Goal: Task Accomplishment & Management: Manage account settings

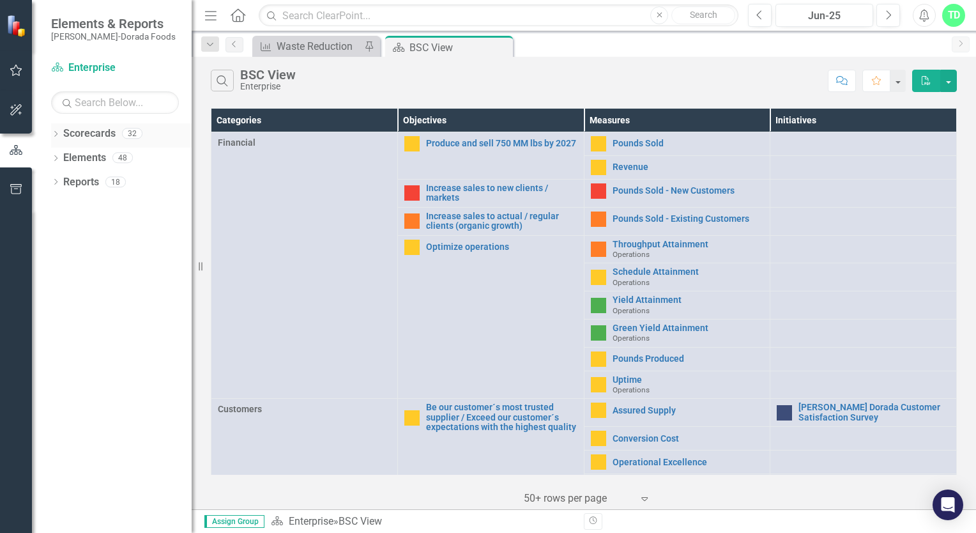
click at [109, 139] on link "Scorecards" at bounding box center [89, 133] width 52 height 15
click at [56, 138] on div "Dropdown" at bounding box center [55, 135] width 9 height 11
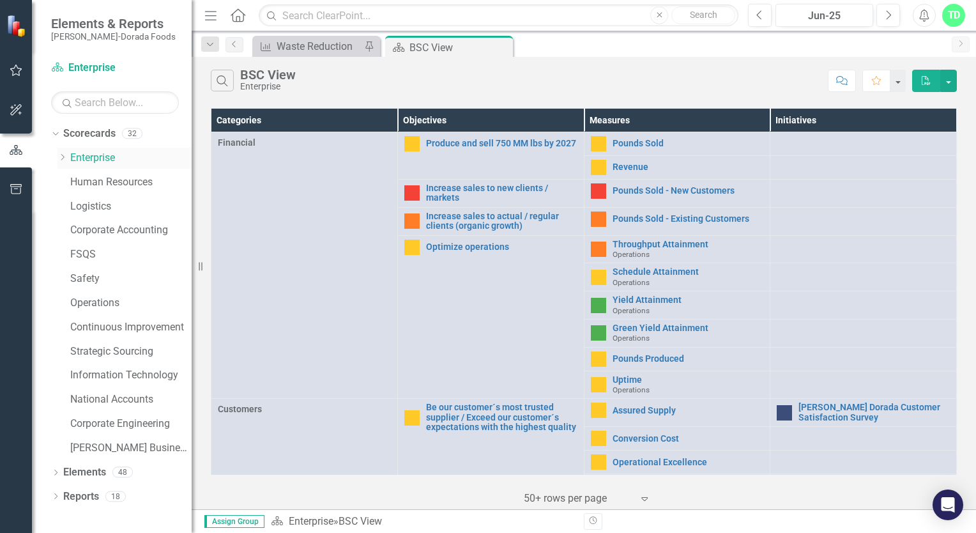
click at [99, 157] on link "Enterprise" at bounding box center [130, 158] width 121 height 15
click at [61, 158] on icon "Dropdown" at bounding box center [62, 157] width 10 height 8
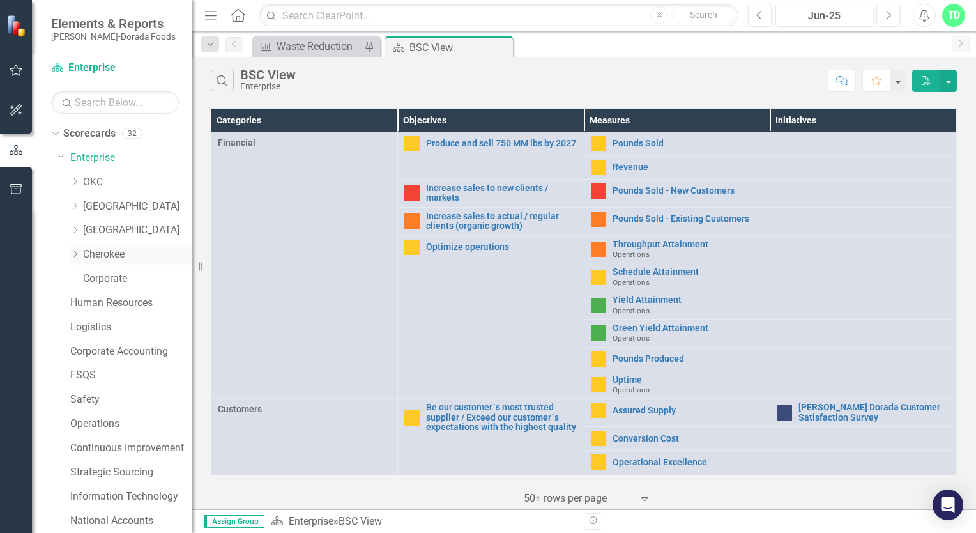
click at [107, 254] on link "Cherokee" at bounding box center [137, 254] width 109 height 15
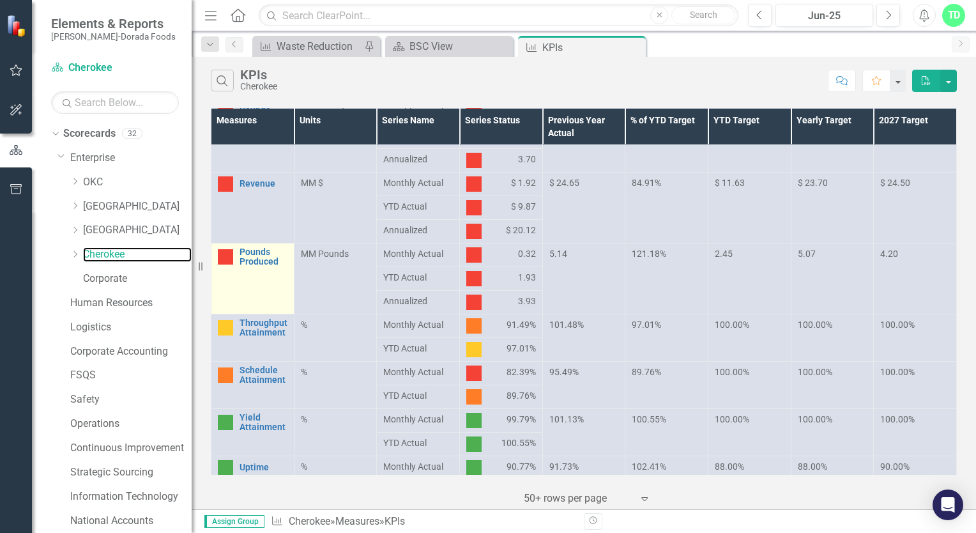
scroll to position [64, 0]
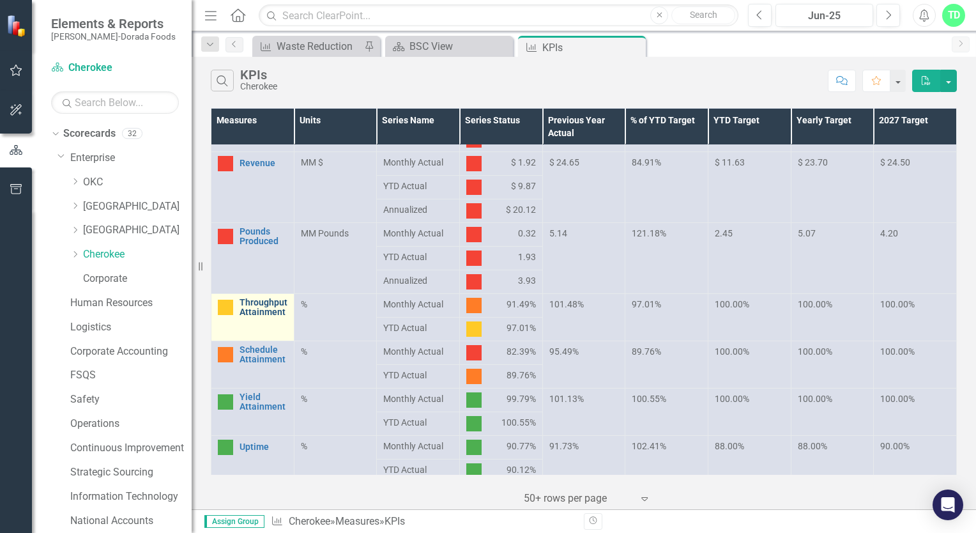
click at [269, 307] on link "Throughput Attainment" at bounding box center [263, 308] width 48 height 20
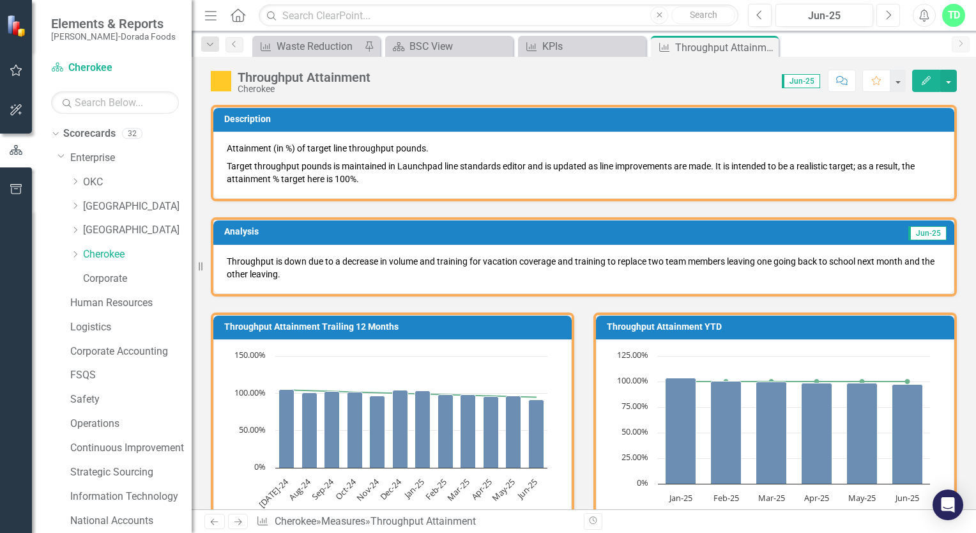
click at [892, 13] on icon "Next" at bounding box center [888, 15] width 7 height 11
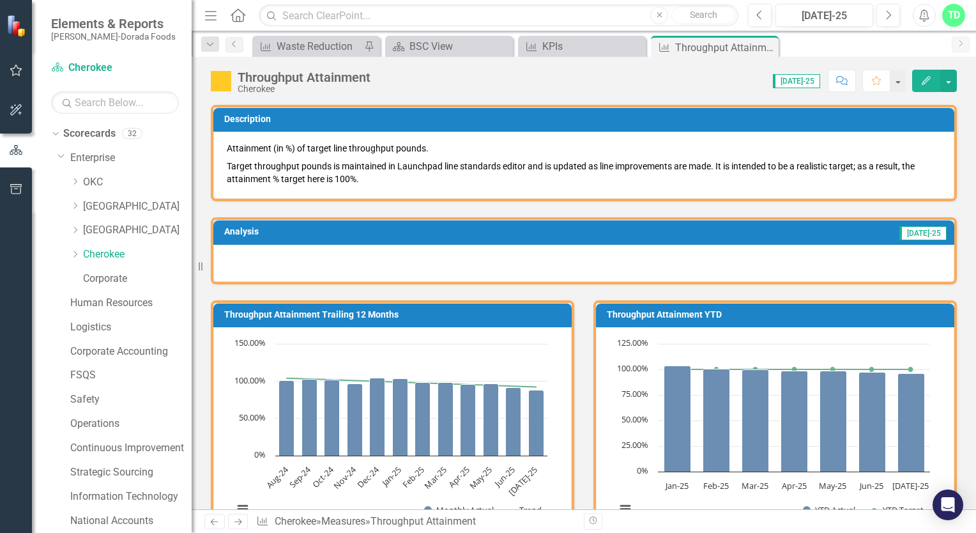
click at [931, 73] on button "Edit" at bounding box center [926, 81] width 28 height 22
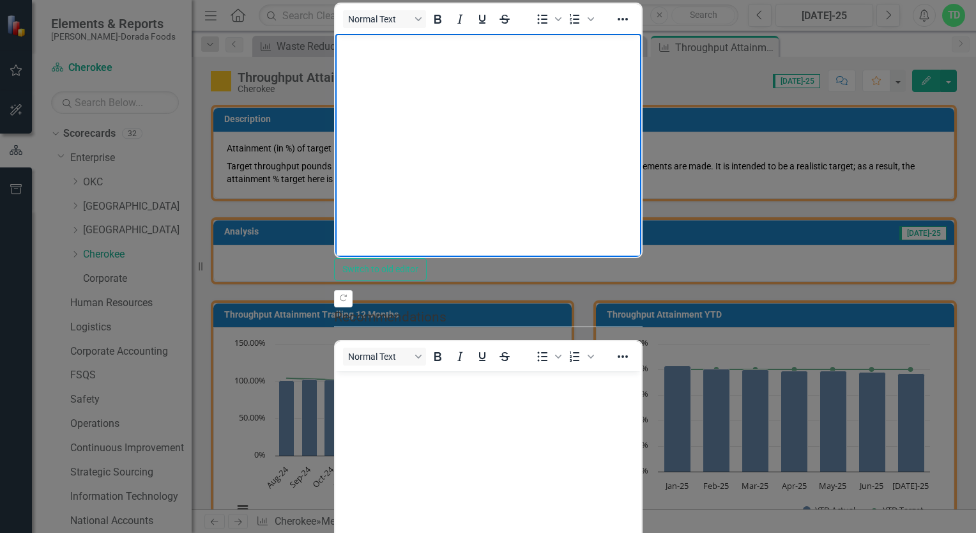
click at [370, 61] on body "Rich Text Area. Press ALT-0 for help." at bounding box center [488, 130] width 306 height 192
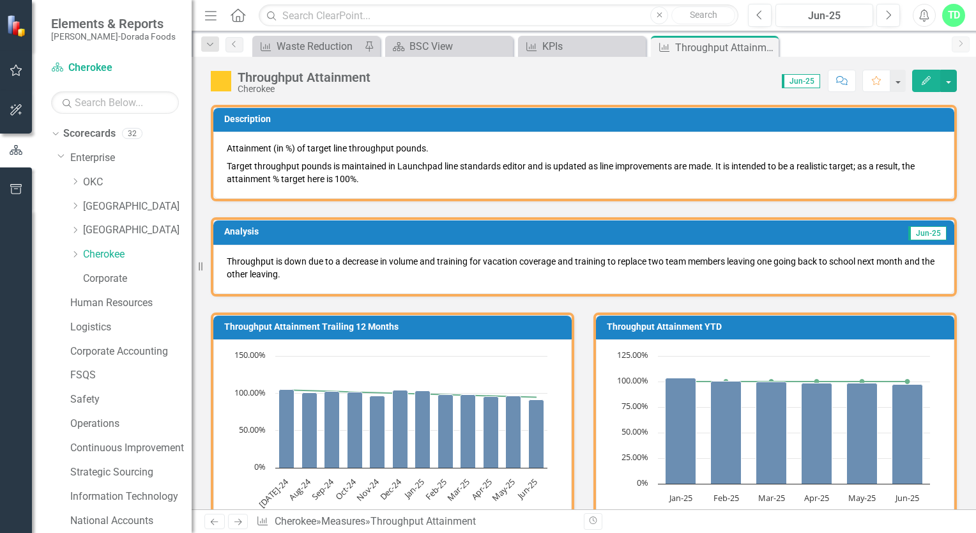
drag, startPoint x: 225, startPoint y: 258, endPoint x: 359, endPoint y: 258, distance: 134.1
click at [359, 259] on div "Throughput is down due to a decrease in volume and training for vacation covera…" at bounding box center [583, 269] width 741 height 49
click at [355, 259] on p "Throughput is down due to a decrease in volume and training for vacation covera…" at bounding box center [584, 268] width 714 height 26
click at [262, 261] on p "Throughput is down due to a decrease in volume and training for vacation covera…" at bounding box center [584, 268] width 714 height 26
drag, startPoint x: 239, startPoint y: 263, endPoint x: 314, endPoint y: 280, distance: 75.9
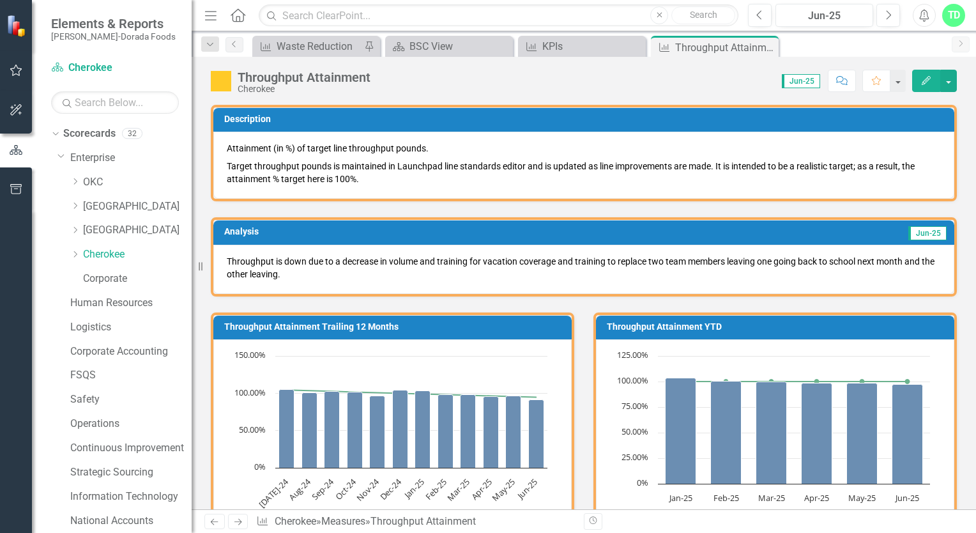
click at [314, 280] on div "Throughput is down due to a decrease in volume and training for vacation covera…" at bounding box center [583, 269] width 741 height 49
drag, startPoint x: 225, startPoint y: 257, endPoint x: 873, endPoint y: 265, distance: 648.3
click at [873, 265] on div "Throughput is down due to a decrease in volume and training for vacation covera…" at bounding box center [583, 269] width 741 height 49
click at [928, 77] on icon "button" at bounding box center [926, 80] width 9 height 9
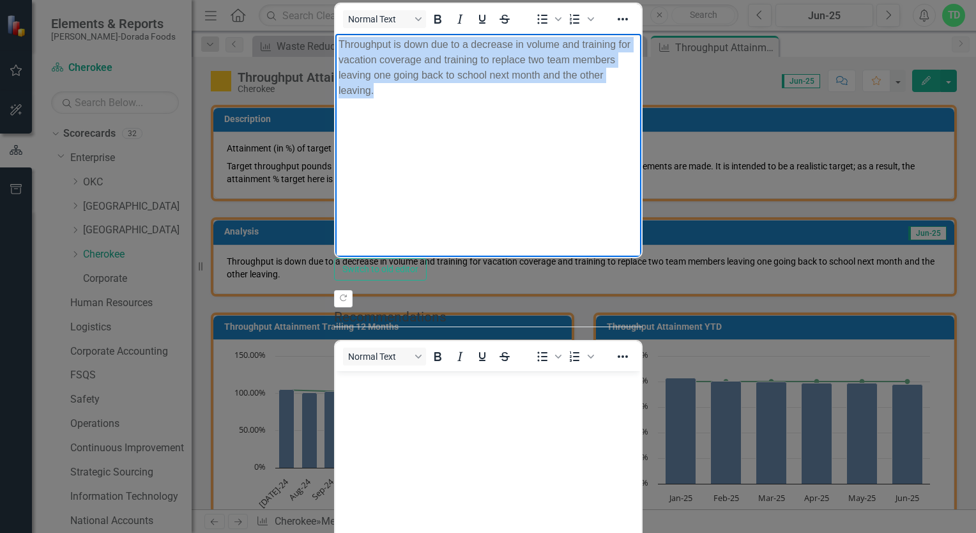
drag, startPoint x: 338, startPoint y: 38, endPoint x: 966, endPoint y: 70, distance: 628.6
click at [641, 70] on body "Throughput is down due to a decrease in volume and training for vacation covera…" at bounding box center [488, 130] width 306 height 192
copy p "Throughput is down due to a decrease in volume and training for vacation covera…"
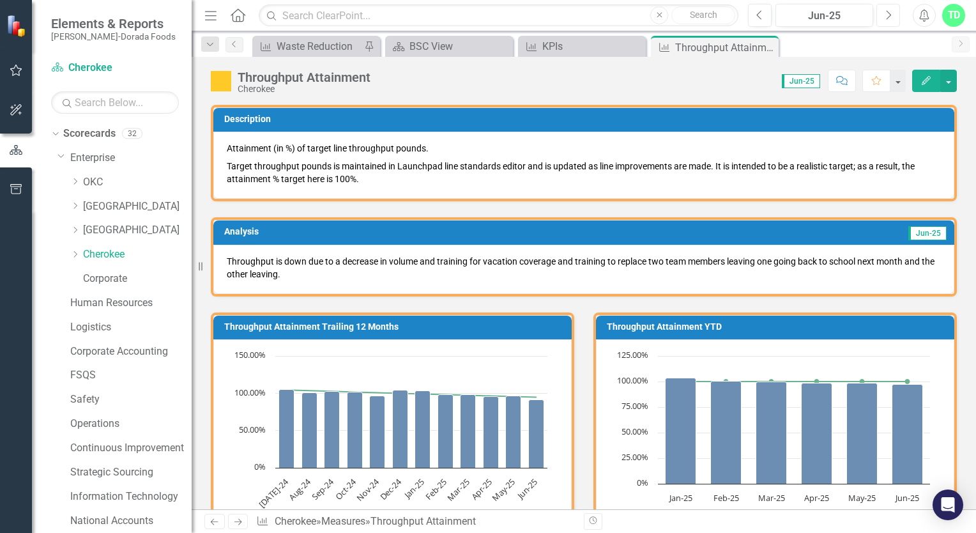
click at [889, 13] on icon "button" at bounding box center [888, 14] width 5 height 9
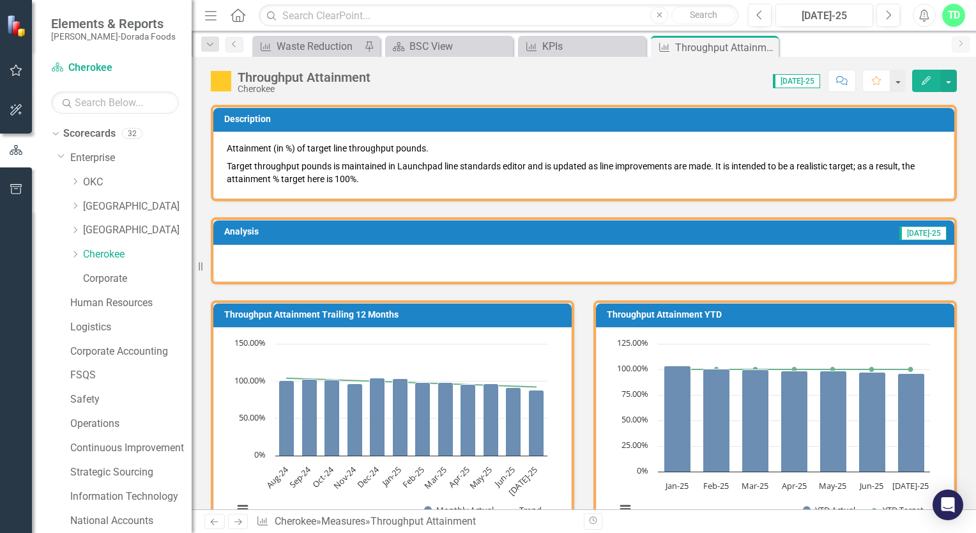
click at [923, 79] on icon "Edit" at bounding box center [925, 80] width 11 height 9
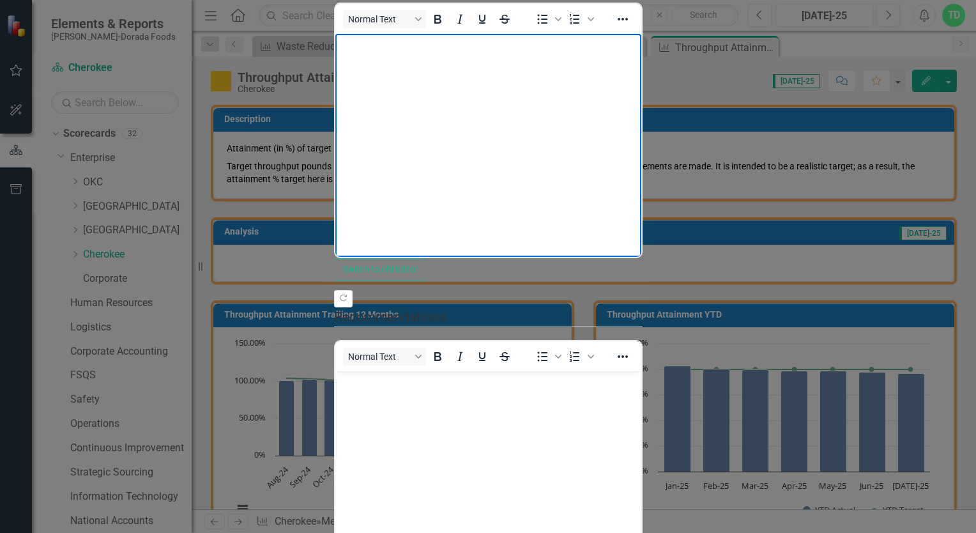
click at [377, 89] on body "Rich Text Area. Press ALT-0 for help." at bounding box center [488, 130] width 306 height 192
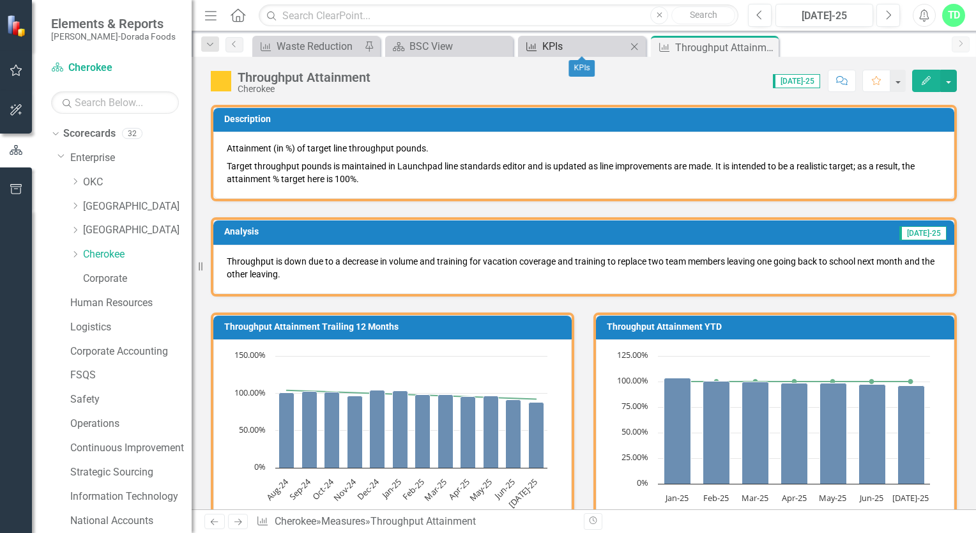
click at [577, 48] on div "KPIs" at bounding box center [584, 46] width 84 height 16
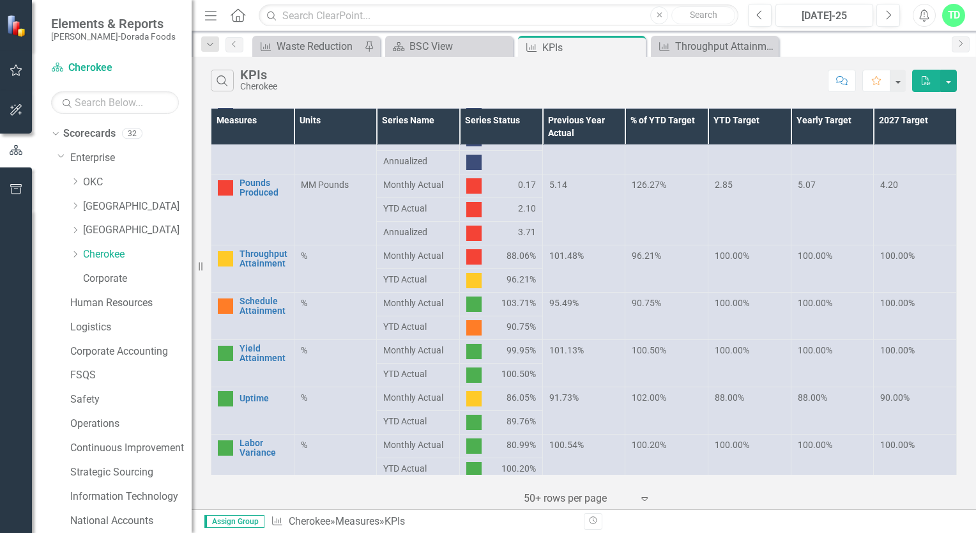
scroll to position [128, 0]
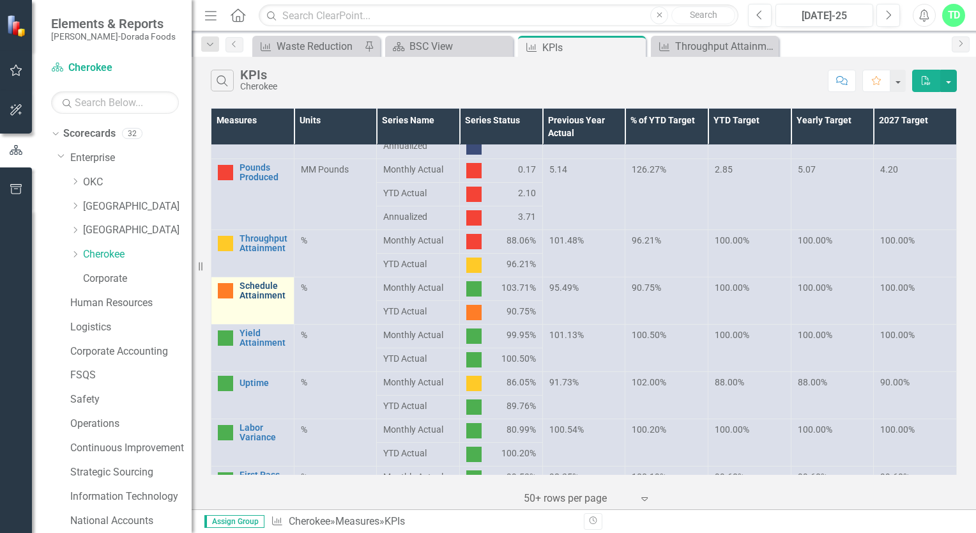
click at [268, 294] on link "Schedule Attainment" at bounding box center [263, 291] width 48 height 20
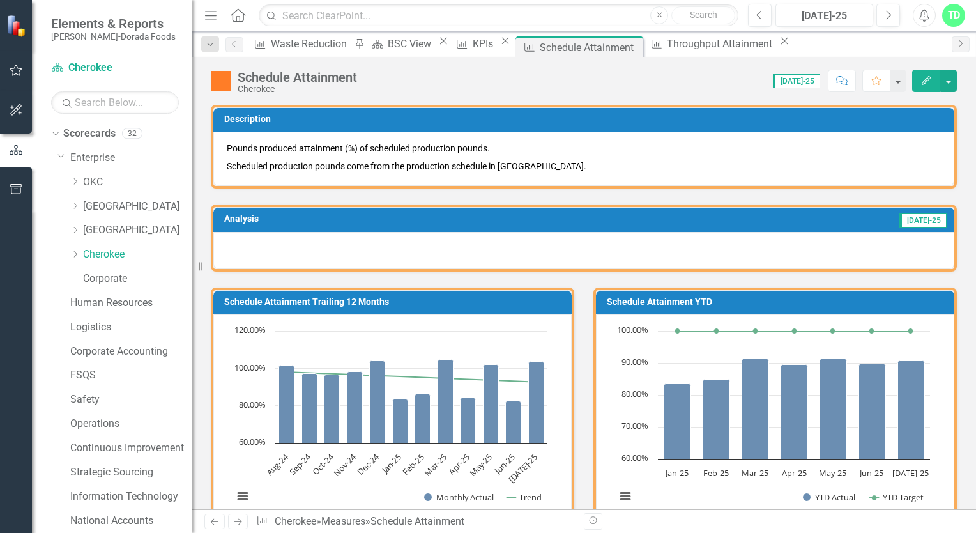
click at [234, 241] on div at bounding box center [583, 250] width 741 height 37
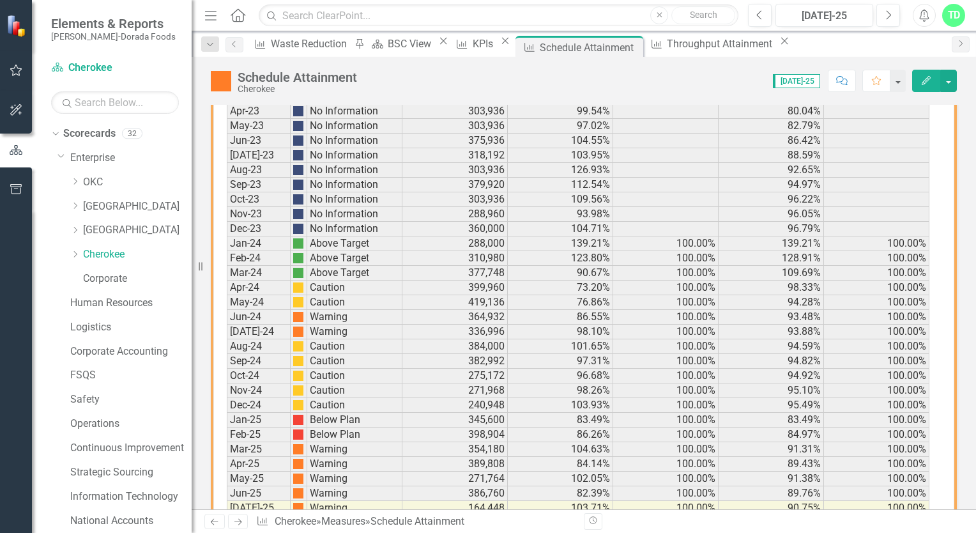
scroll to position [848, 0]
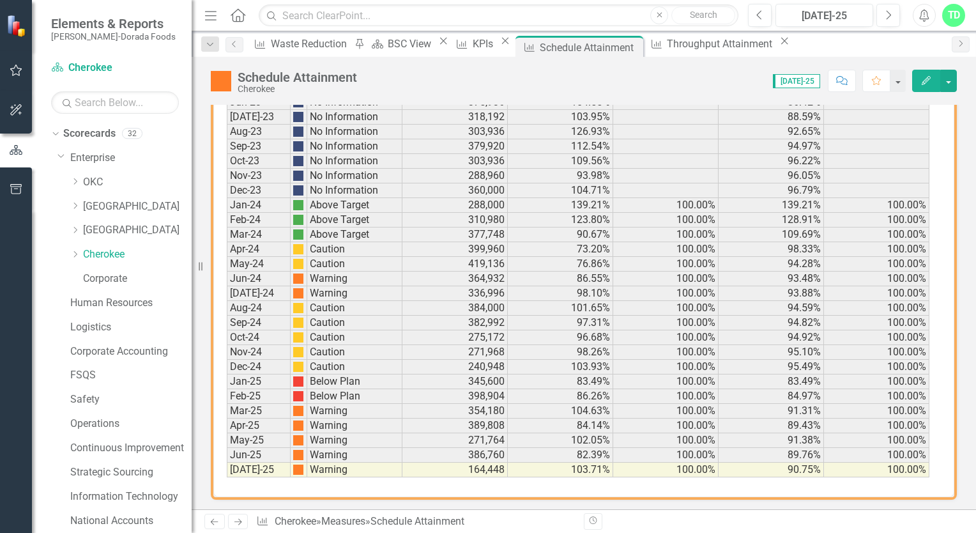
click at [918, 77] on button "Edit" at bounding box center [926, 81] width 28 height 22
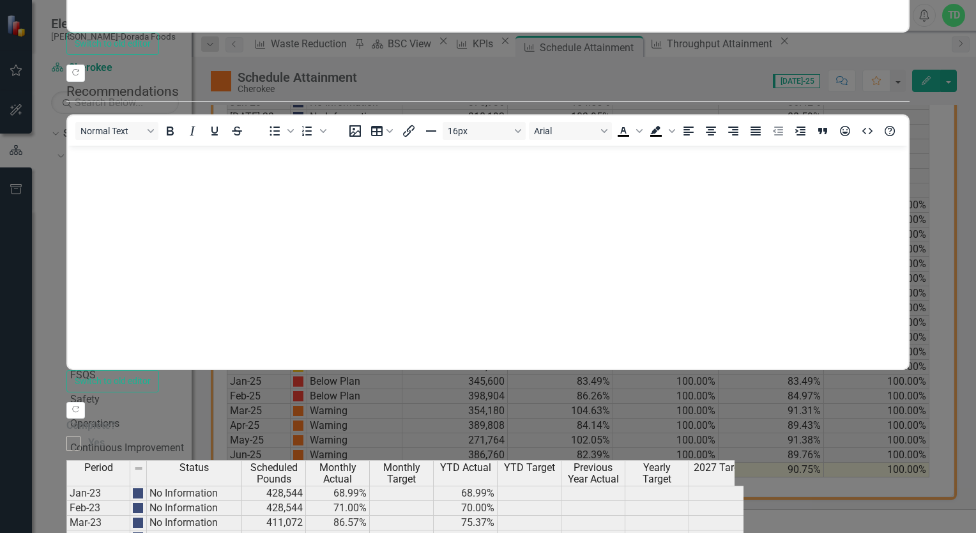
scroll to position [0, 0]
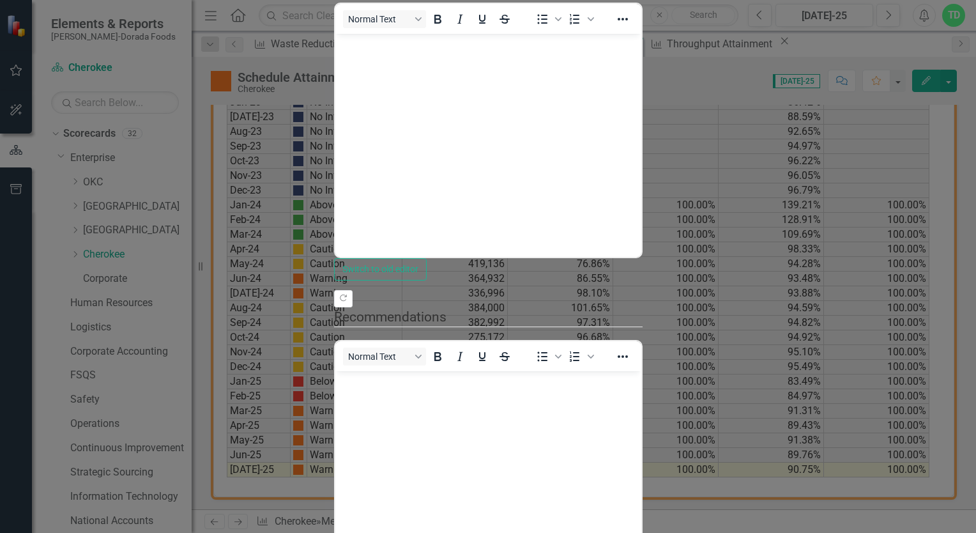
click at [371, 56] on body "Rich Text Area. Press ALT-0 for help." at bounding box center [488, 130] width 306 height 192
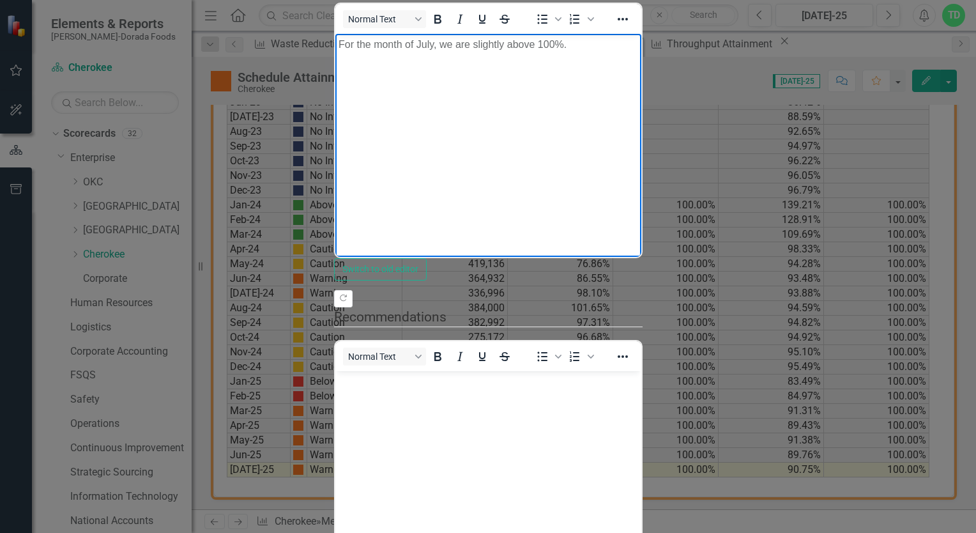
click at [584, 45] on p "For the month of July, we are slightly above 100%." at bounding box center [488, 44] width 300 height 15
click at [637, 45] on p "For the month of July, we are slightly above 100%. We are at 90 Year to Date an…" at bounding box center [488, 52] width 300 height 31
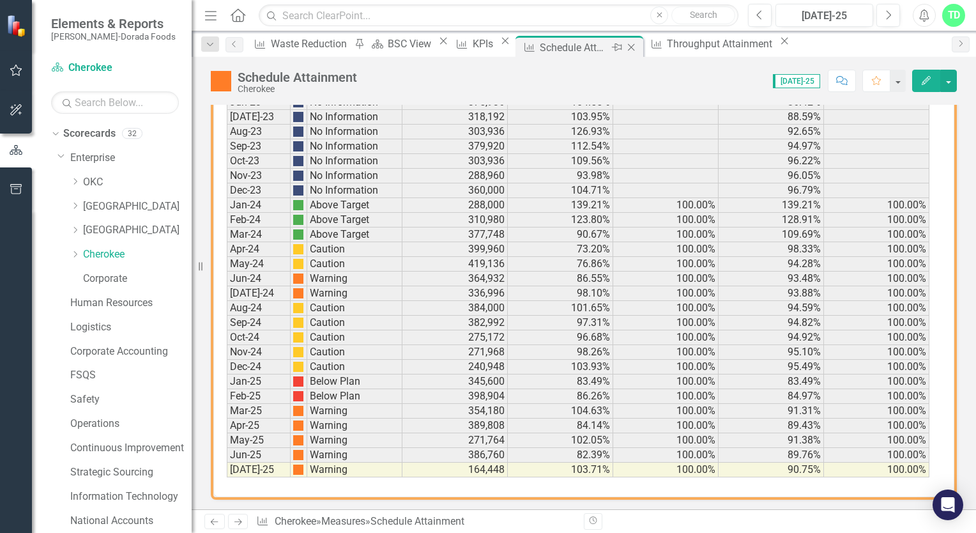
click at [637, 45] on icon "Close" at bounding box center [631, 47] width 13 height 10
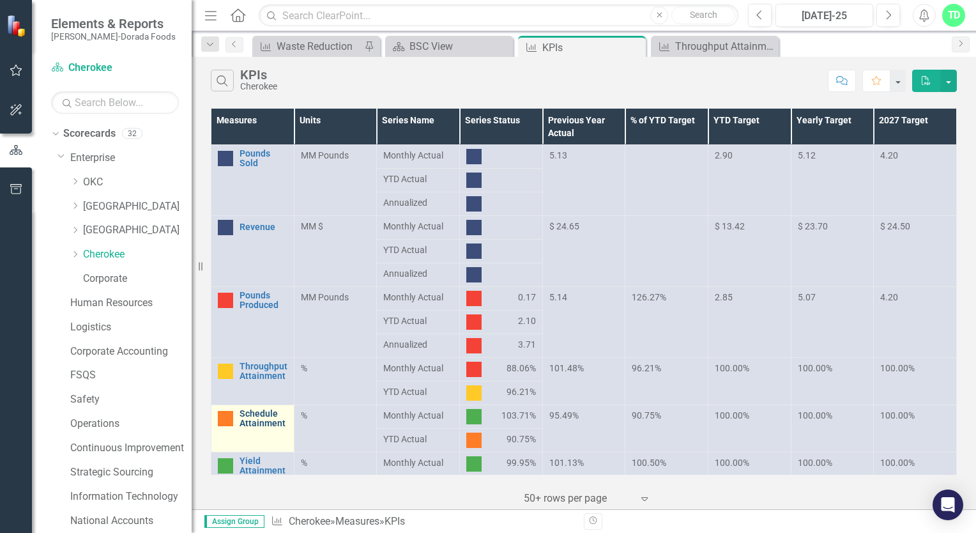
click at [252, 417] on link "Schedule Attainment" at bounding box center [263, 419] width 48 height 20
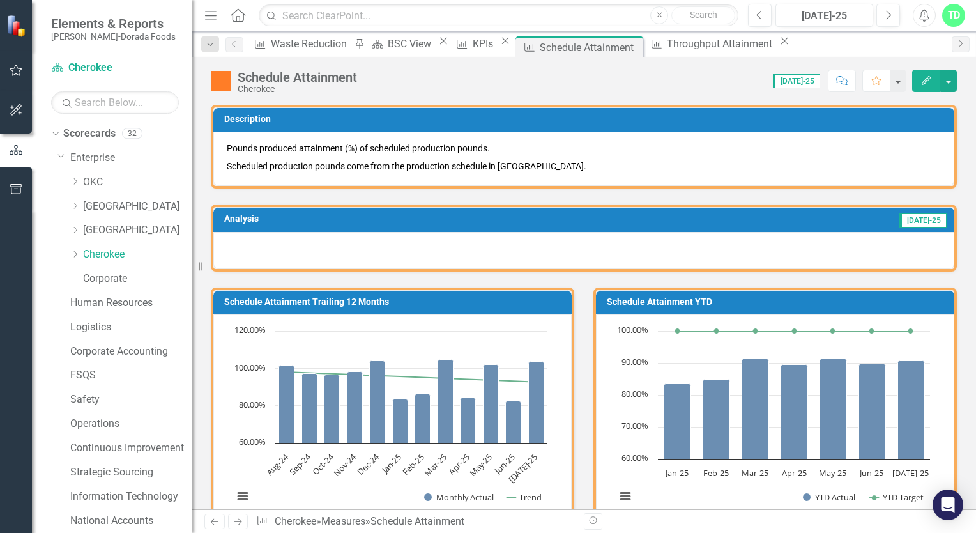
click at [240, 247] on div at bounding box center [583, 250] width 741 height 37
click at [250, 249] on div at bounding box center [583, 250] width 741 height 37
click at [236, 248] on div at bounding box center [583, 250] width 741 height 37
click at [920, 80] on icon "Edit" at bounding box center [925, 80] width 11 height 9
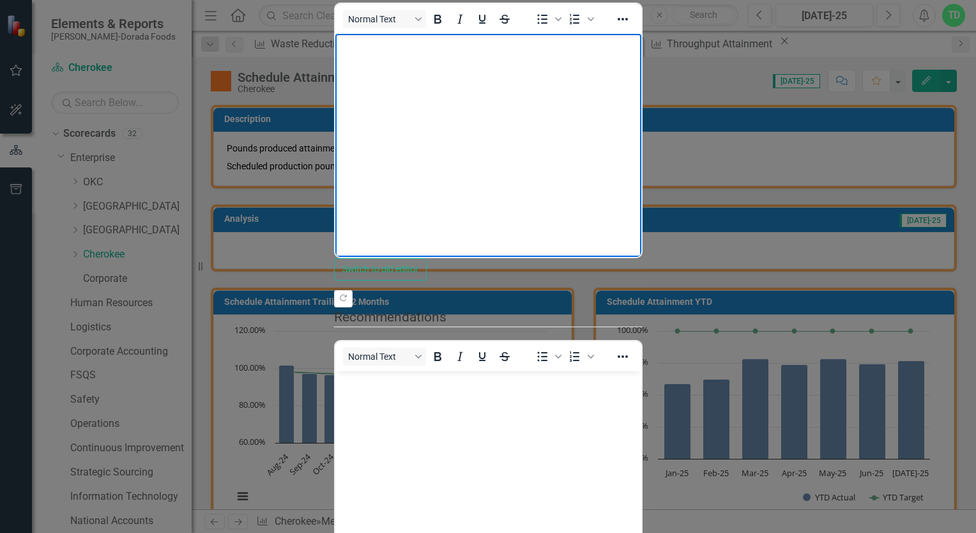
click at [370, 48] on p "Rich Text Area. Press ALT-0 for help." at bounding box center [488, 44] width 300 height 15
drag, startPoint x: 541, startPoint y: 49, endPoint x: 610, endPoint y: 157, distance: 128.1
click at [616, 169] on body "We are slightly above 100% and are at 90 year to datr. We need to continue to w…" at bounding box center [488, 130] width 306 height 192
click at [584, 45] on p "We are slightly above 100% and are at 90 Year to datr. We need to continue to w…" at bounding box center [488, 52] width 300 height 31
click at [641, 88] on body "We are slightly above 100% and are at 90 Year to date. We need to continue to w…" at bounding box center [488, 130] width 306 height 192
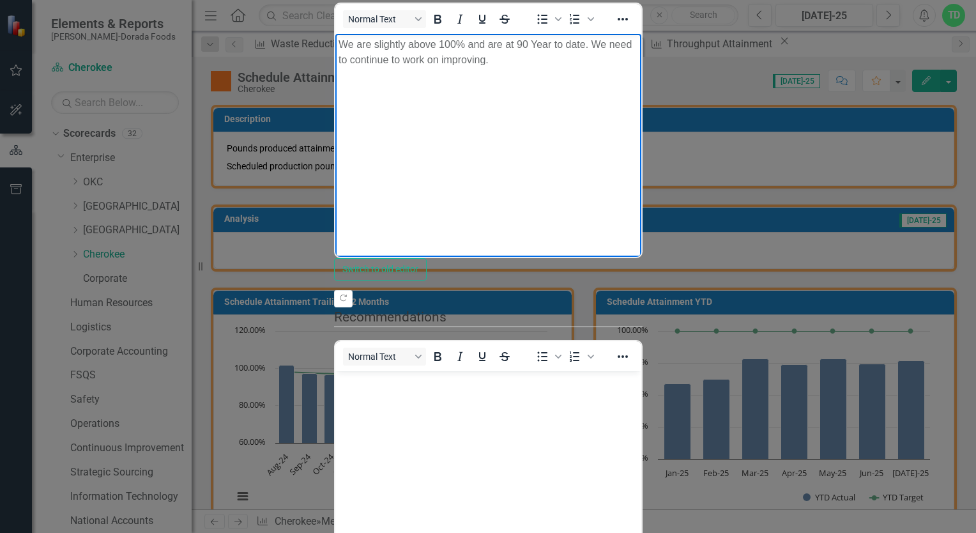
click at [637, 45] on p "We are slightly above 100% and are at 90 Year to date. We need to continue to w…" at bounding box center [488, 52] width 300 height 31
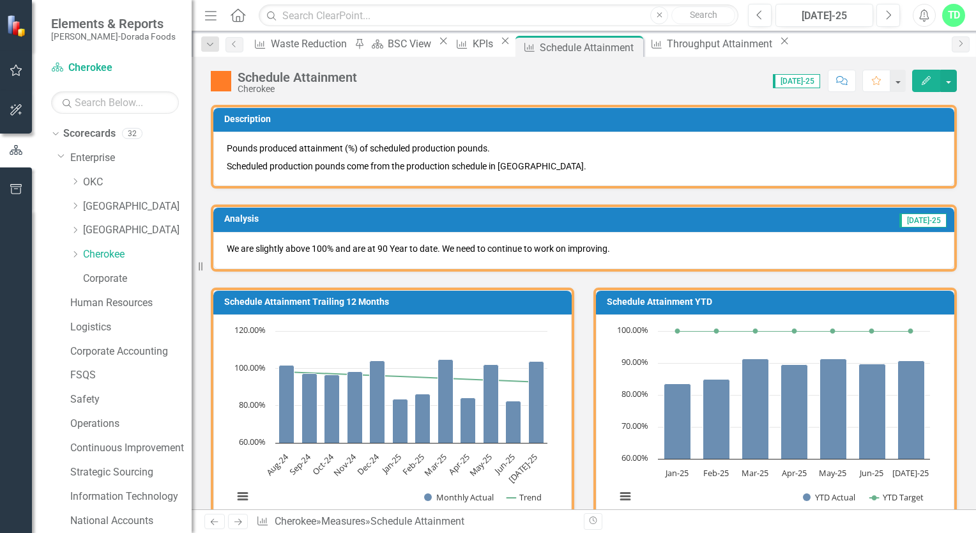
click at [925, 79] on icon "Edit" at bounding box center [925, 80] width 11 height 9
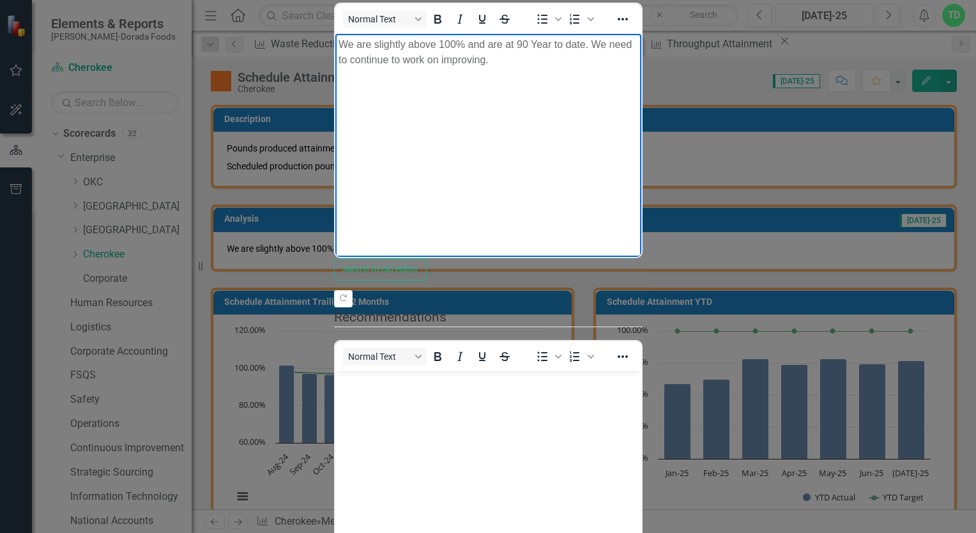
click at [529, 47] on p "We are slightly above 100% and are at 90 Year to date. We need to continue to w…" at bounding box center [488, 52] width 300 height 31
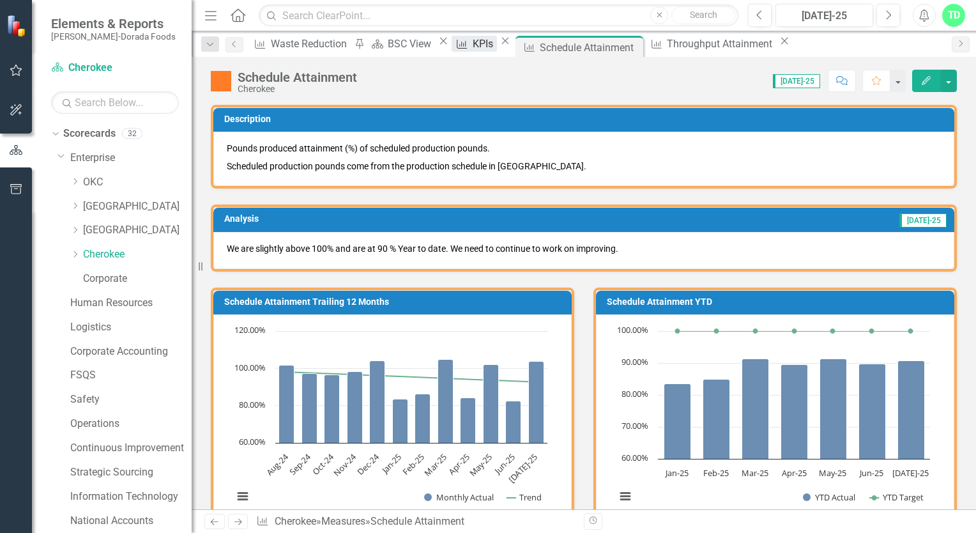
click at [497, 45] on div "KPIs" at bounding box center [485, 44] width 24 height 16
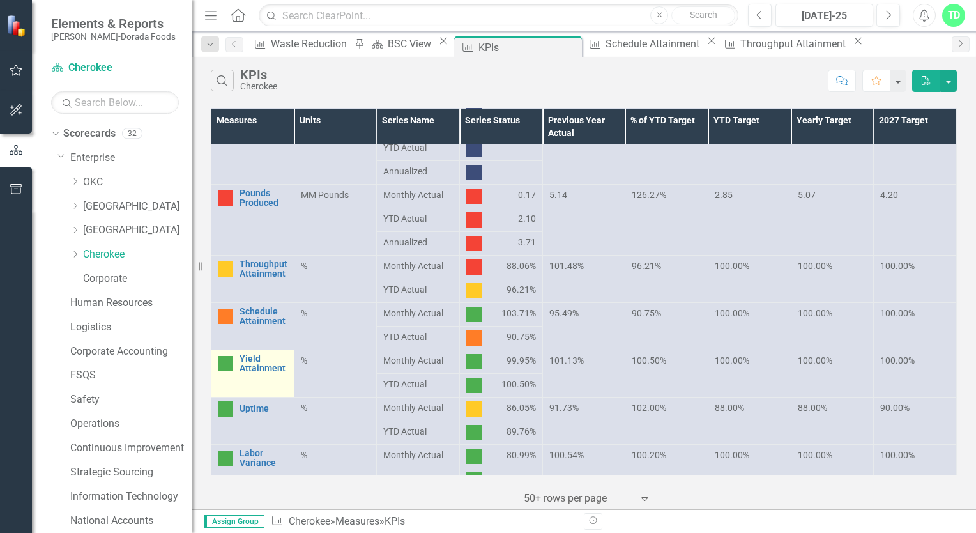
scroll to position [192, 0]
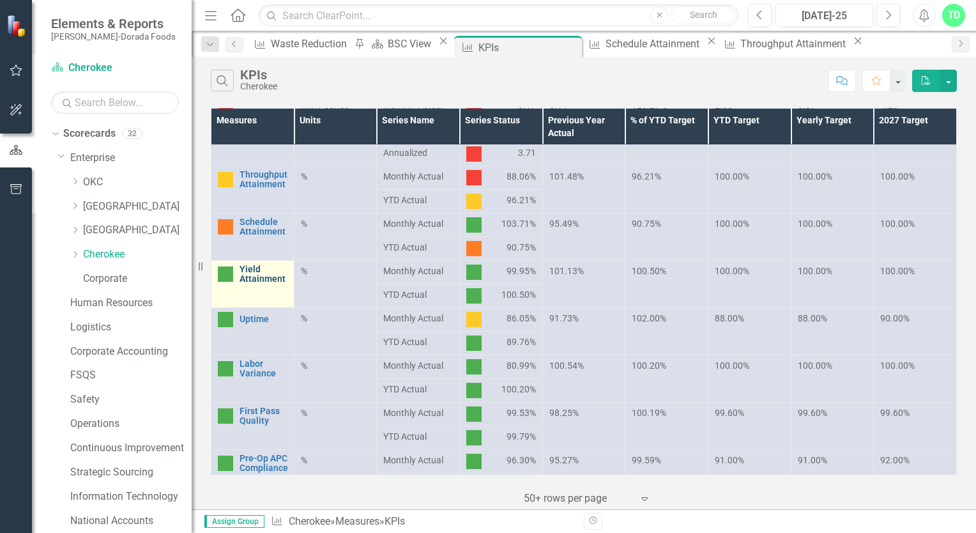
click at [268, 282] on link "Yield Attainment" at bounding box center [263, 274] width 48 height 20
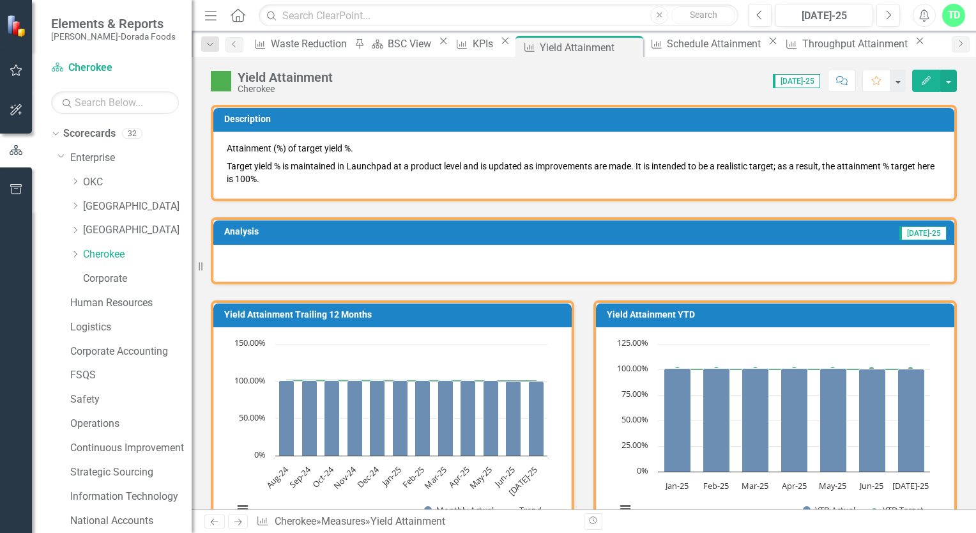
click at [932, 84] on button "Edit" at bounding box center [926, 81] width 28 height 22
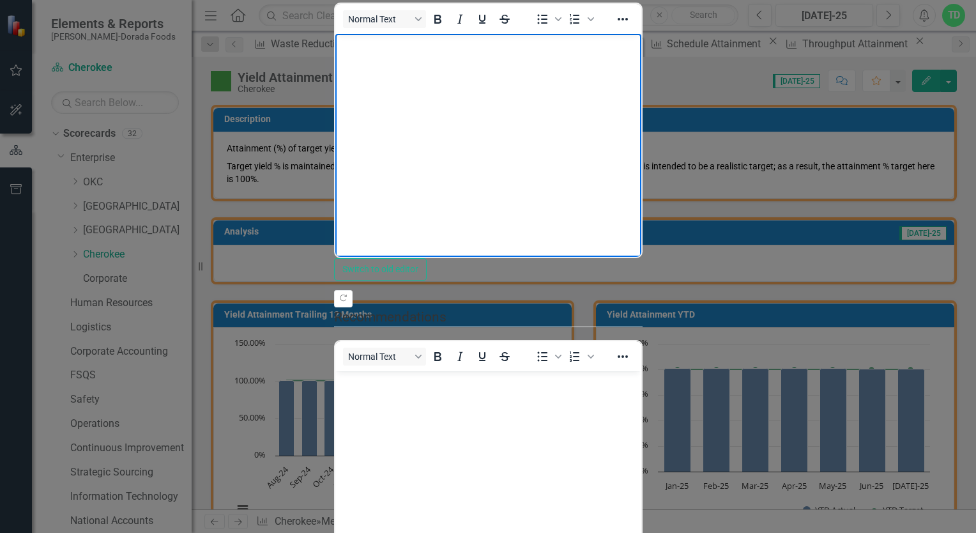
click at [369, 60] on body "Rich Text Area. Press ALT-0 for help." at bounding box center [488, 130] width 306 height 192
drag, startPoint x: 783, startPoint y: 79, endPoint x: 733, endPoint y: 94, distance: 52.7
click at [641, 80] on body "We are still green but dipped a half of a percent due partially to film and equ…" at bounding box center [488, 130] width 306 height 192
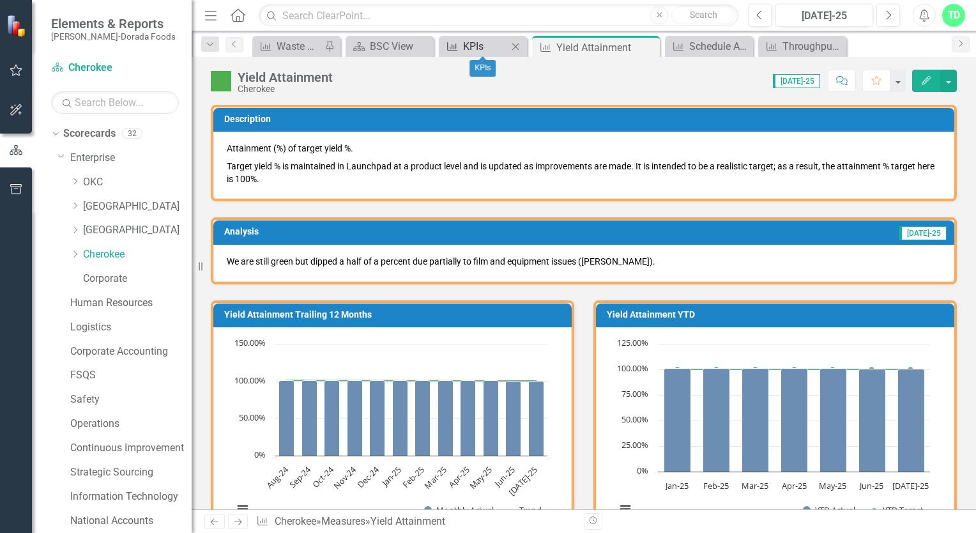
click at [494, 47] on div "KPIs" at bounding box center [485, 46] width 45 height 16
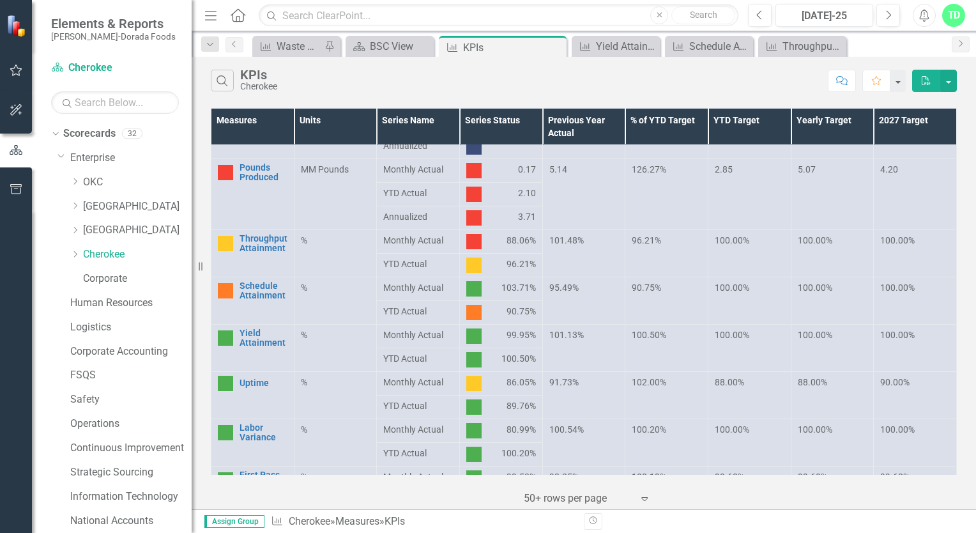
scroll to position [192, 0]
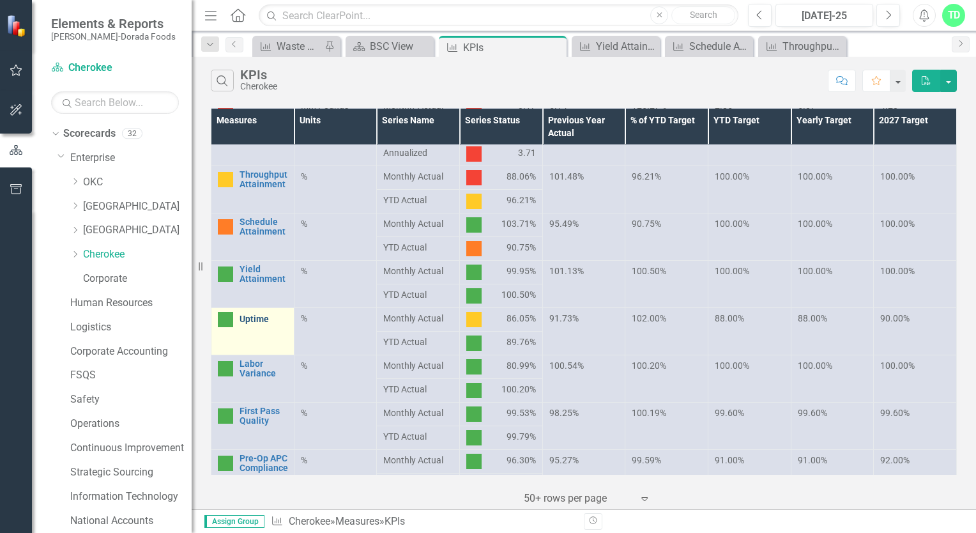
click at [247, 321] on link "Uptime" at bounding box center [263, 319] width 48 height 10
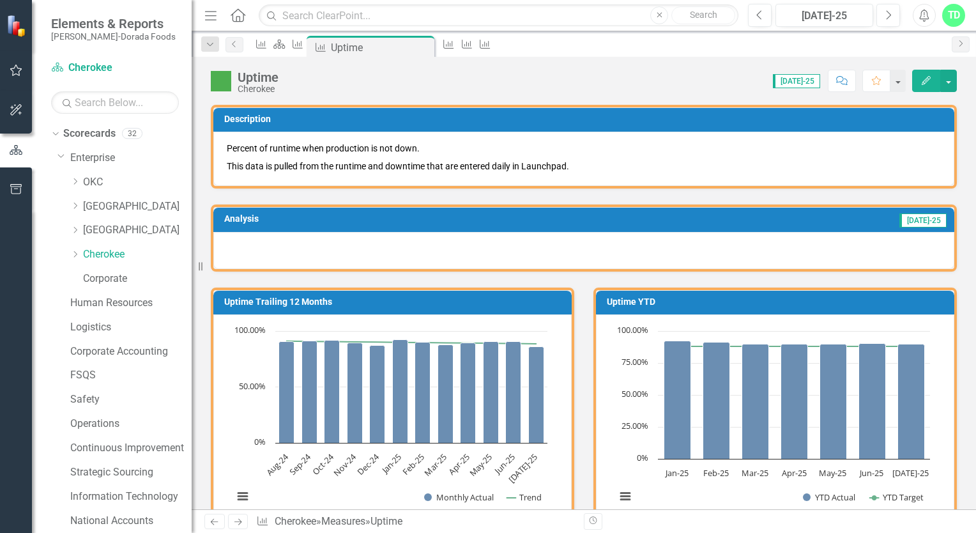
click at [932, 86] on button "Edit" at bounding box center [926, 81] width 28 height 22
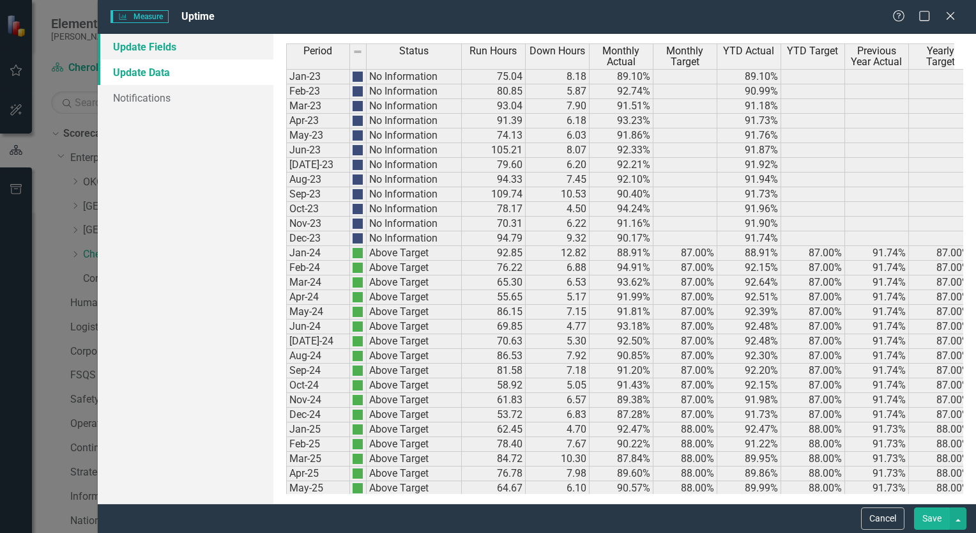
click at [171, 49] on link "Update Fields" at bounding box center [186, 47] width 176 height 26
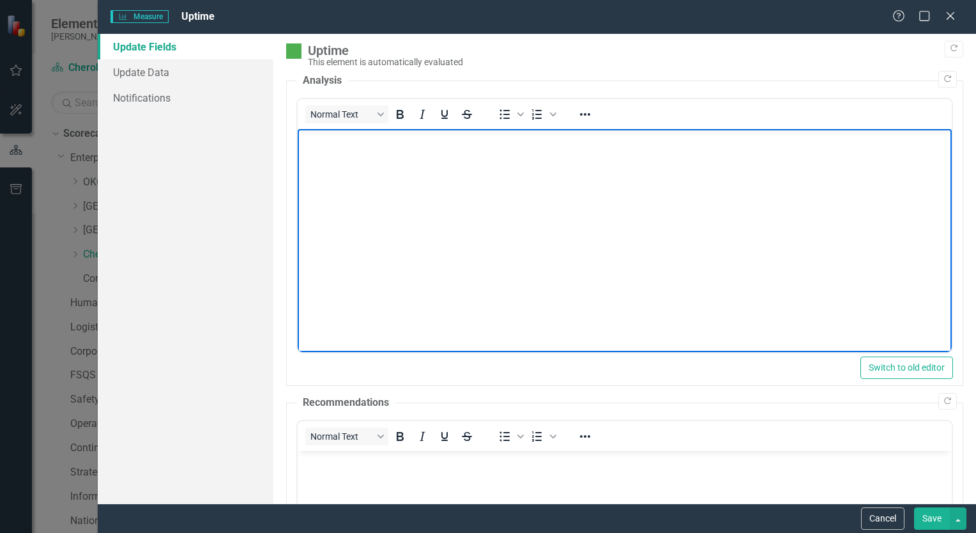
click at [329, 139] on p "Rich Text Area. Press ALT-0 for help." at bounding box center [624, 139] width 648 height 15
drag, startPoint x: 577, startPoint y: 142, endPoint x: 645, endPoint y: 306, distance: 177.2
click at [648, 312] on body "We are slightly below the 88 % target but still above the Year ti Date" at bounding box center [624, 225] width 654 height 192
click at [631, 144] on p "We are slightly below the 88 % target but still above the Year to Date" at bounding box center [624, 139] width 648 height 15
click at [687, 199] on body "We are slightly below the 88 % target but still above the Year-to-Date number a…" at bounding box center [624, 225] width 654 height 192
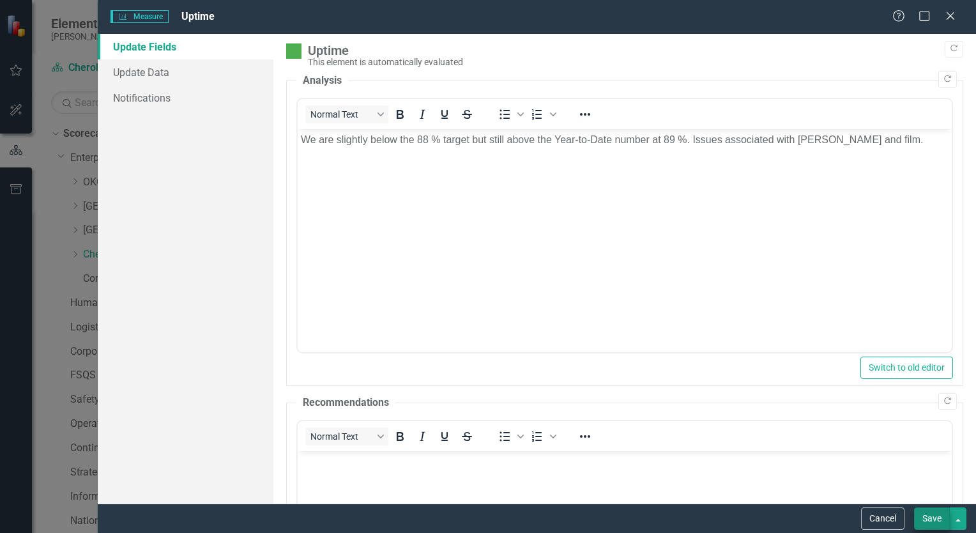
click at [938, 515] on button "Save" at bounding box center [932, 518] width 36 height 22
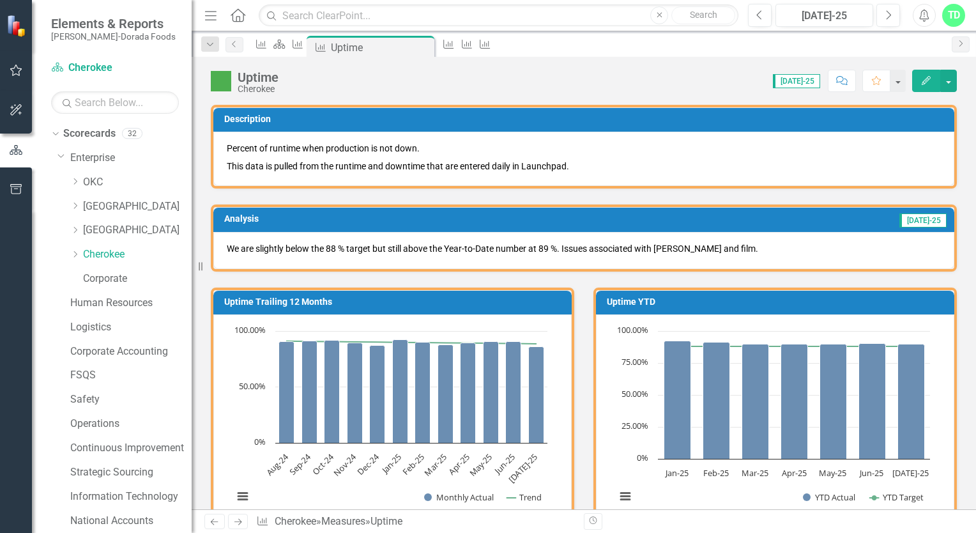
click at [920, 82] on icon "Edit" at bounding box center [925, 80] width 11 height 9
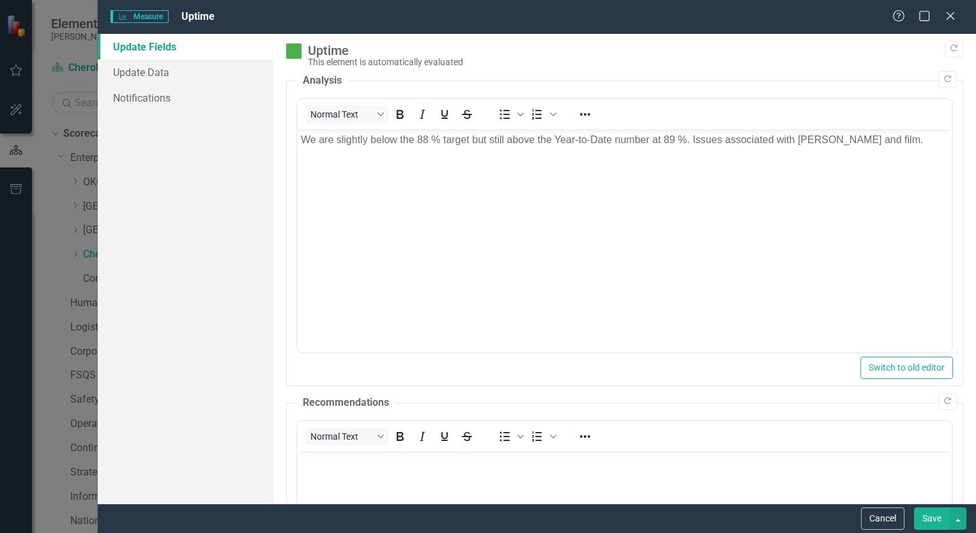
click at [449, 191] on body "We are slightly below the 88 % target but still above the Year-to-Date number a…" at bounding box center [624, 225] width 654 height 192
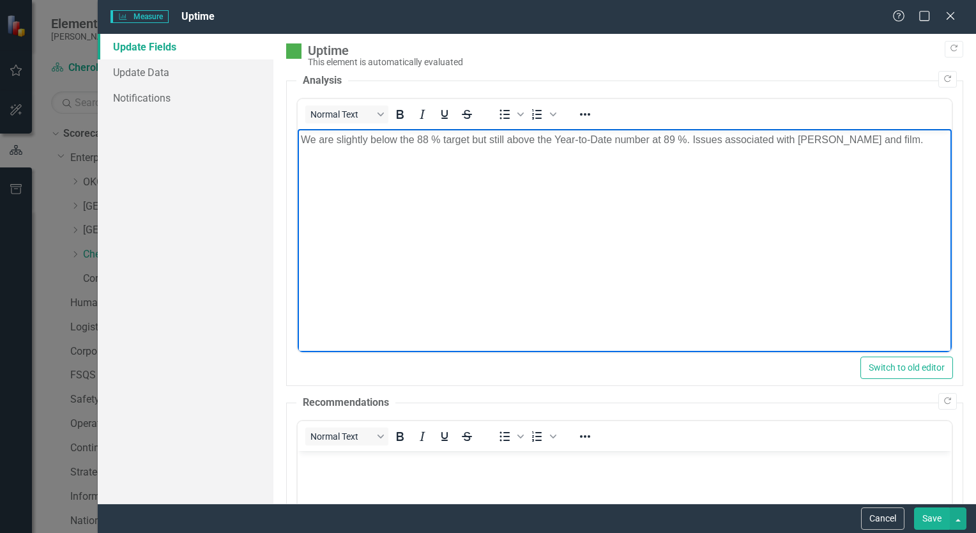
click at [674, 140] on p "We are slightly below the 88 % target but still above the Year-to-Date number a…" at bounding box center [624, 139] width 648 height 15
click at [706, 186] on body "We are slightly below the 88 % target but still above the Year-to-Date number a…" at bounding box center [624, 225] width 654 height 192
click at [483, 204] on body "We are slightly below the 88 % target but still above the Year-to-Date number a…" at bounding box center [624, 225] width 654 height 192
click at [777, 188] on body "We are slightly below the 88 % target but still above the Year-to-Date number a…" at bounding box center [624, 225] width 654 height 192
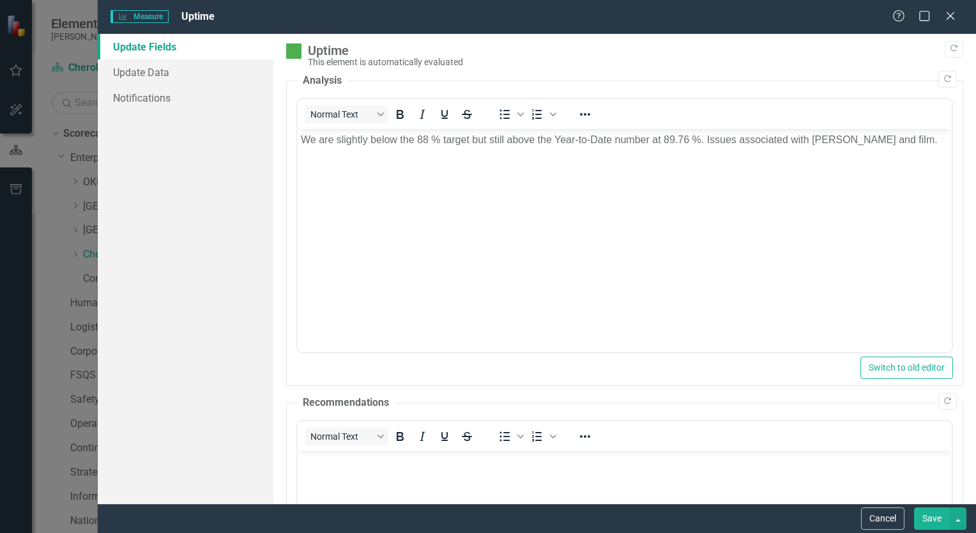
click at [931, 521] on button "Save" at bounding box center [932, 518] width 36 height 22
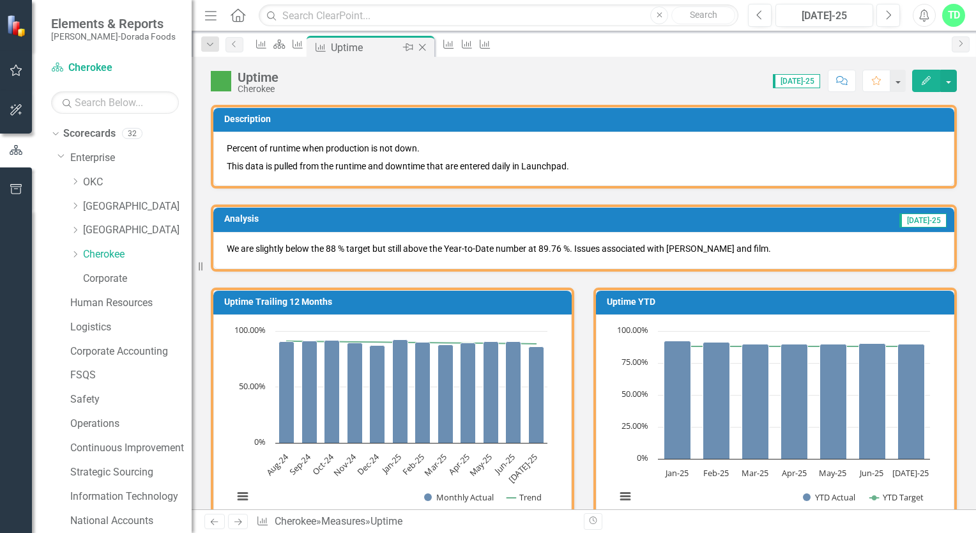
click at [392, 49] on div "Uptime" at bounding box center [365, 48] width 68 height 16
click at [304, 49] on link "Measure" at bounding box center [295, 44] width 18 height 16
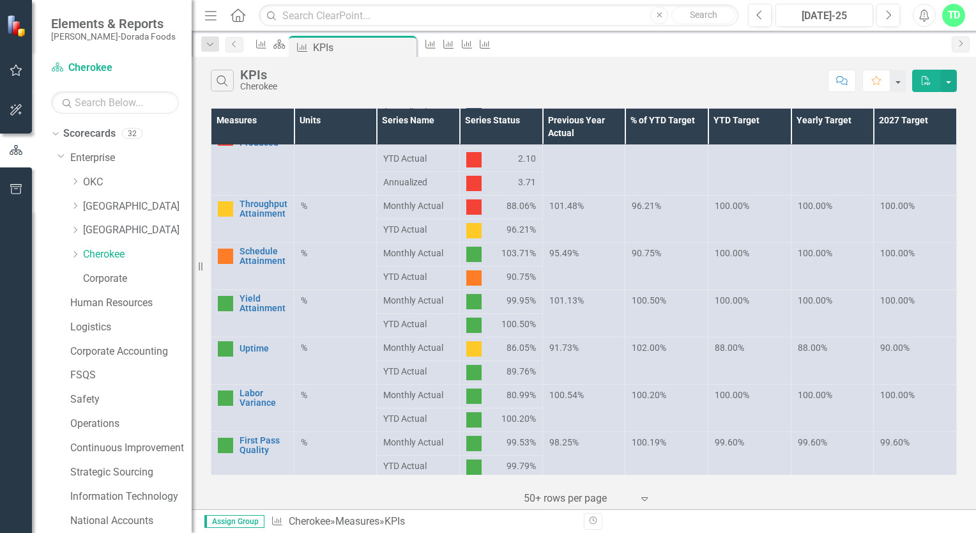
scroll to position [192, 0]
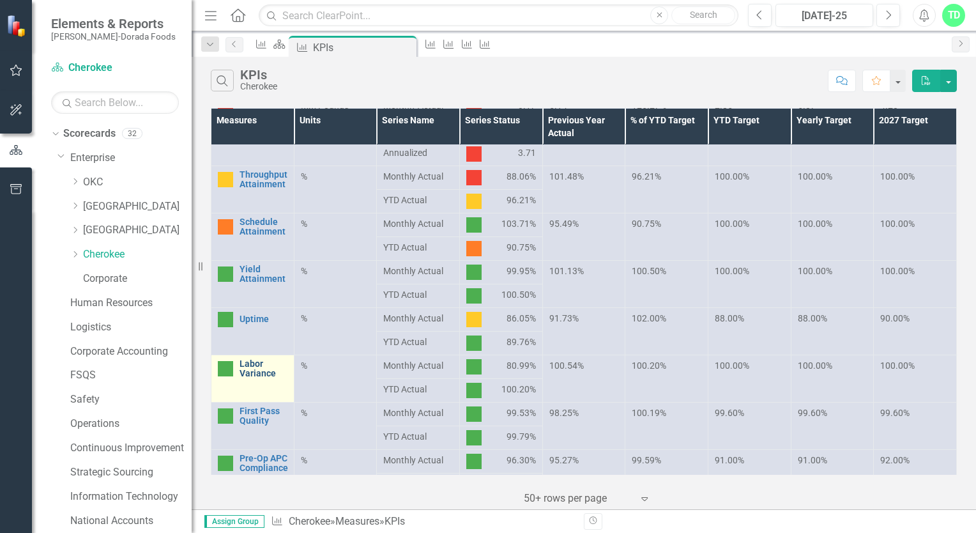
click at [278, 369] on link "Labor Variance" at bounding box center [263, 369] width 48 height 20
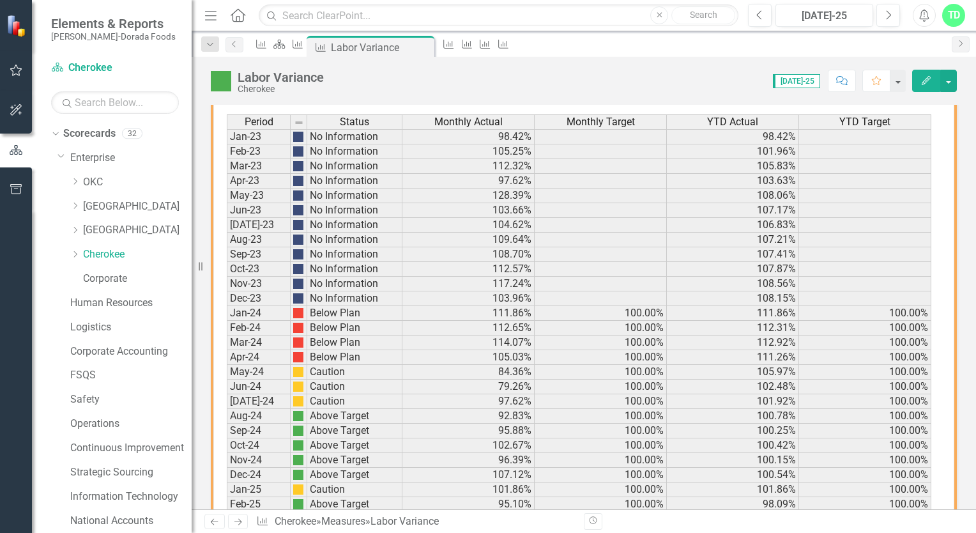
scroll to position [866, 0]
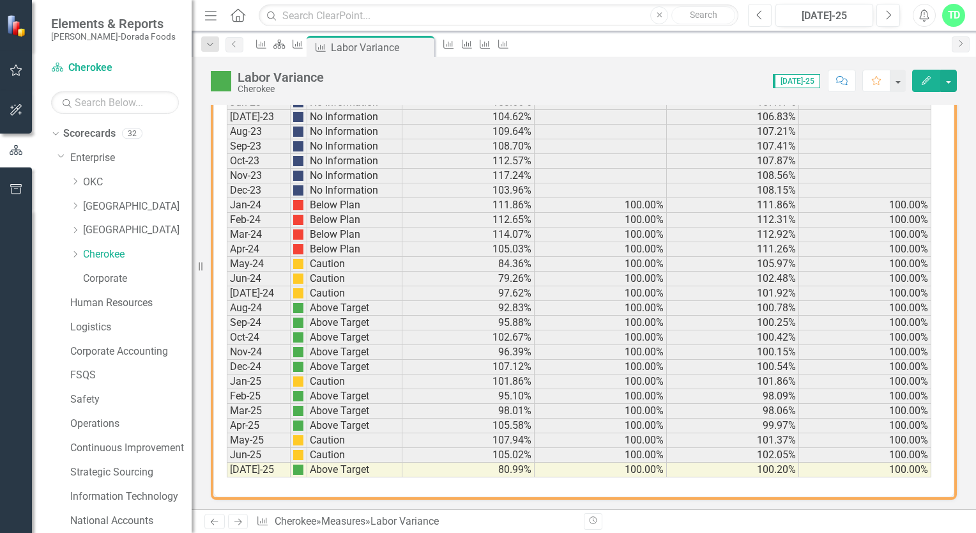
click at [759, 16] on icon "Previous" at bounding box center [759, 15] width 7 height 11
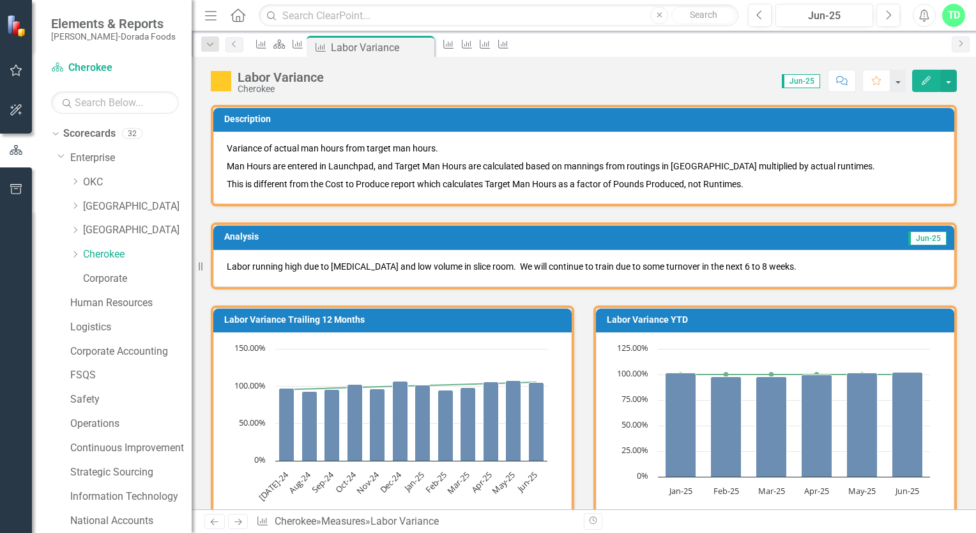
drag, startPoint x: 232, startPoint y: 262, endPoint x: 307, endPoint y: 259, distance: 74.8
click at [307, 260] on p "Labor running high due to cross training and low volume in slice room. We will …" at bounding box center [584, 266] width 714 height 13
drag, startPoint x: 222, startPoint y: 261, endPoint x: 287, endPoint y: 262, distance: 65.8
click at [285, 262] on div "Labor running high due to cross training and low volume in slice room. We will …" at bounding box center [583, 268] width 741 height 37
drag, startPoint x: 275, startPoint y: 261, endPoint x: 230, endPoint y: 271, distance: 46.3
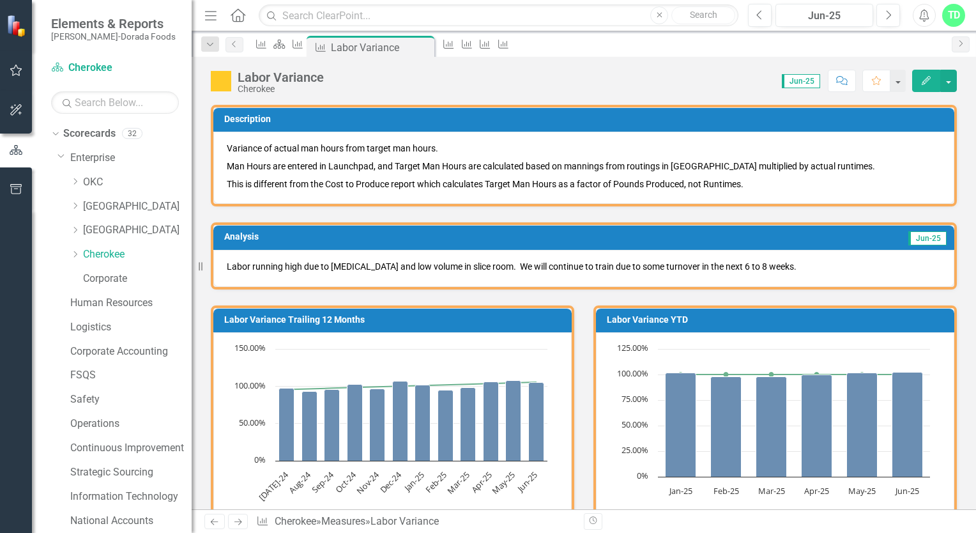
click at [230, 271] on p "Labor running high due to cross training and low volume in slice room. We will …" at bounding box center [584, 266] width 714 height 13
click at [889, 15] on icon "Next" at bounding box center [888, 15] width 7 height 11
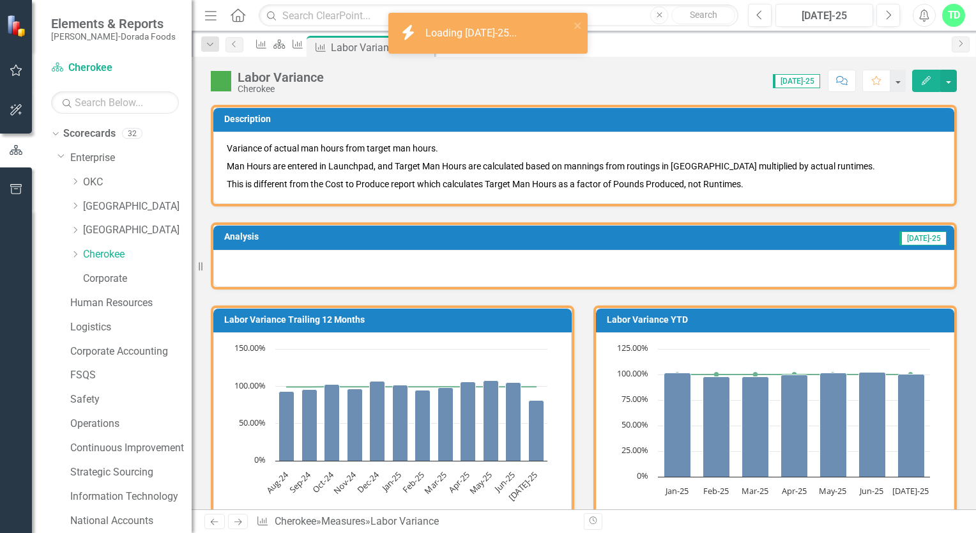
click at [257, 254] on div at bounding box center [583, 268] width 741 height 37
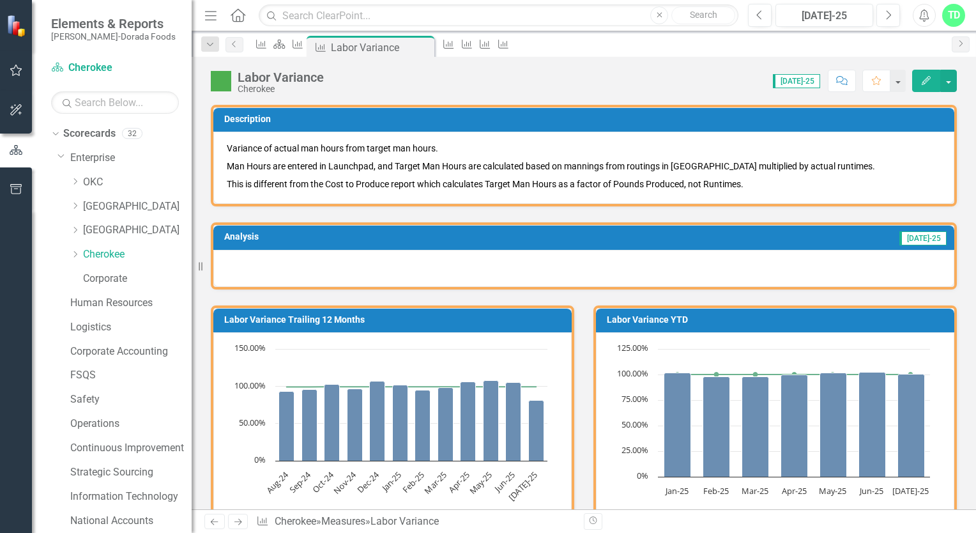
click at [229, 256] on div at bounding box center [583, 268] width 741 height 37
click at [236, 264] on div at bounding box center [583, 268] width 741 height 37
click at [920, 75] on button "Edit" at bounding box center [926, 81] width 28 height 22
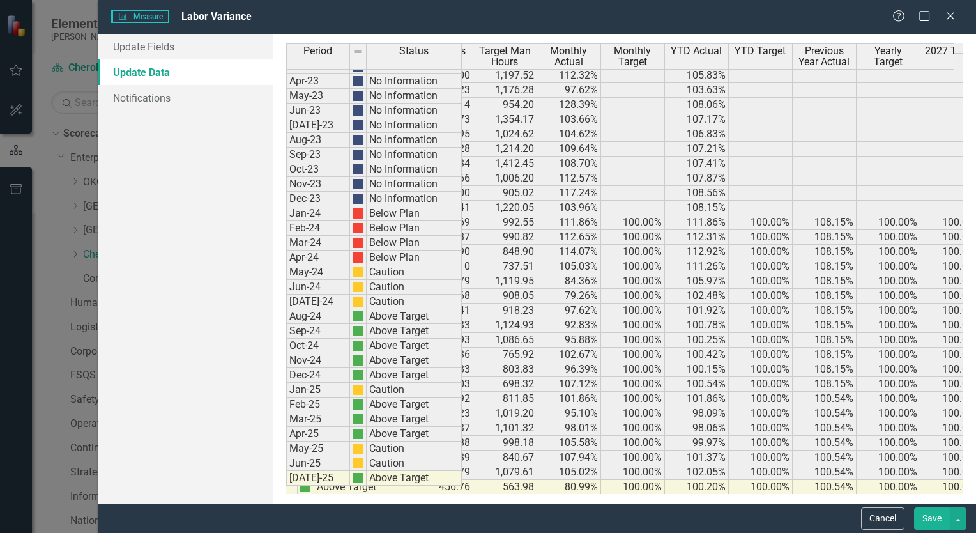
scroll to position [40, 49]
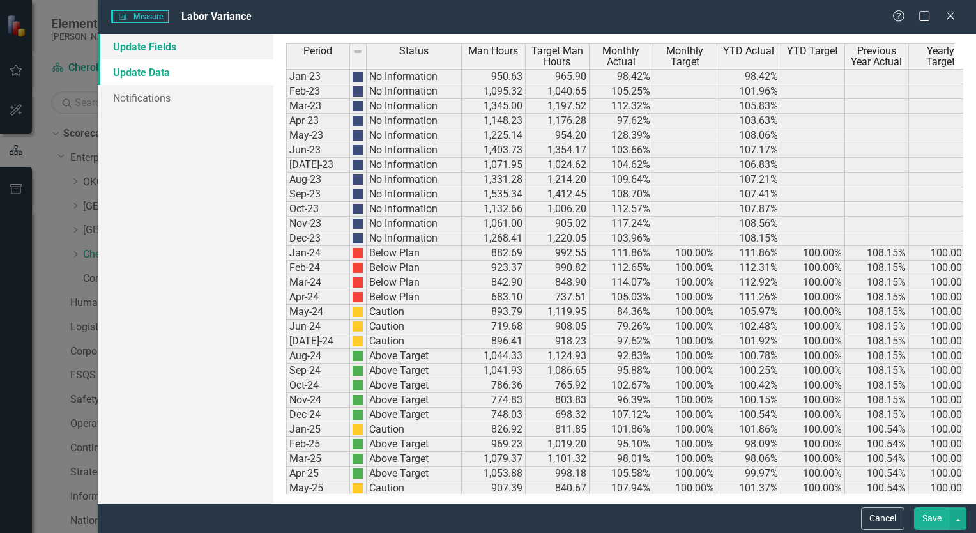
click at [148, 45] on link "Update Fields" at bounding box center [186, 47] width 176 height 26
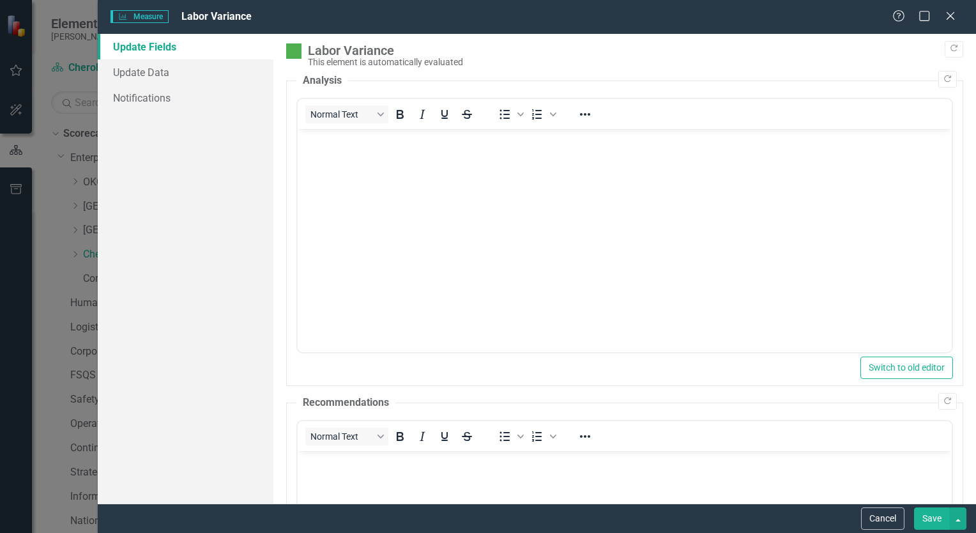
click at [331, 142] on p "Rich Text Area. Press ALT-0 for help." at bounding box center [624, 139] width 648 height 15
click at [950, 17] on icon "Close" at bounding box center [950, 16] width 16 height 12
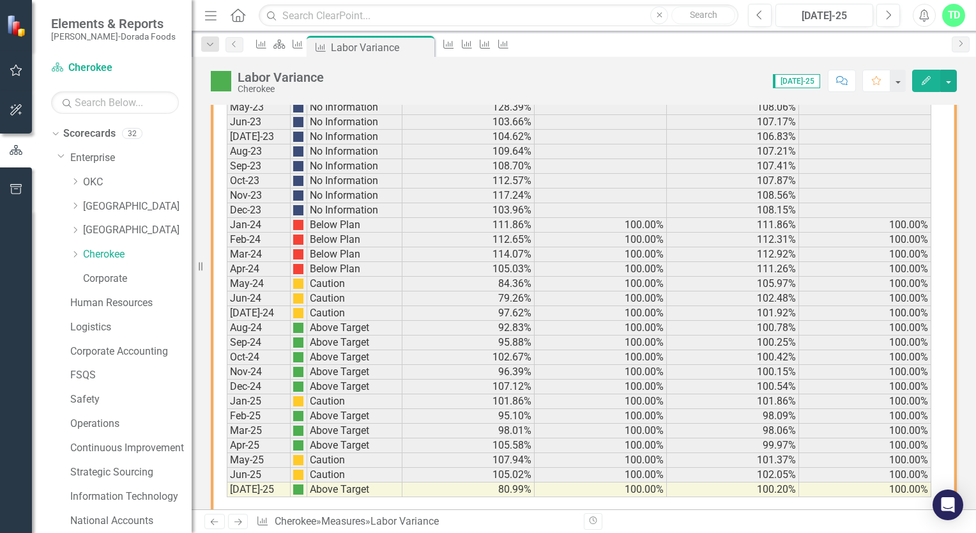
scroll to position [866, 0]
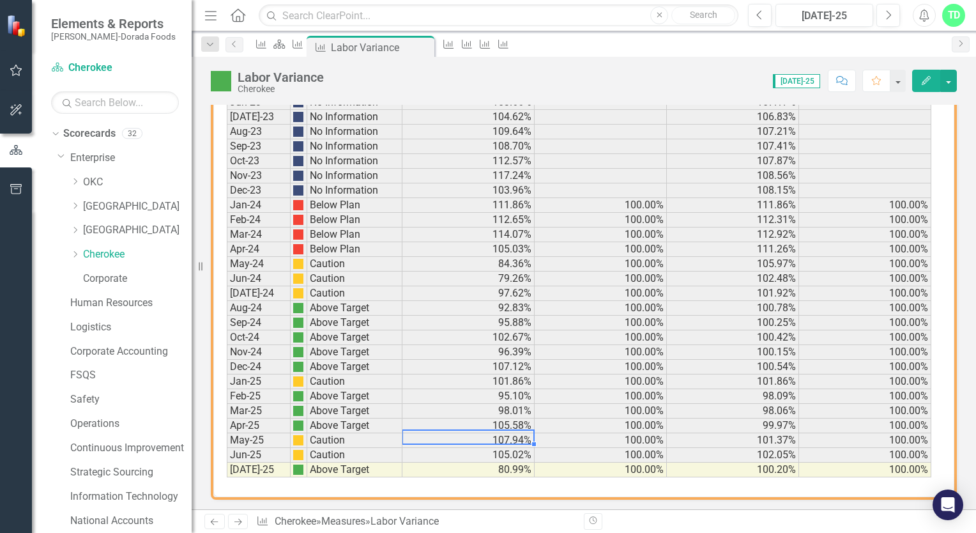
click at [498, 435] on td "107.94%" at bounding box center [468, 440] width 132 height 15
click at [493, 451] on td "105.02%" at bounding box center [468, 455] width 132 height 15
click at [259, 433] on td "May-25" at bounding box center [259, 440] width 64 height 15
click at [807, 80] on span "[DATE]-25" at bounding box center [796, 81] width 47 height 14
click at [708, 88] on div "Score: 0.00 Jul-25 Completed Comment Favorite Edit" at bounding box center [643, 81] width 627 height 22
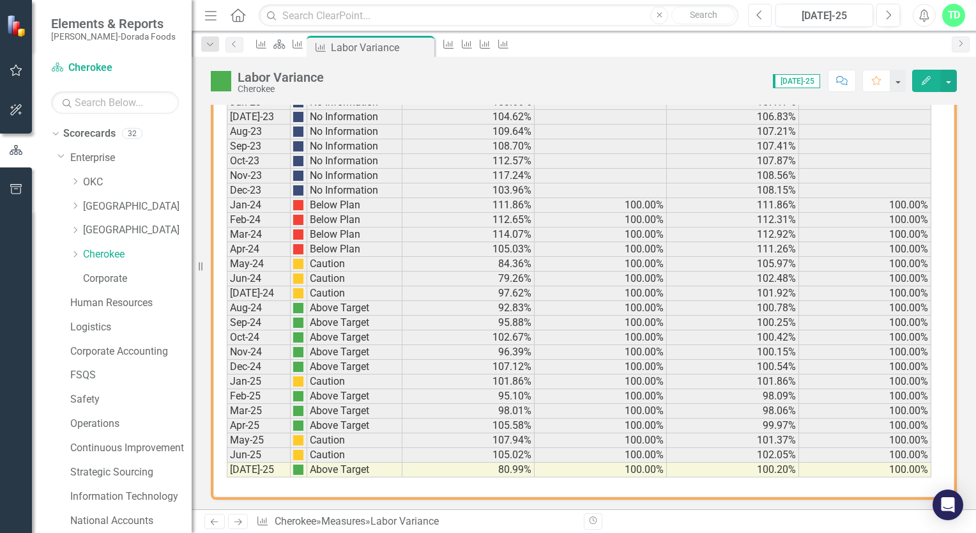
click at [761, 13] on icon "Previous" at bounding box center [759, 15] width 7 height 11
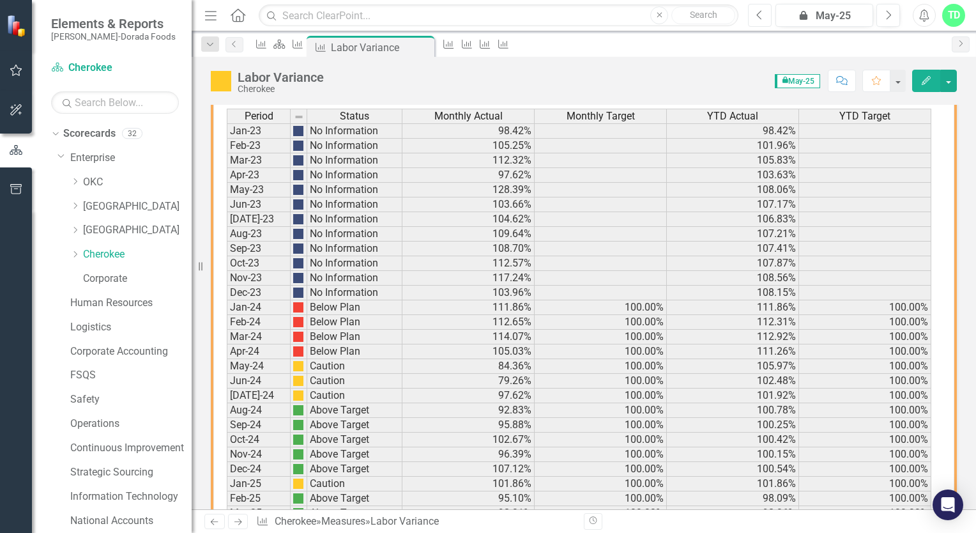
scroll to position [830, 0]
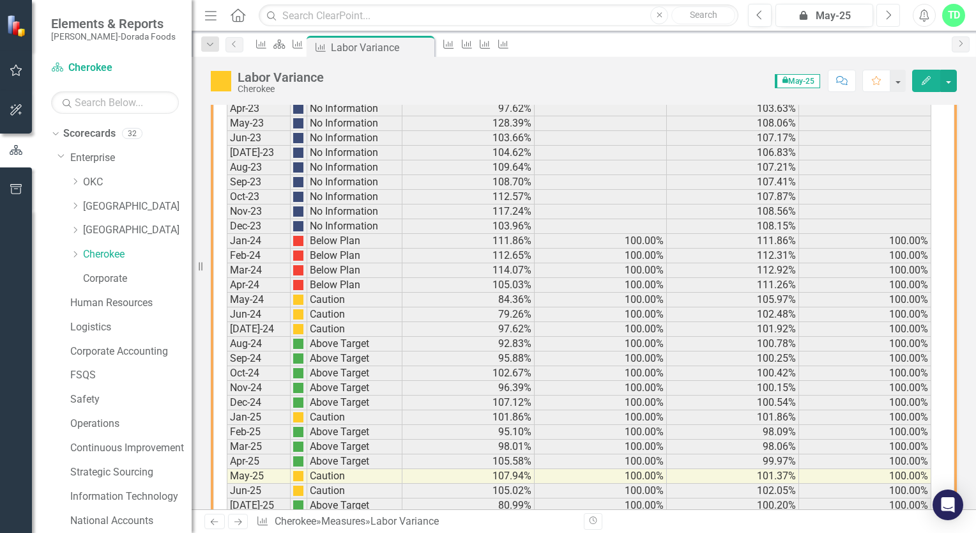
click at [888, 10] on icon "Next" at bounding box center [888, 15] width 7 height 11
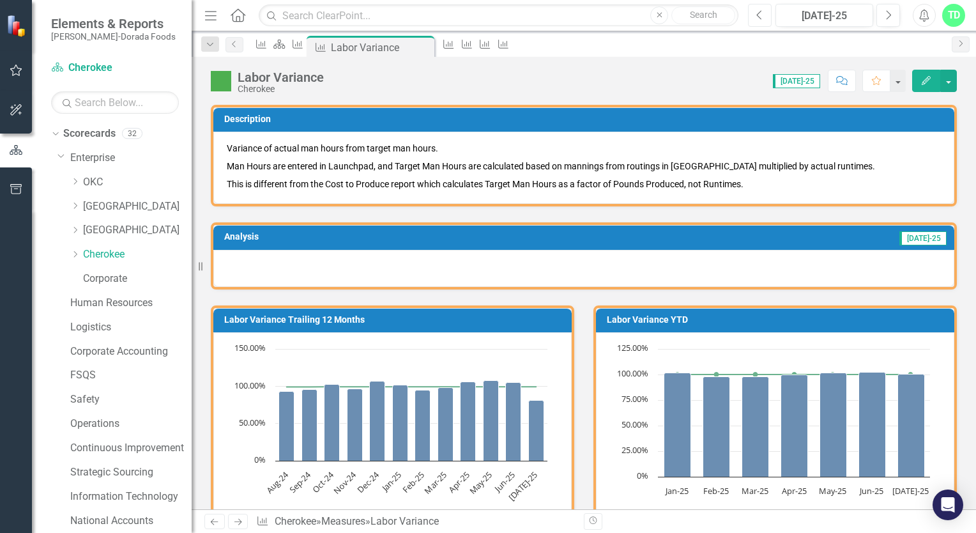
click at [757, 20] on icon "Previous" at bounding box center [759, 15] width 7 height 11
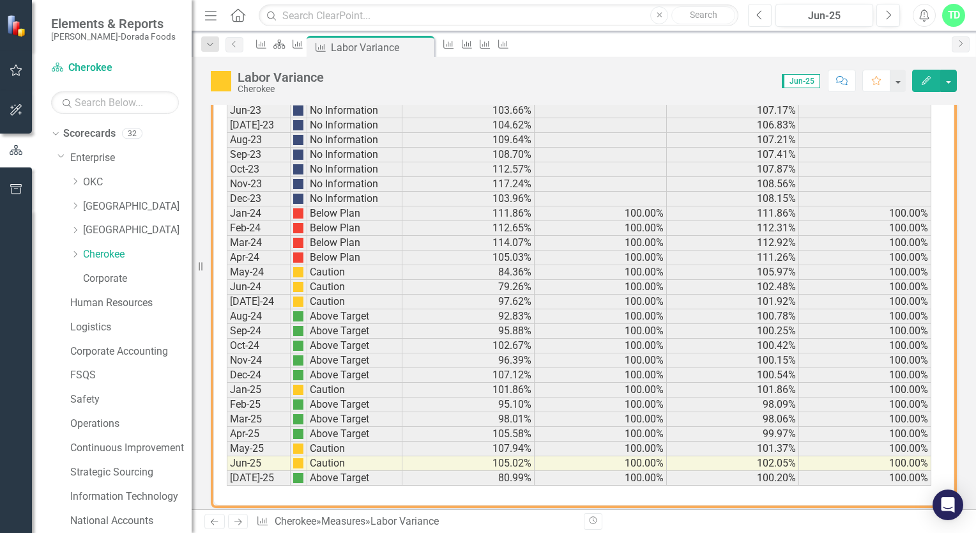
scroll to position [866, 0]
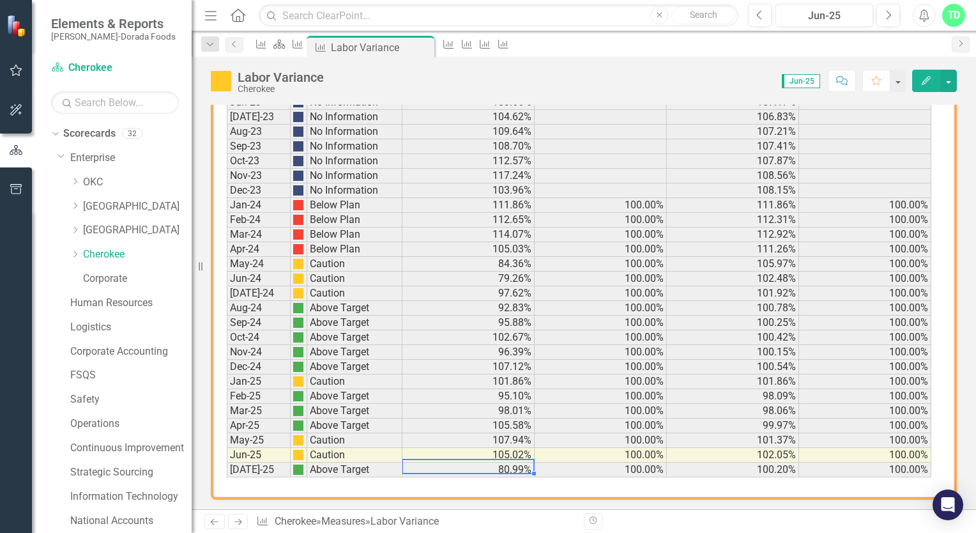
click at [513, 464] on td "80.99%" at bounding box center [468, 469] width 132 height 15
click at [925, 79] on icon "button" at bounding box center [926, 80] width 9 height 9
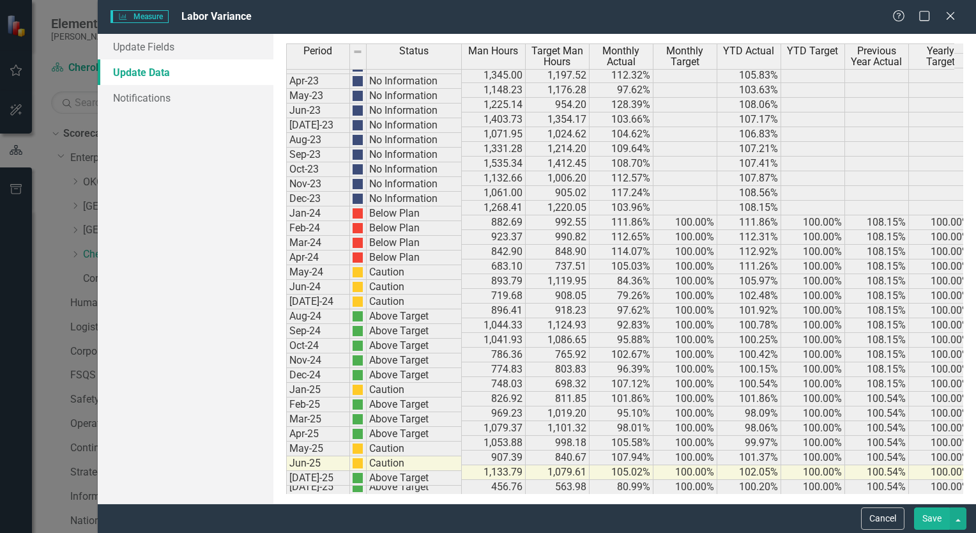
scroll to position [0, 0]
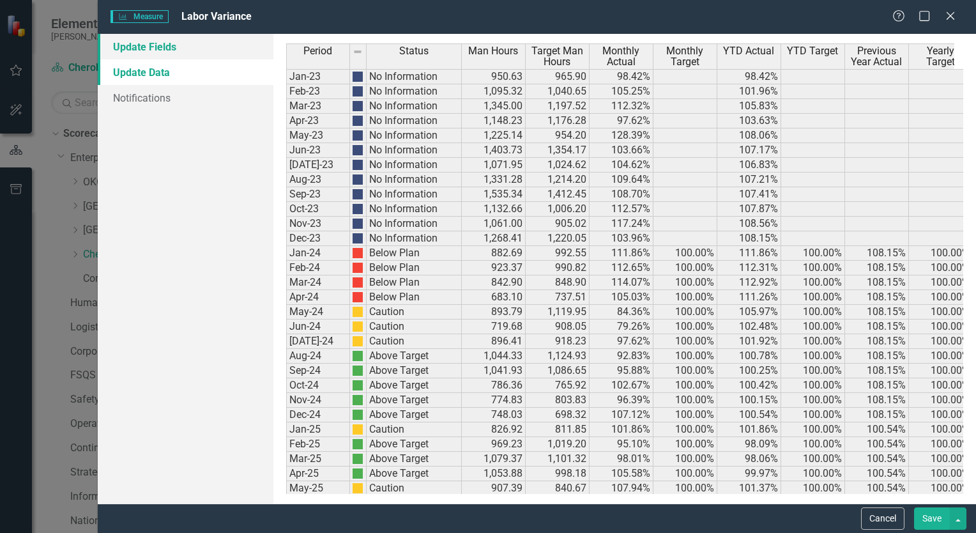
click at [173, 42] on link "Update Fields" at bounding box center [186, 47] width 176 height 26
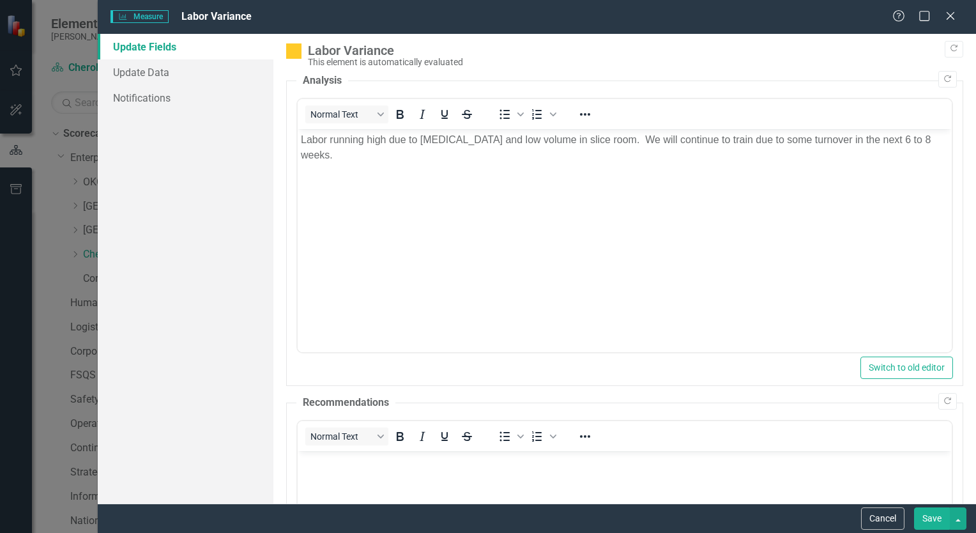
click at [959, 16] on div "Help Maximize Close" at bounding box center [927, 17] width 71 height 15
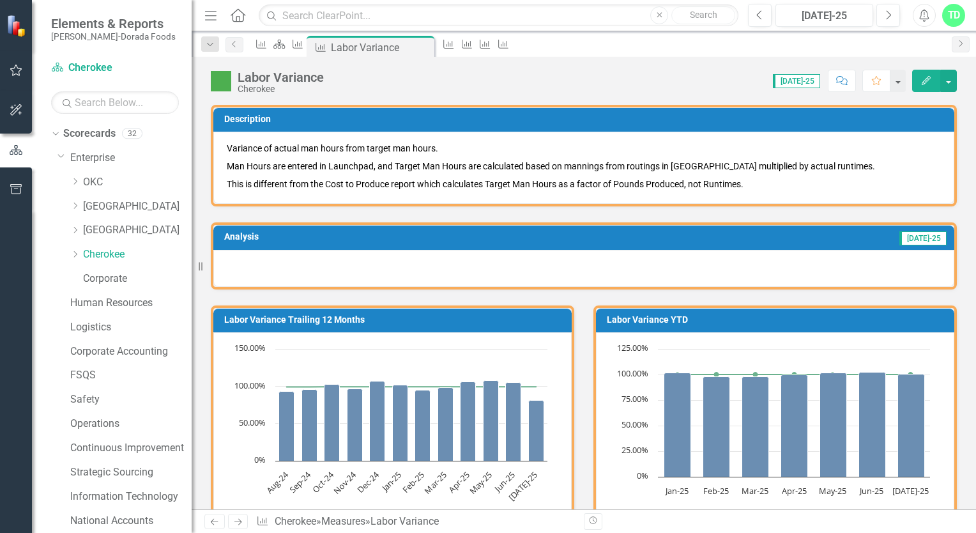
click at [935, 73] on button "Edit" at bounding box center [926, 81] width 28 height 22
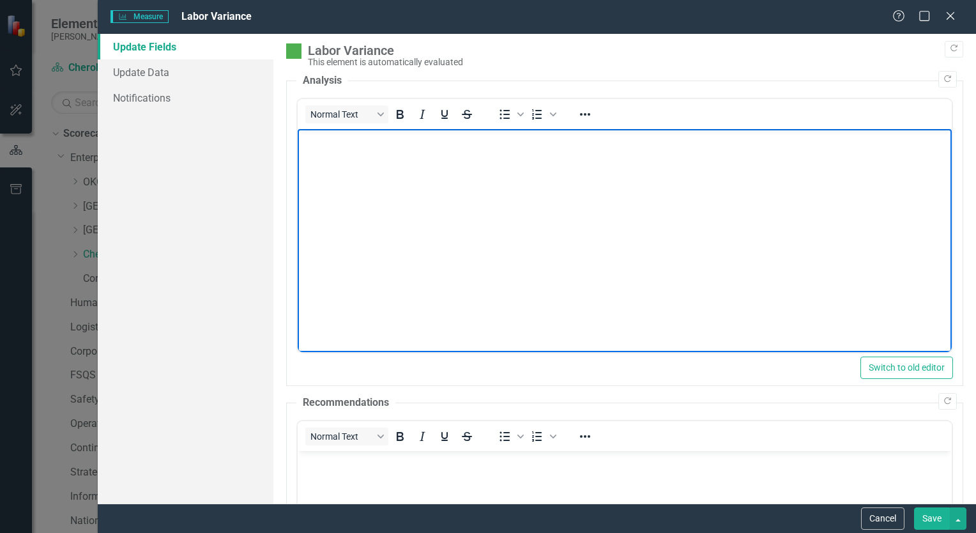
click at [355, 155] on body "Rich Text Area. Press ALT-0 for help." at bounding box center [624, 225] width 654 height 192
click at [947, 517] on button "Save" at bounding box center [932, 518] width 36 height 22
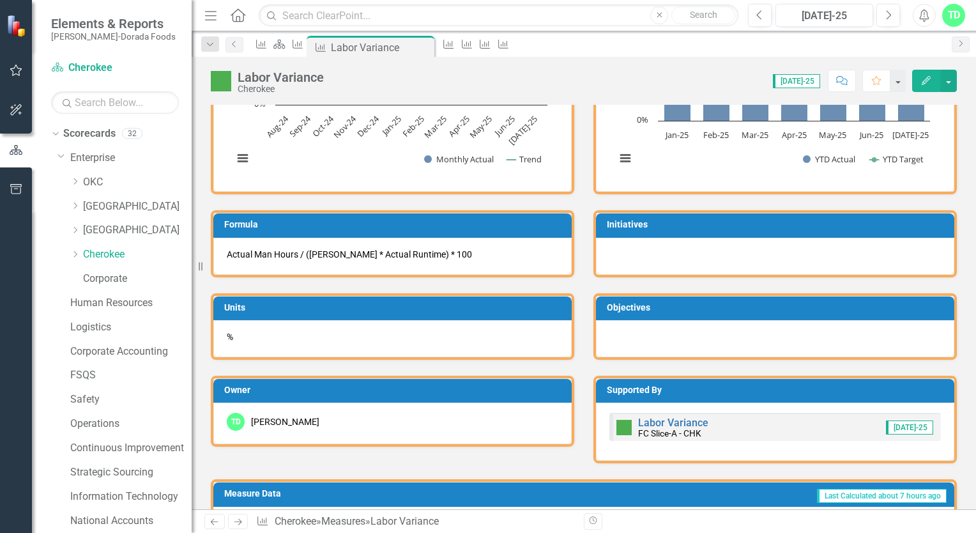
scroll to position [355, 0]
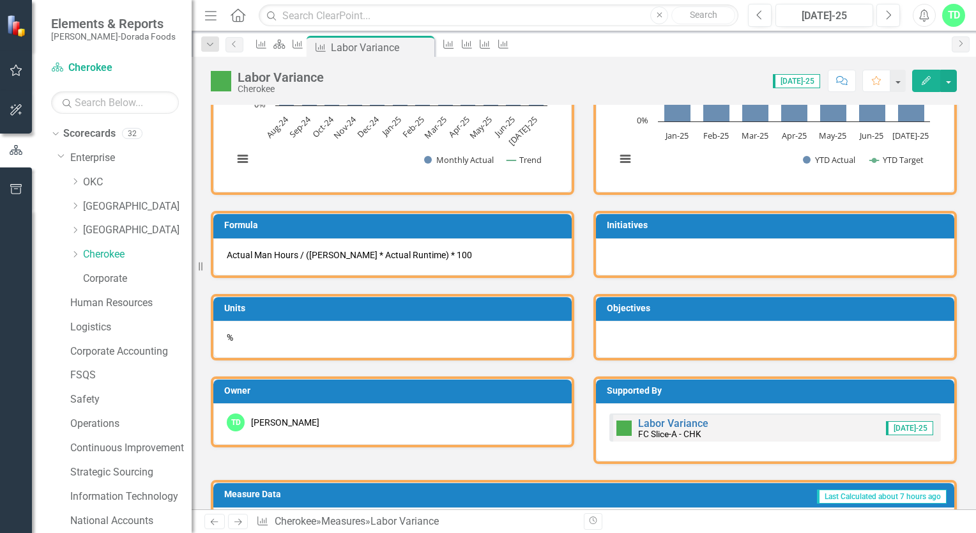
click at [925, 76] on icon "Edit" at bounding box center [925, 80] width 11 height 9
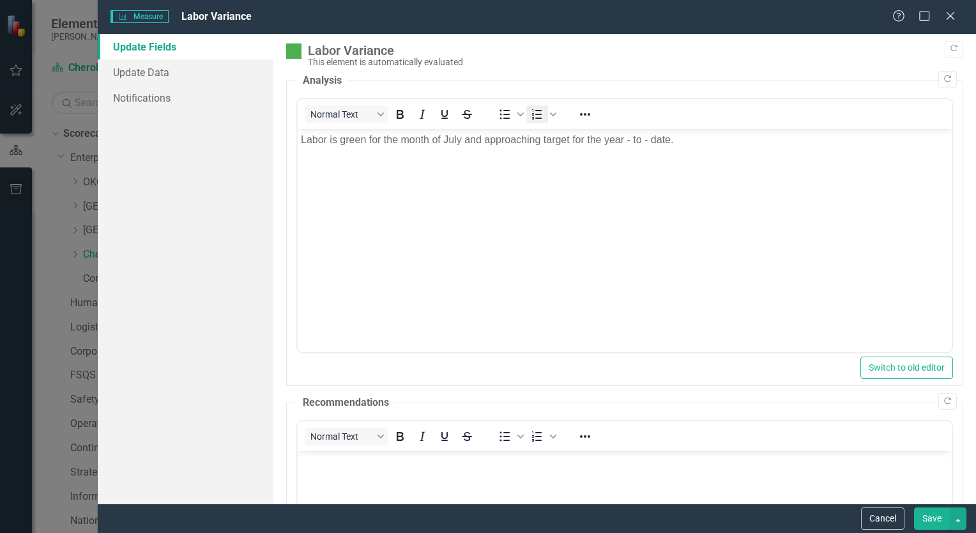
scroll to position [0, 0]
click at [540, 139] on p "Labor is green for the month of July and approaching target for the year - to -…" at bounding box center [624, 139] width 648 height 15
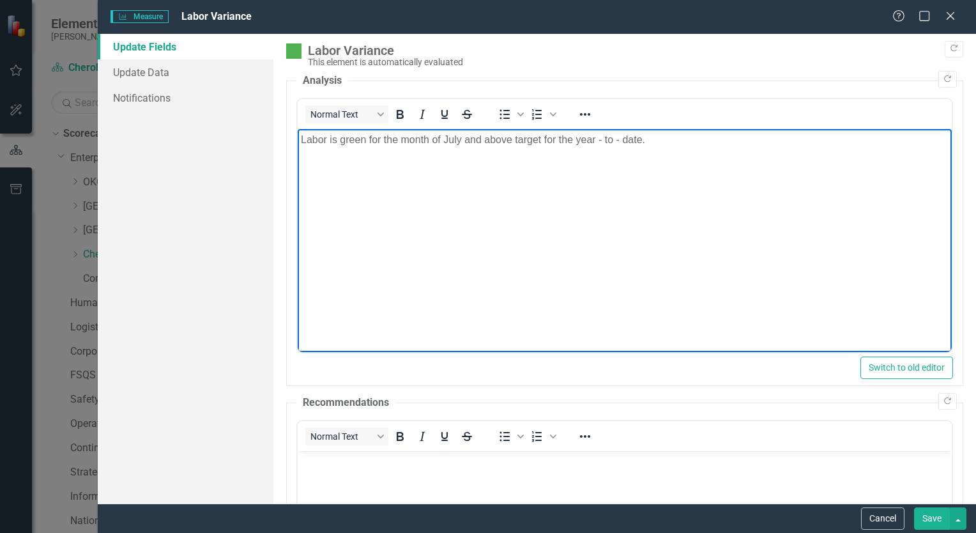
click at [660, 160] on body "Labor is green for the month of July and above target for the year - to - date." at bounding box center [624, 225] width 654 height 192
click at [935, 520] on button "Save" at bounding box center [932, 518] width 36 height 22
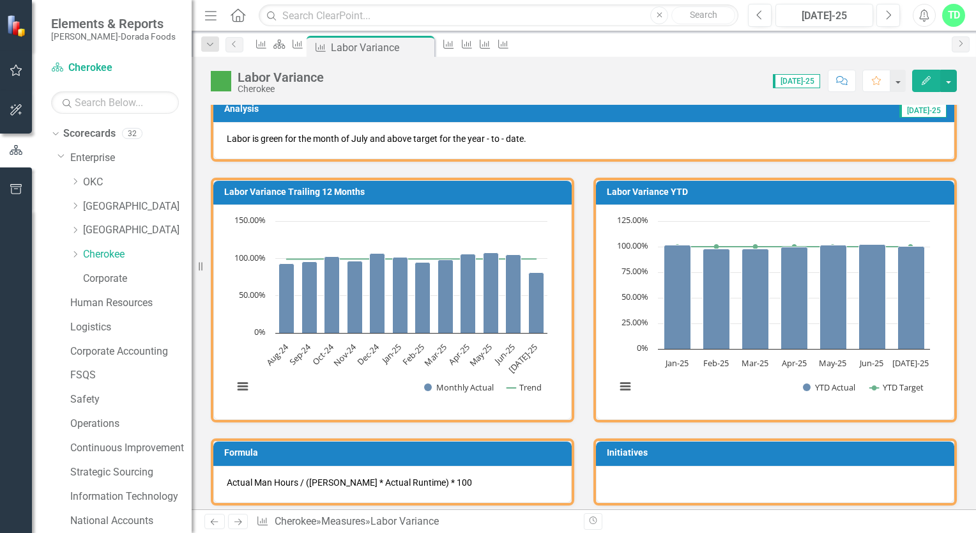
scroll to position [100, 0]
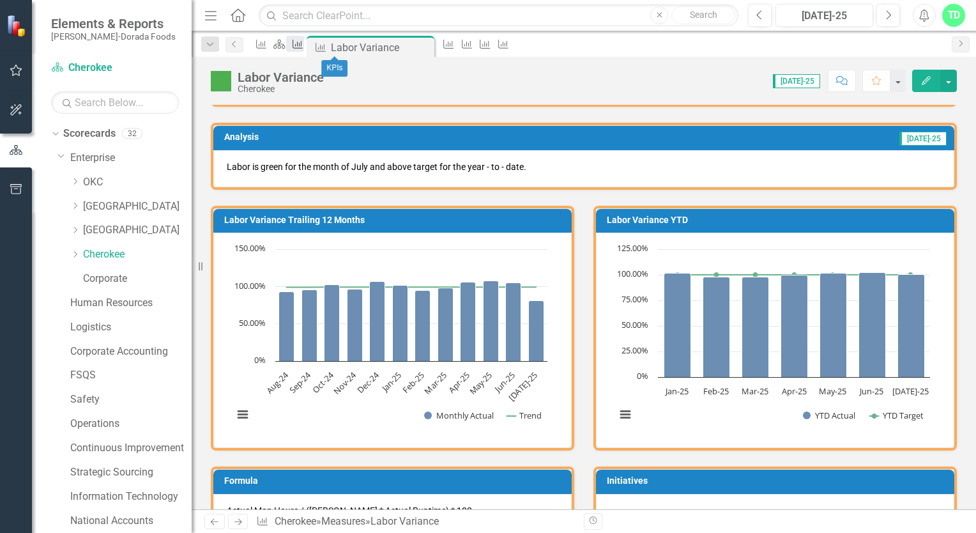
click at [303, 49] on icon at bounding box center [298, 44] width 10 height 9
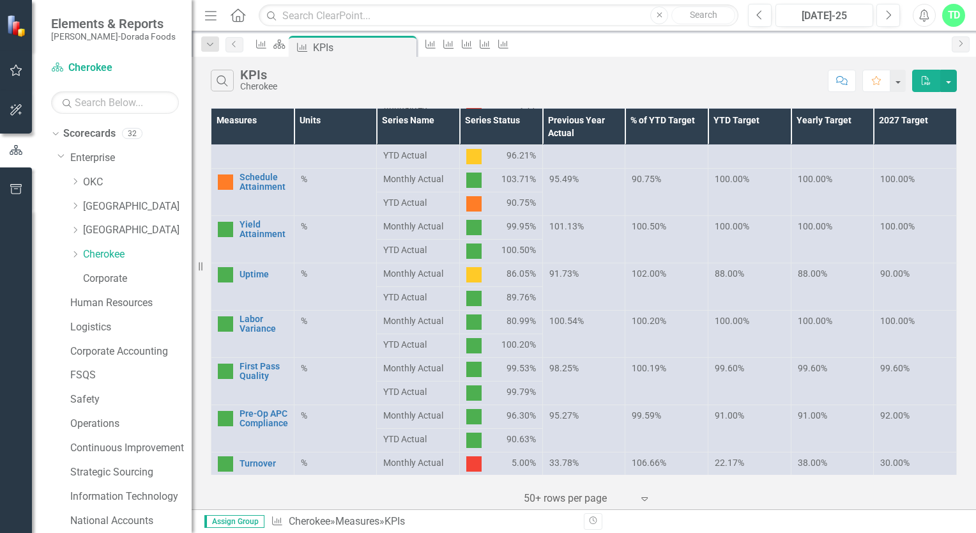
scroll to position [255, 0]
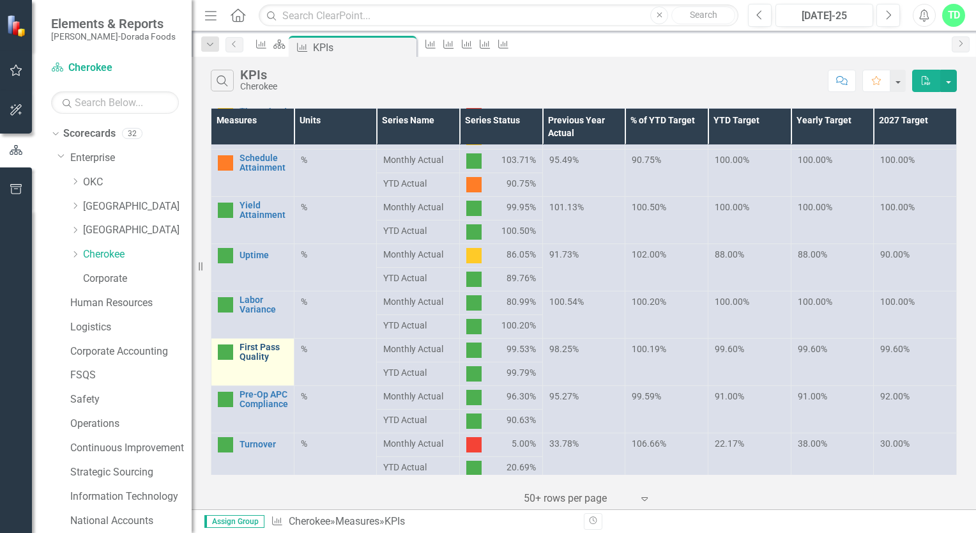
click at [261, 349] on link "First Pass Quality" at bounding box center [263, 352] width 48 height 20
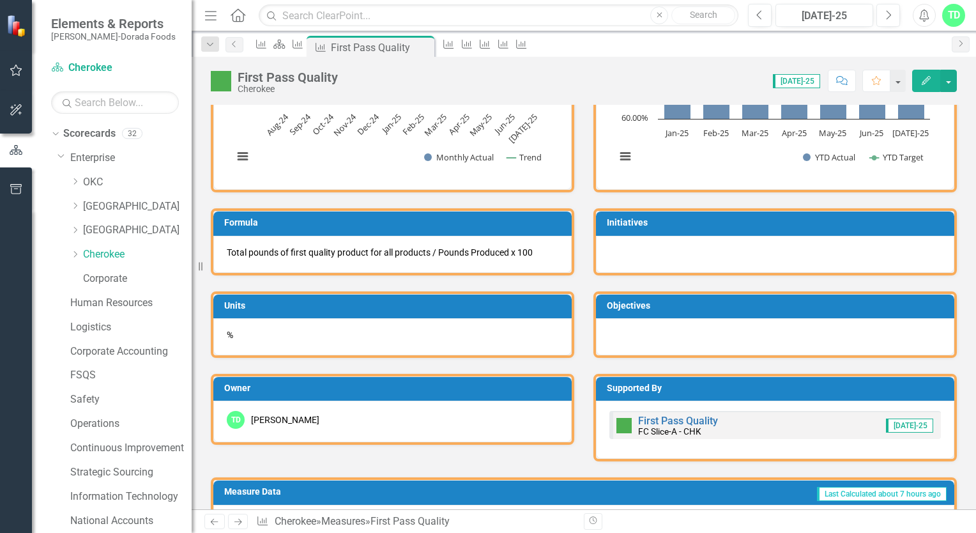
scroll to position [355, 0]
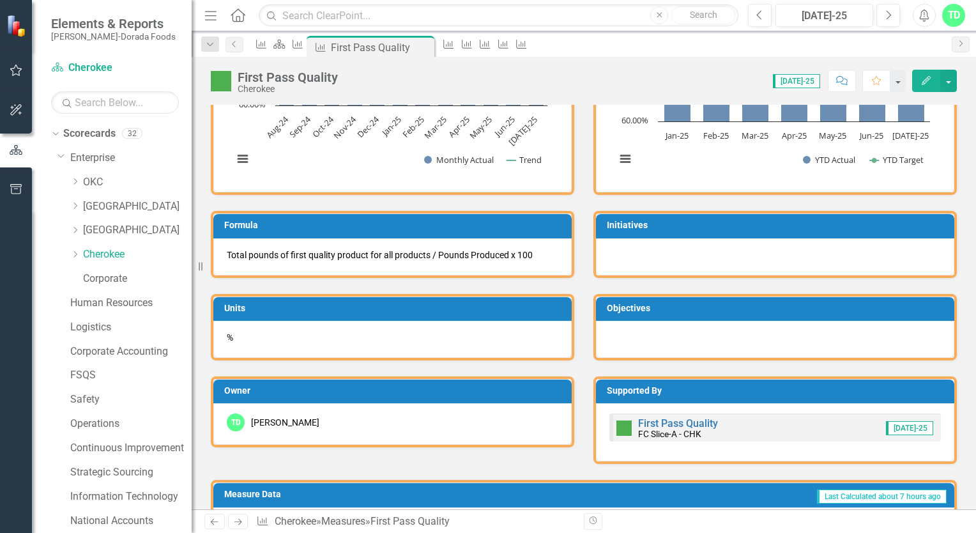
click at [797, 78] on span "[DATE]-25" at bounding box center [796, 81] width 47 height 14
click at [805, 80] on span "[DATE]-25" at bounding box center [796, 81] width 47 height 14
drag, startPoint x: 805, startPoint y: 80, endPoint x: 736, endPoint y: 84, distance: 69.7
click at [736, 84] on div "Score: 0.00 Jul-25 Completed Comment Favorite Edit" at bounding box center [650, 81] width 612 height 22
click at [780, 85] on div "[DATE]-25" at bounding box center [793, 80] width 55 height 15
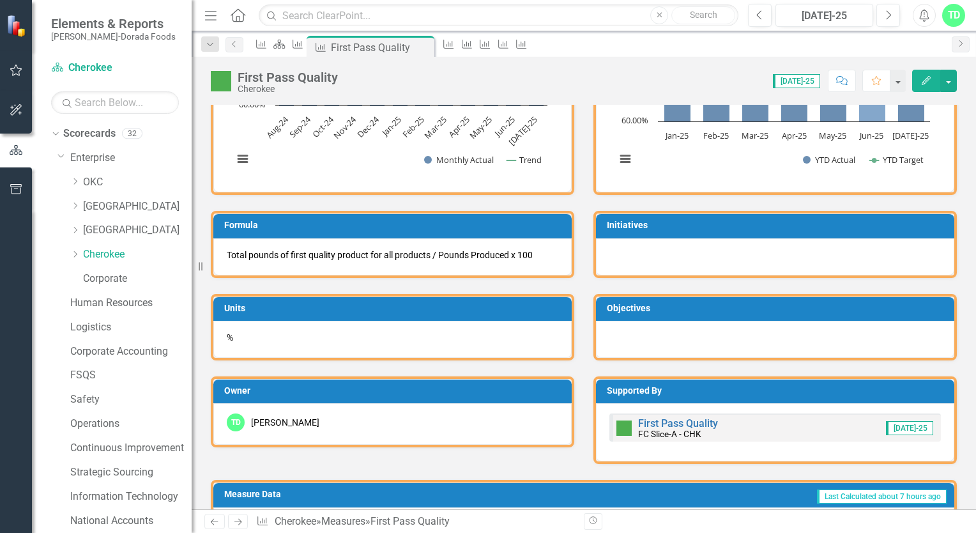
click at [865, 116] on icon "Jun-25, 99.81771141. YTD Actual." at bounding box center [872, 58] width 27 height 128
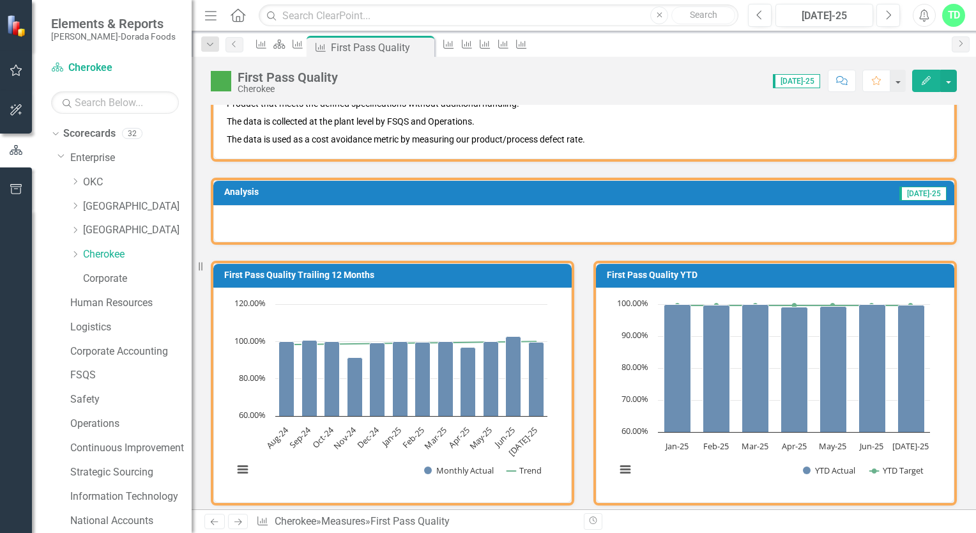
scroll to position [0, 0]
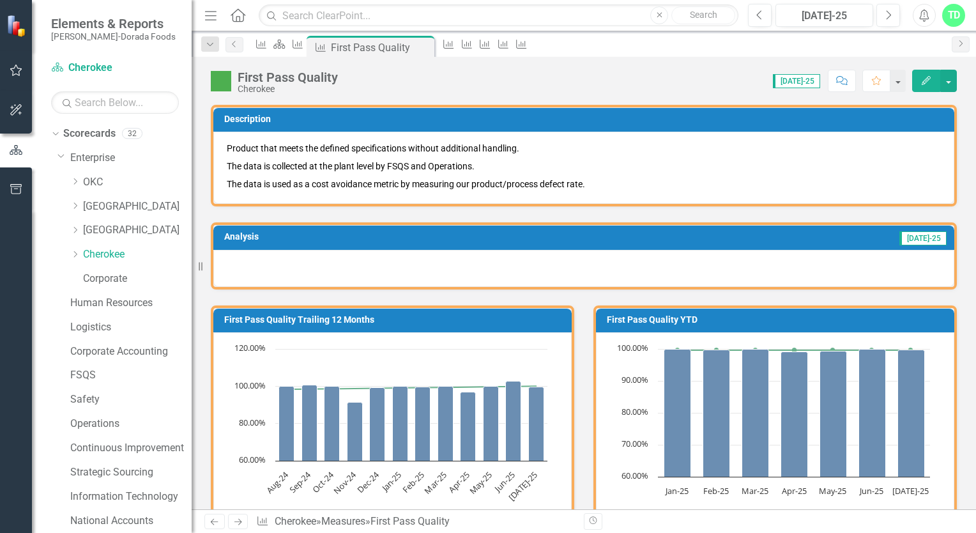
click at [797, 83] on span "[DATE]-25" at bounding box center [796, 81] width 47 height 14
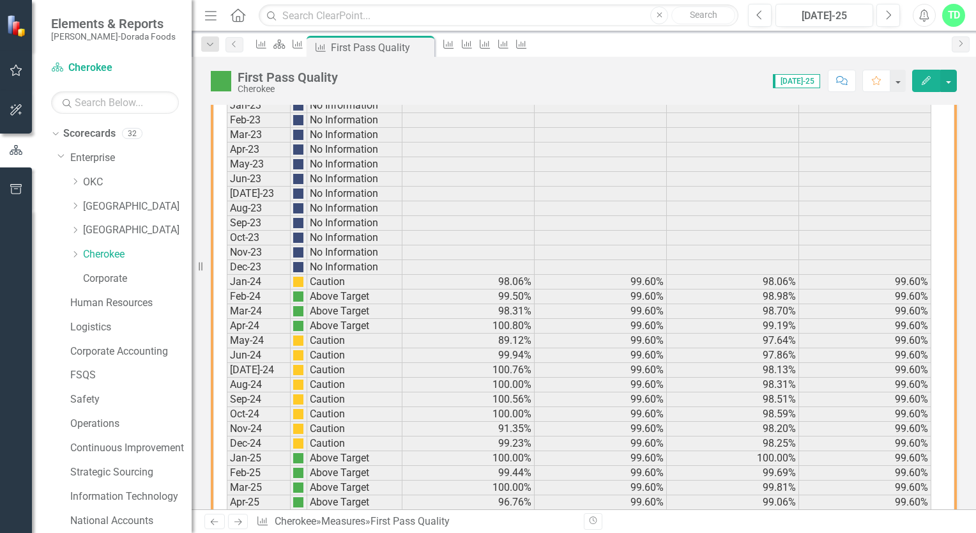
scroll to position [866, 0]
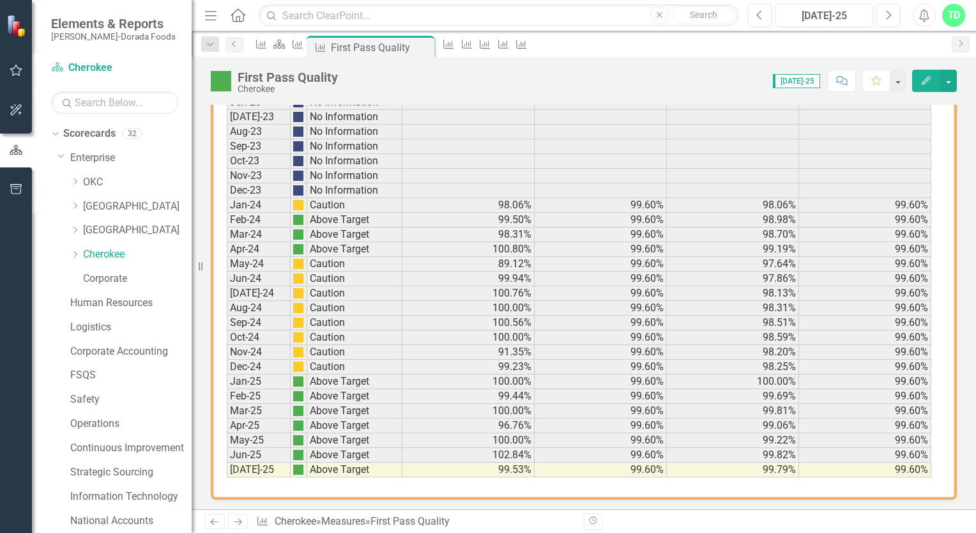
click at [927, 78] on icon "button" at bounding box center [926, 80] width 9 height 9
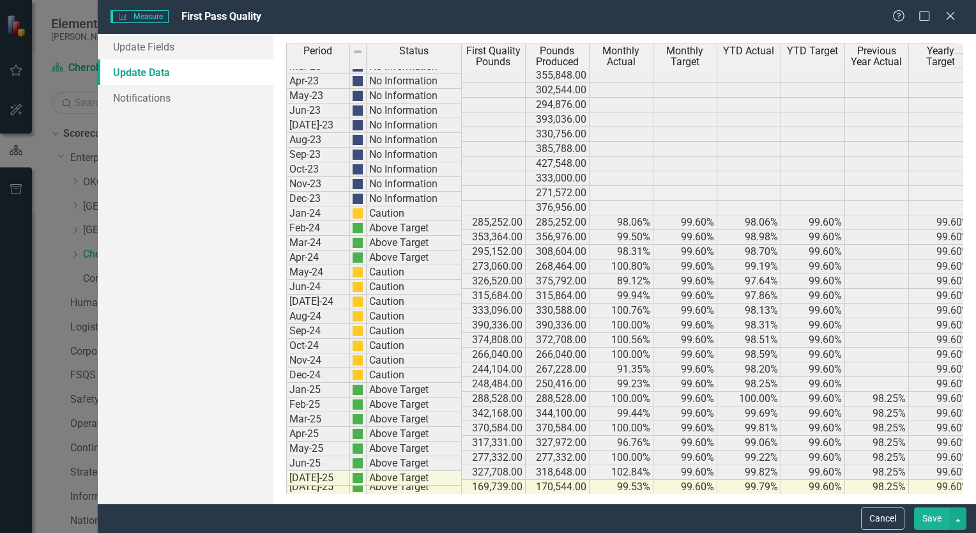
scroll to position [0, 0]
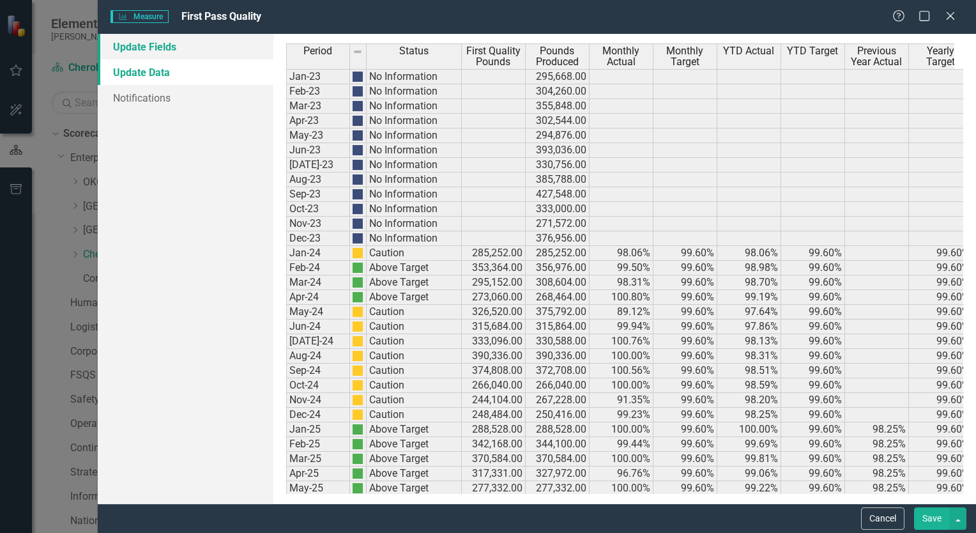
click at [189, 50] on link "Update Fields" at bounding box center [186, 47] width 176 height 26
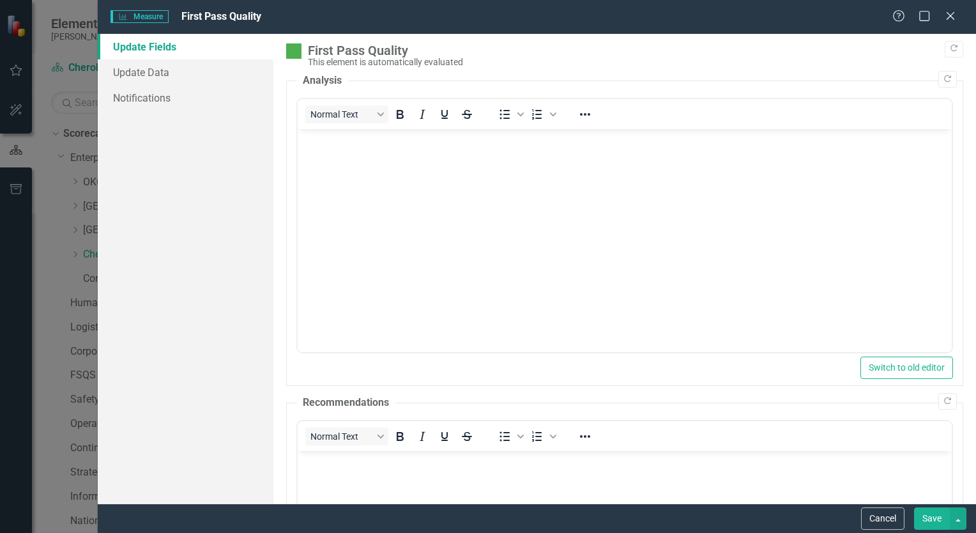
click at [158, 42] on link "Update Fields" at bounding box center [186, 47] width 176 height 26
click at [315, 145] on p "Rich Text Area. Press ALT-0 for help." at bounding box center [624, 139] width 648 height 15
click at [929, 517] on button "Save" at bounding box center [932, 518] width 36 height 22
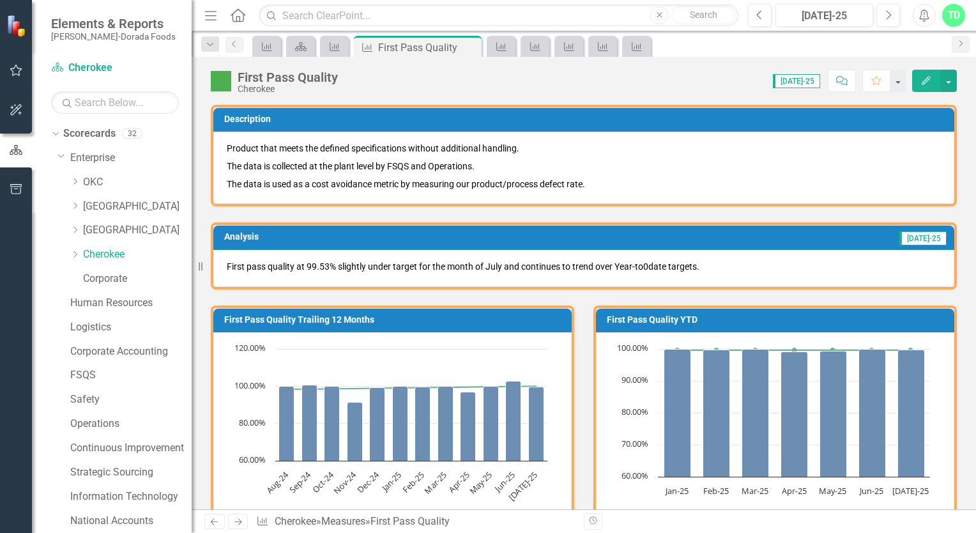
click at [641, 268] on p "First pass quality at 99.53% slightly under target for the month of July and co…" at bounding box center [584, 266] width 714 height 13
click at [927, 77] on icon "button" at bounding box center [926, 80] width 9 height 9
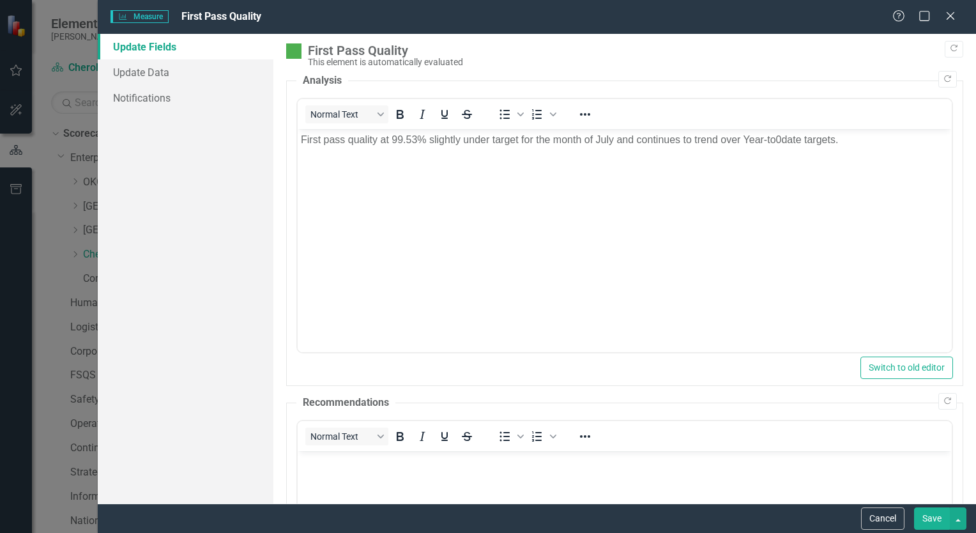
click at [782, 139] on p "First pass quality at 99.53% slightly under target for the month of July and co…" at bounding box center [624, 139] width 648 height 15
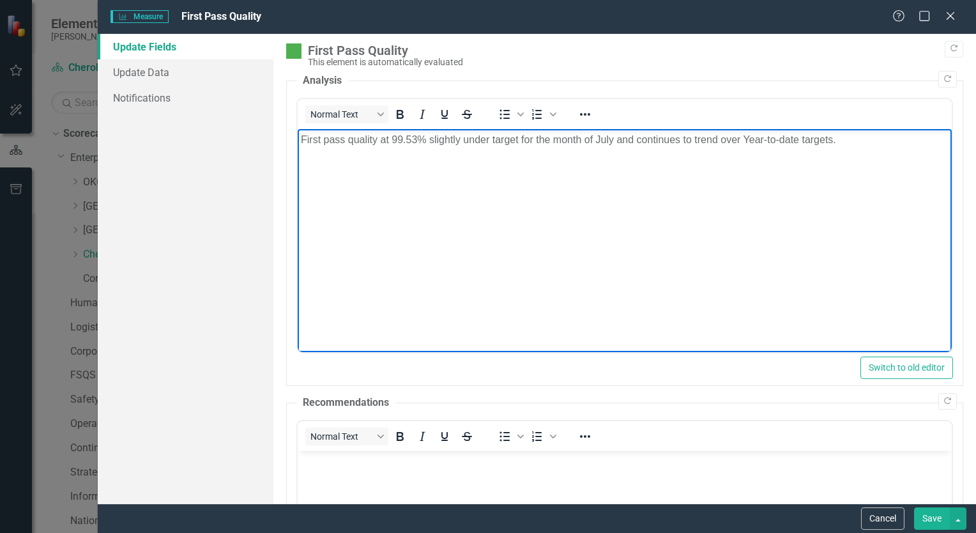
click at [944, 523] on button "Save" at bounding box center [932, 518] width 36 height 22
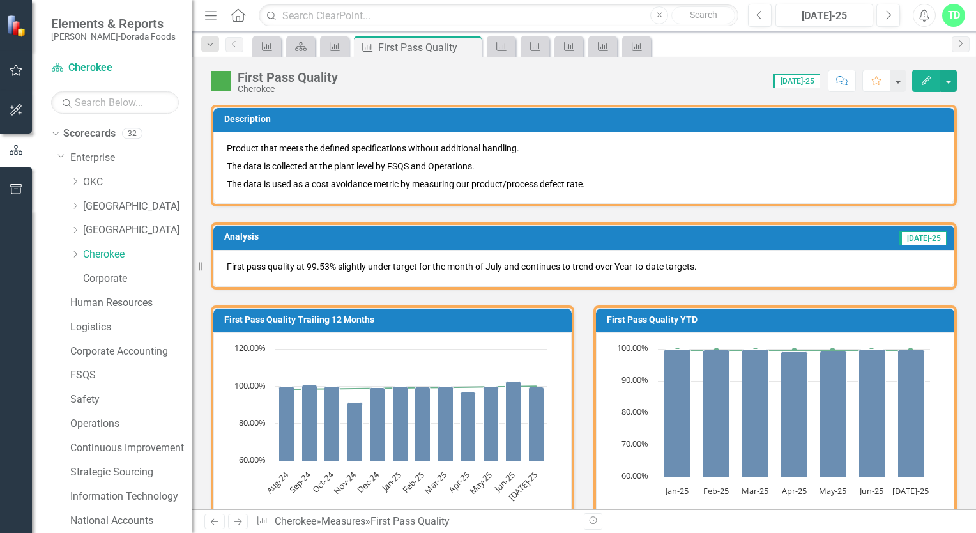
click at [333, 57] on div "First Pass Quality Cherokee Score: 0.00 [DATE]-25 Completed Comment Favorite Ed…" at bounding box center [584, 76] width 784 height 38
click at [331, 48] on icon "Measure" at bounding box center [334, 47] width 13 height 10
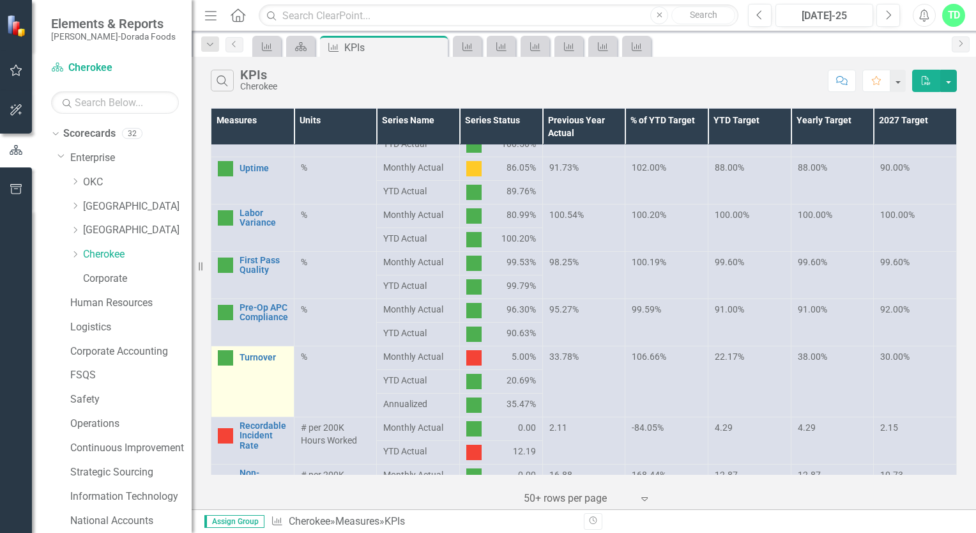
scroll to position [335, 0]
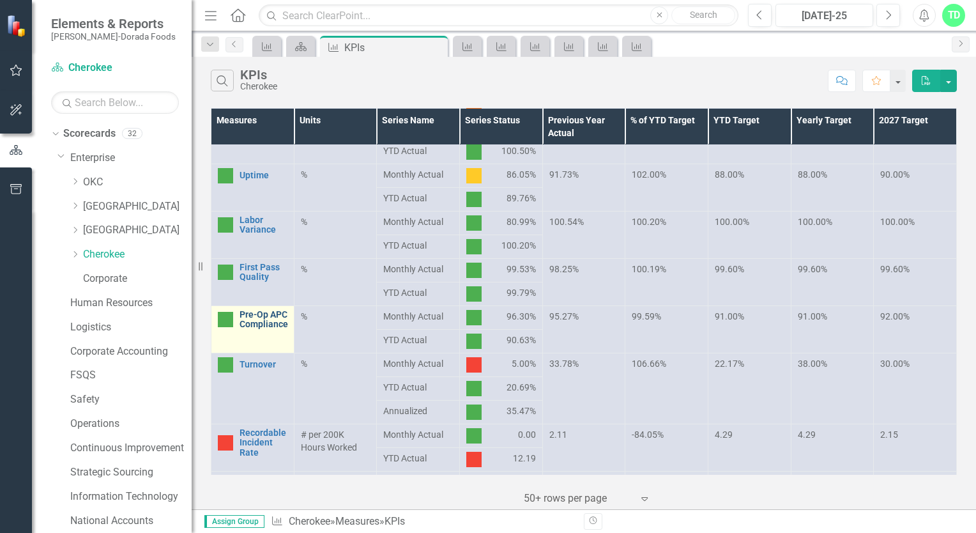
click at [271, 330] on link "Pre-Op APC Compliance" at bounding box center [263, 320] width 49 height 20
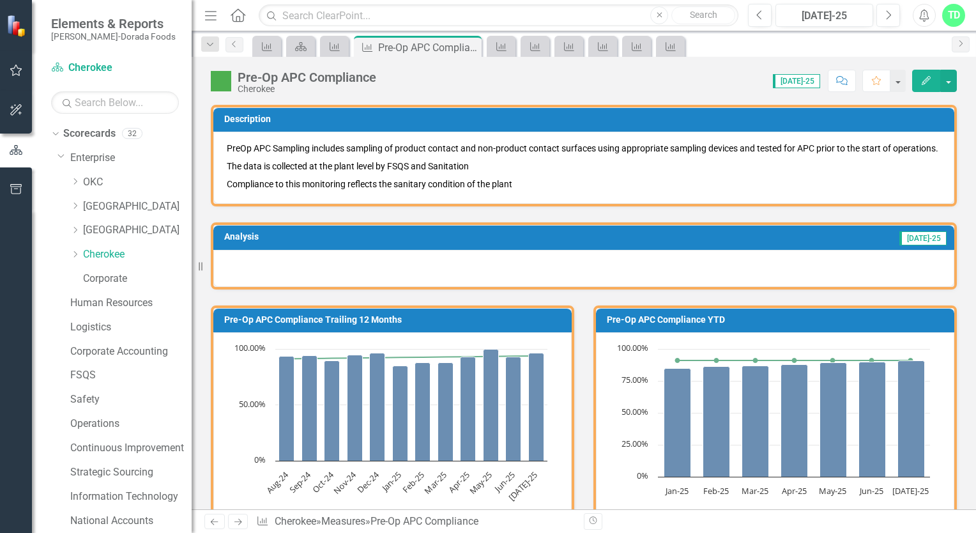
click at [923, 79] on icon "Edit" at bounding box center [925, 80] width 11 height 9
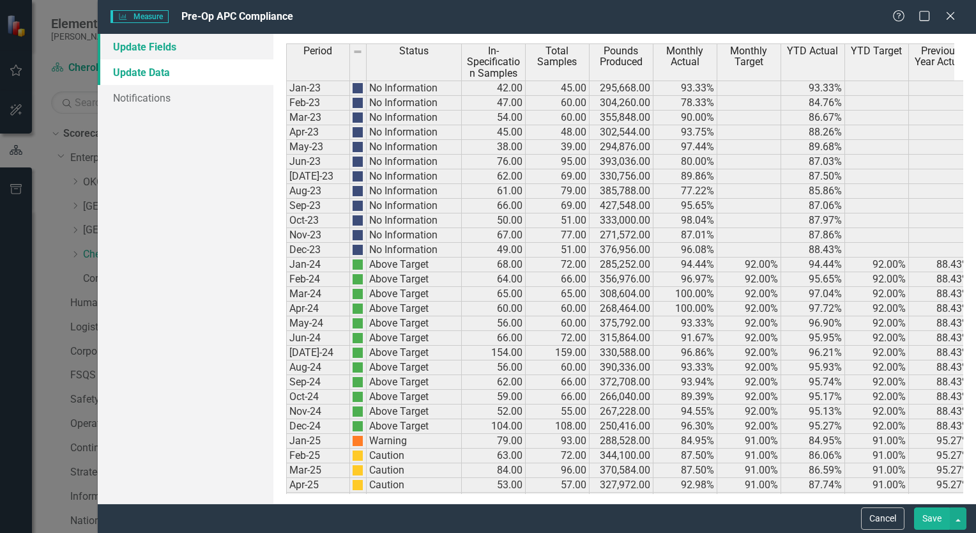
click at [171, 49] on link "Update Fields" at bounding box center [186, 47] width 176 height 26
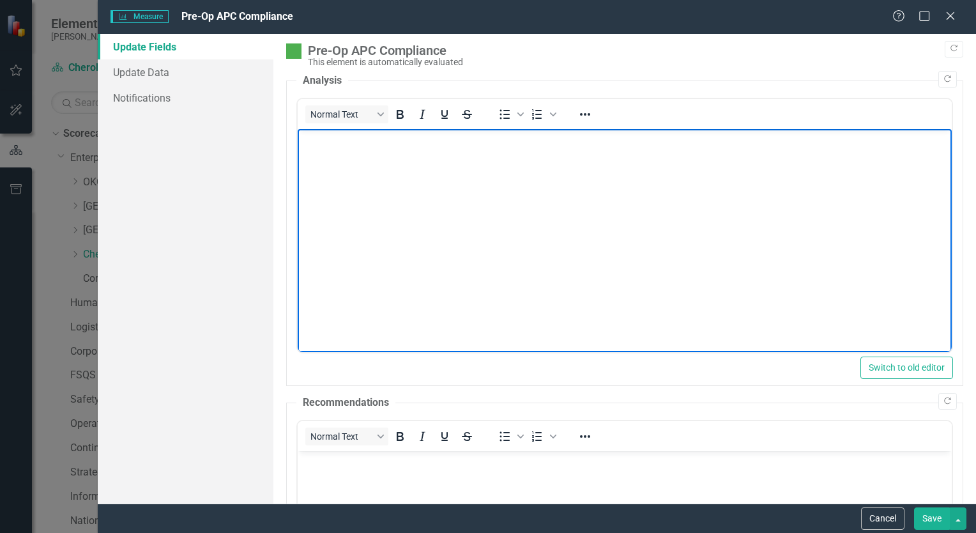
click at [330, 153] on body "Rich Text Area. Press ALT-0 for help." at bounding box center [624, 225] width 654 height 192
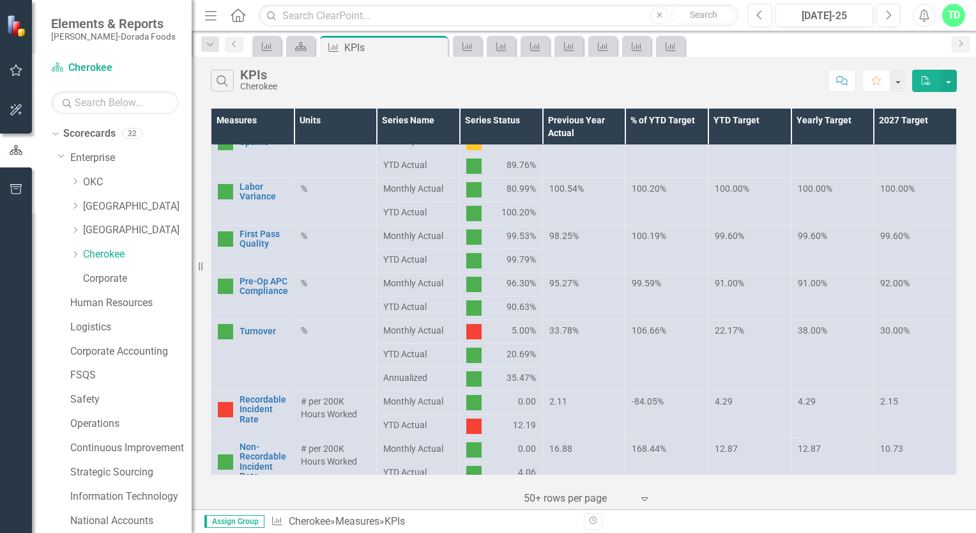
scroll to position [383, 0]
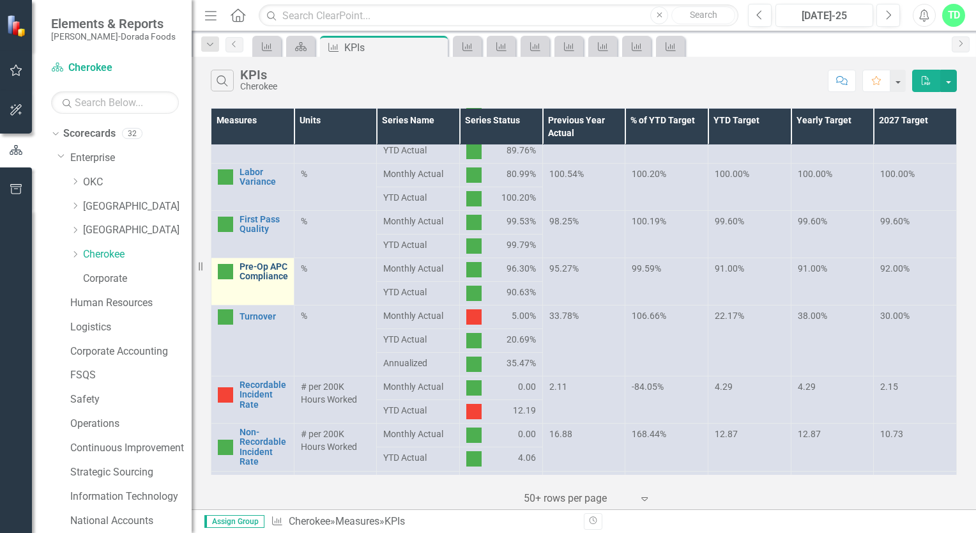
click at [247, 277] on link "Pre-Op APC Compliance" at bounding box center [263, 272] width 49 height 20
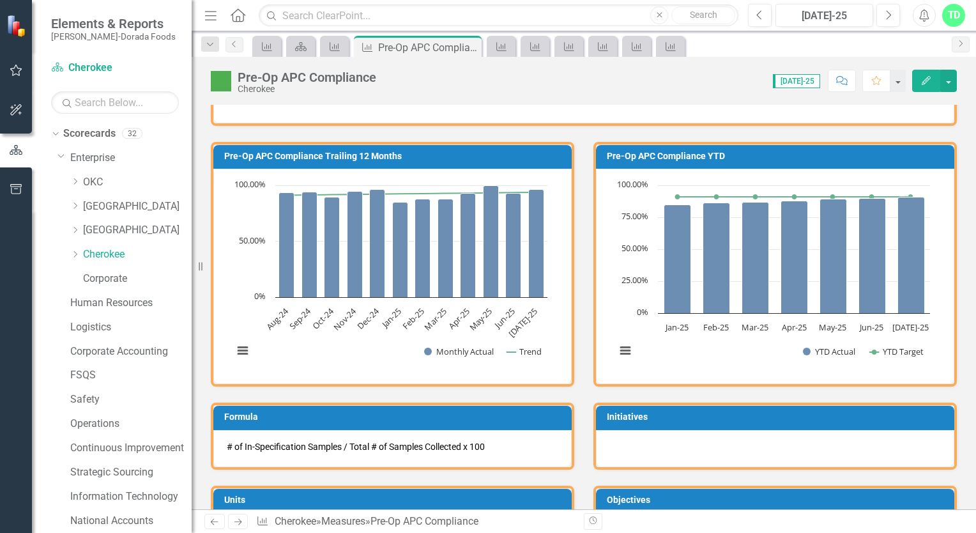
scroll to position [160, 0]
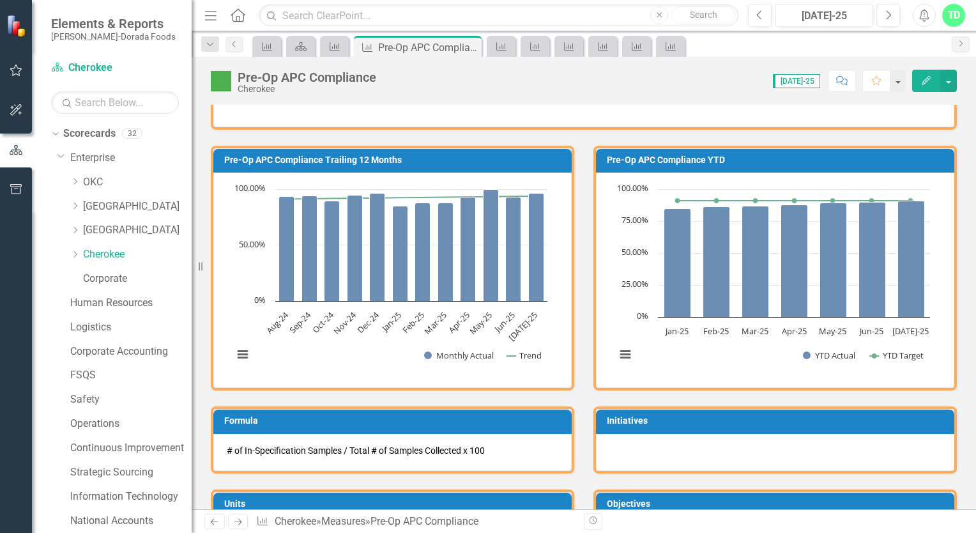
click at [924, 70] on button "Edit" at bounding box center [926, 81] width 28 height 22
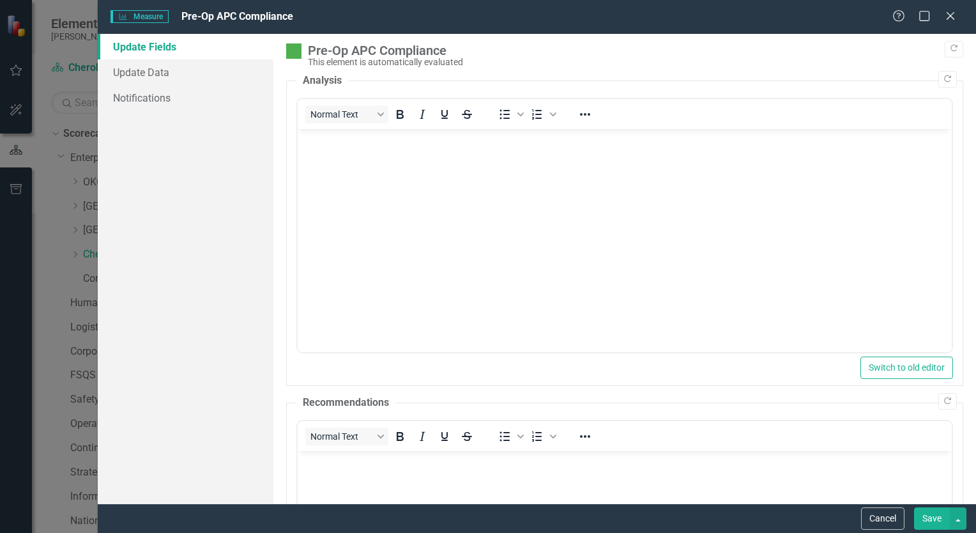
scroll to position [0, 0]
click at [158, 48] on link "Update Fields" at bounding box center [186, 47] width 176 height 26
click at [184, 47] on link "Update Fields" at bounding box center [186, 47] width 176 height 26
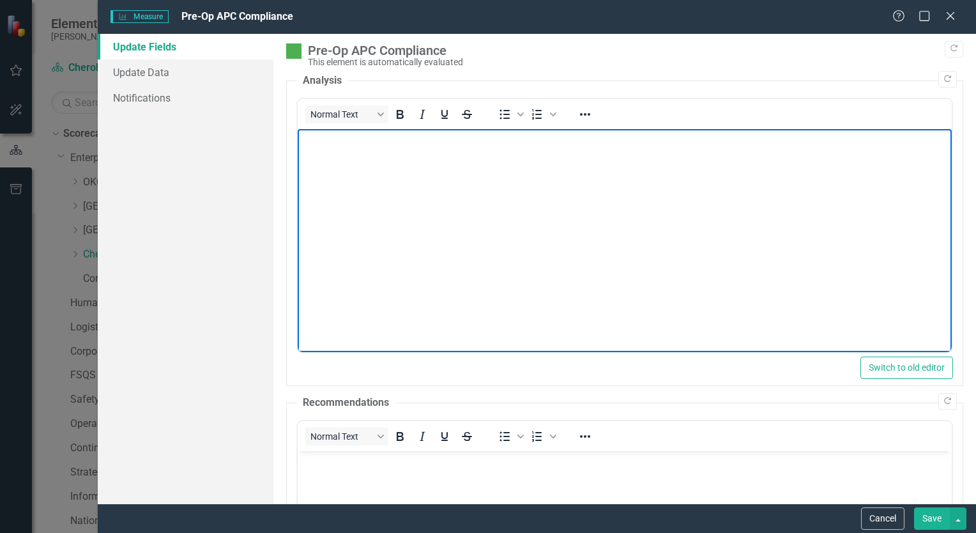
click at [309, 156] on body "Rich Text Area. Press ALT-0 for help." at bounding box center [624, 225] width 654 height 192
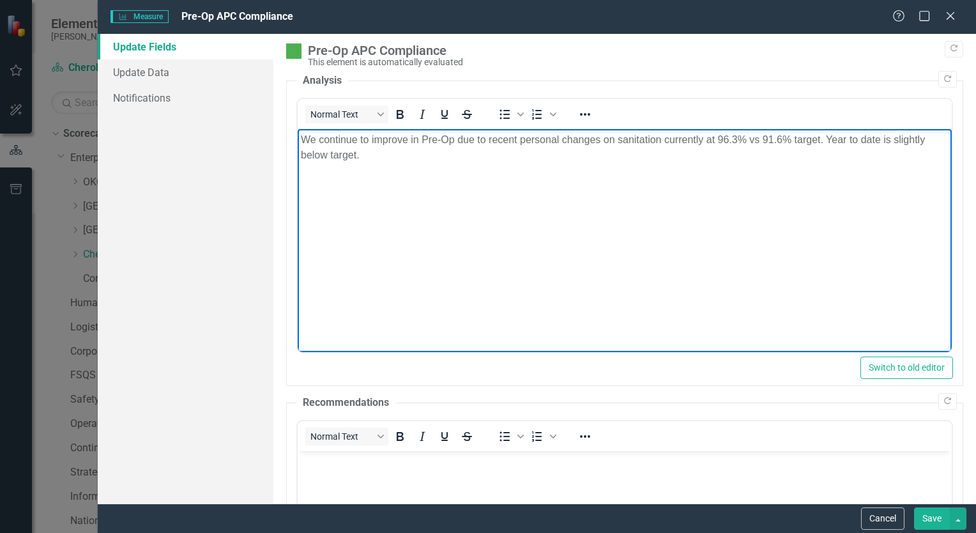
click at [925, 517] on button "Save" at bounding box center [932, 518] width 36 height 22
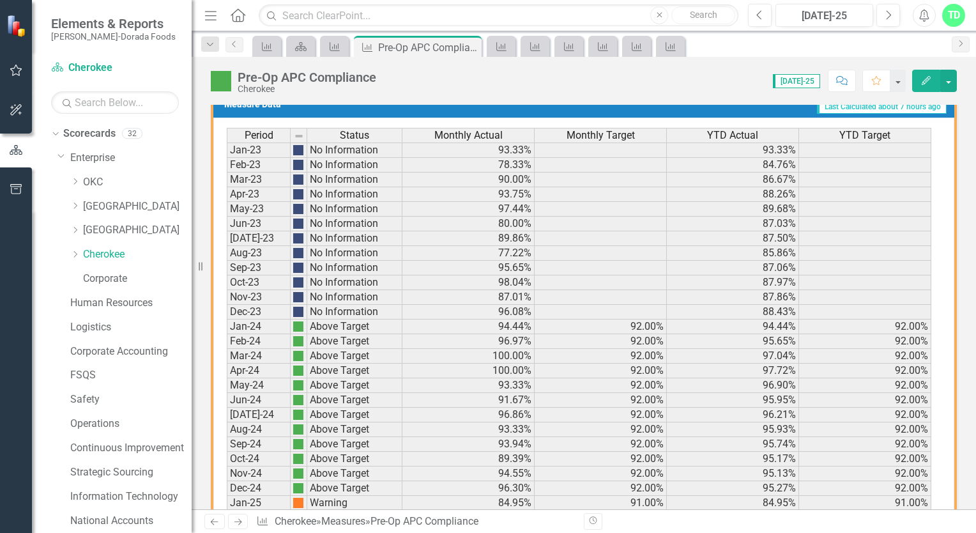
scroll to position [862, 0]
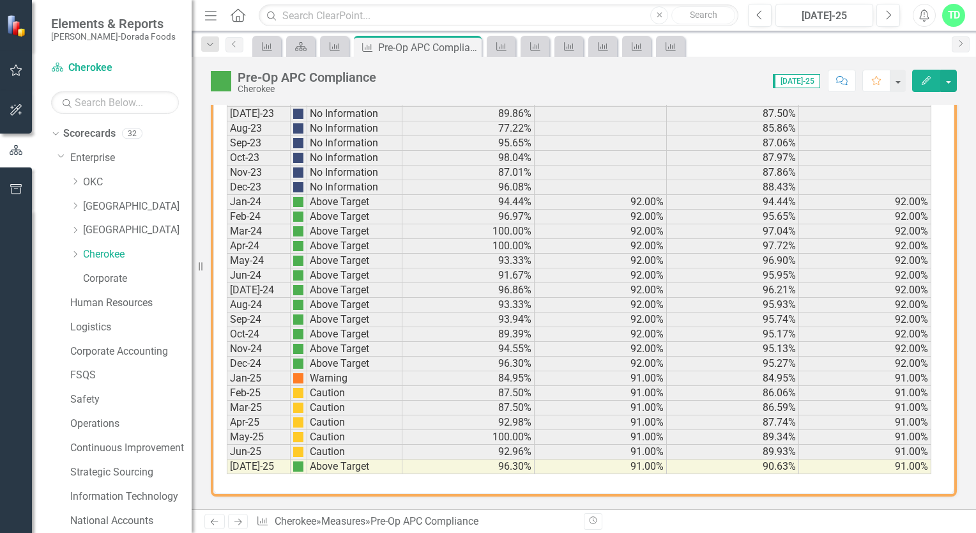
click at [931, 75] on button "Edit" at bounding box center [926, 81] width 28 height 22
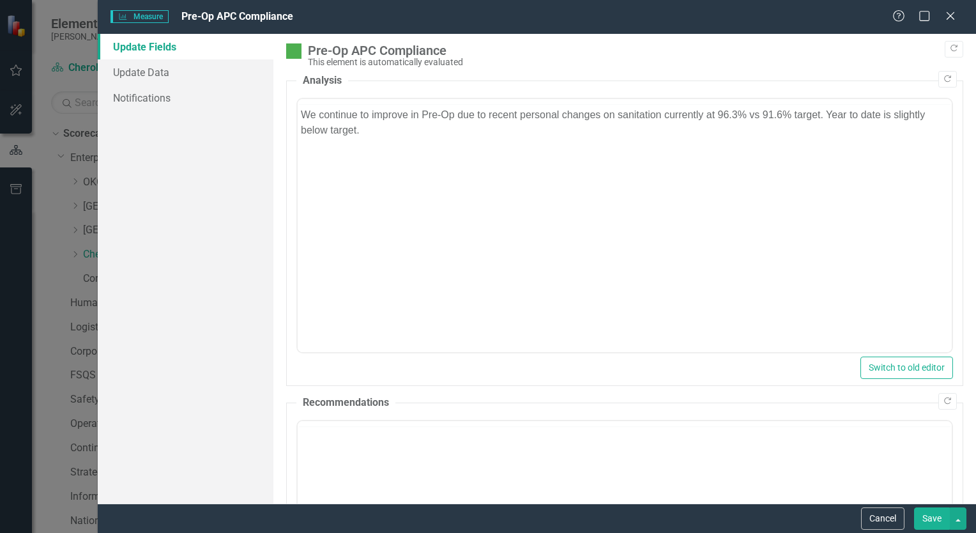
scroll to position [0, 0]
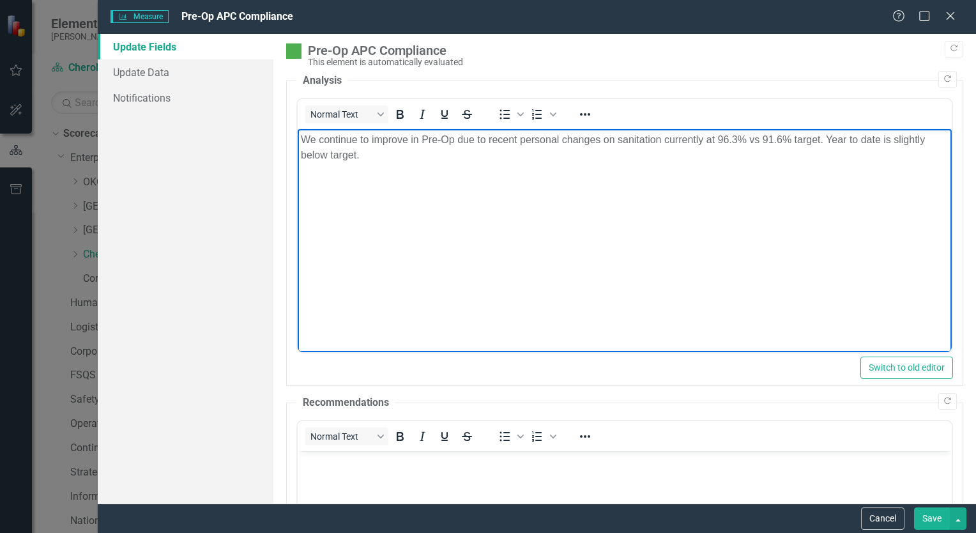
click at [395, 158] on p "We continue to improve in Pre-Op due to recent personal changes on sanitation c…" at bounding box center [624, 147] width 648 height 31
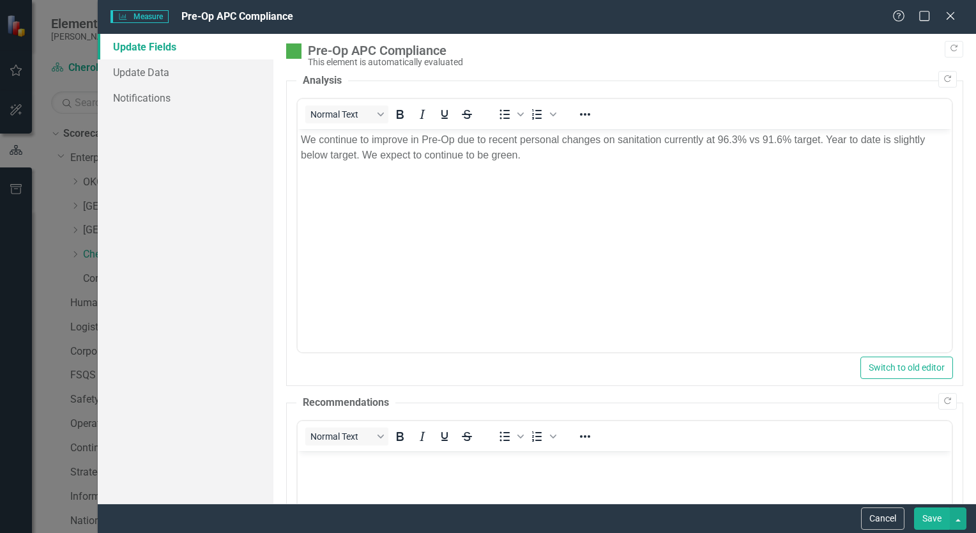
click at [933, 520] on button "Save" at bounding box center [932, 518] width 36 height 22
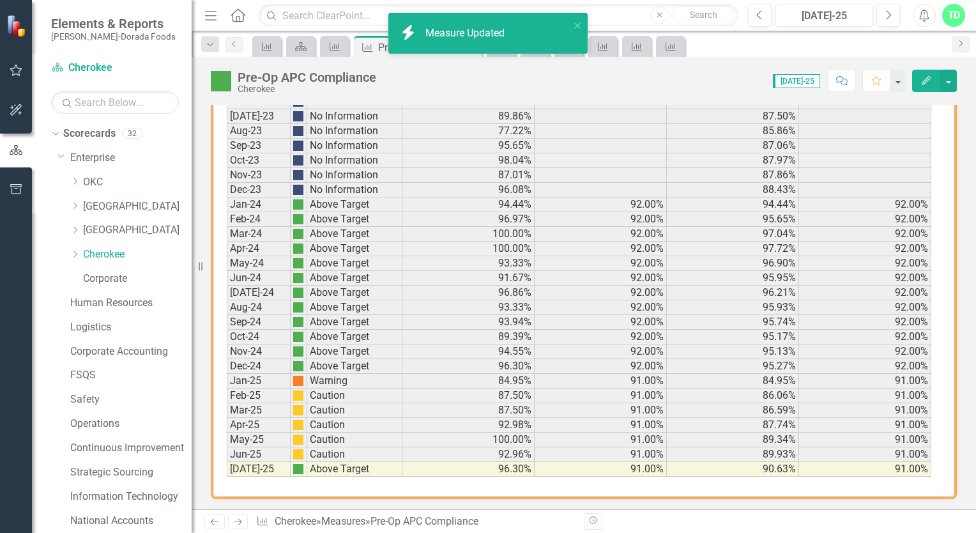
scroll to position [874, 0]
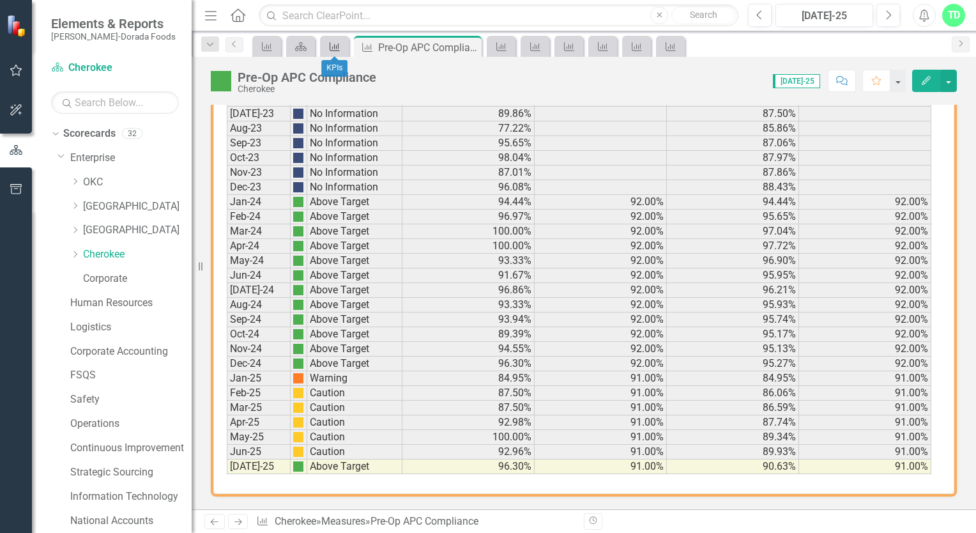
click at [339, 47] on icon "Measure" at bounding box center [334, 47] width 13 height 10
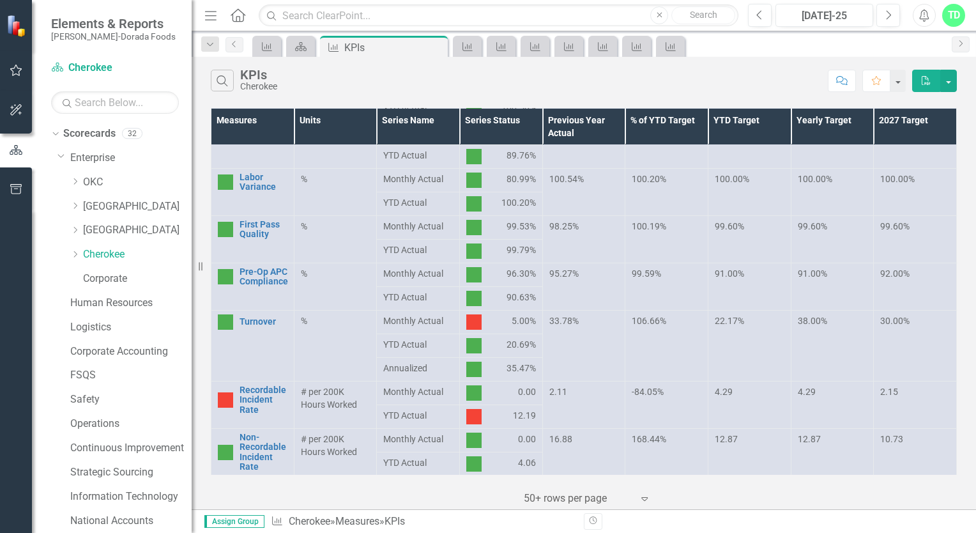
scroll to position [383, 0]
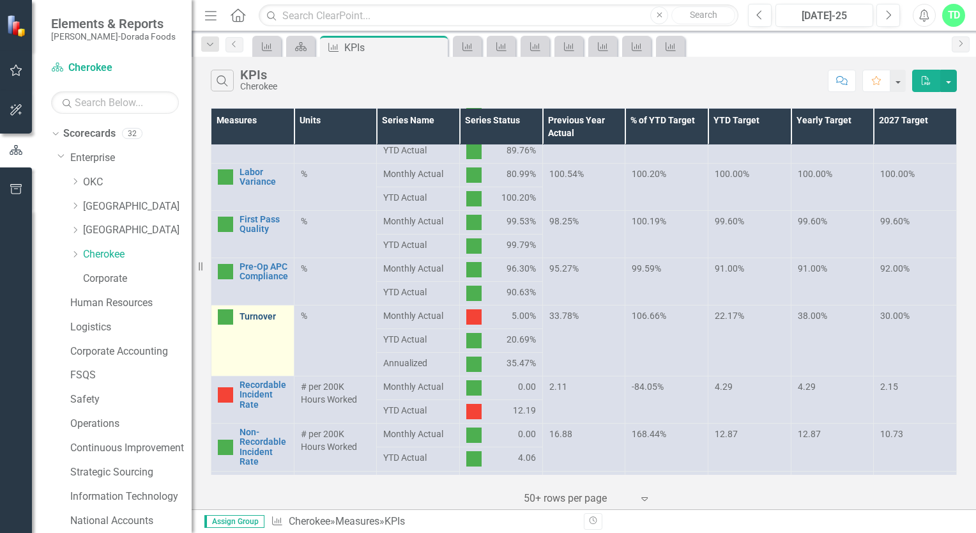
click at [266, 313] on link "Turnover" at bounding box center [263, 317] width 48 height 10
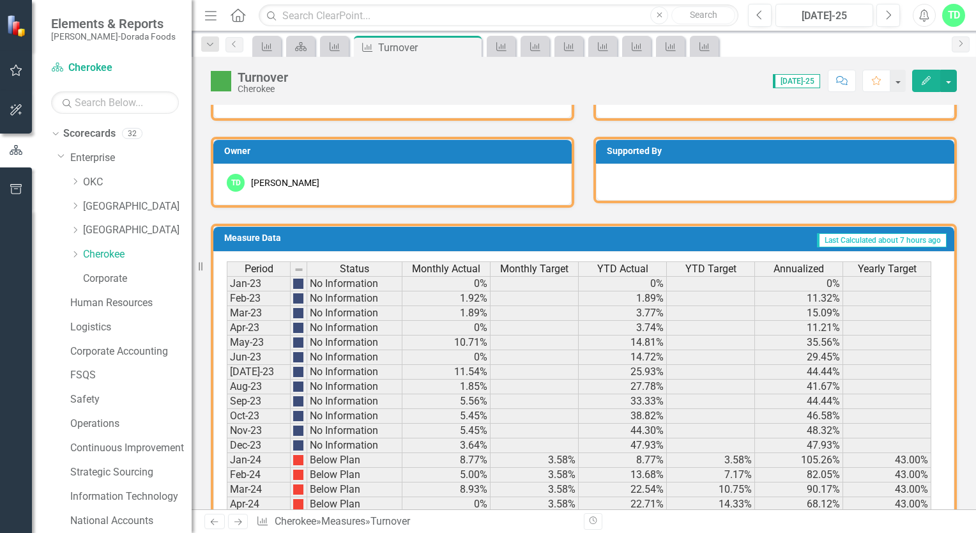
scroll to position [849, 0]
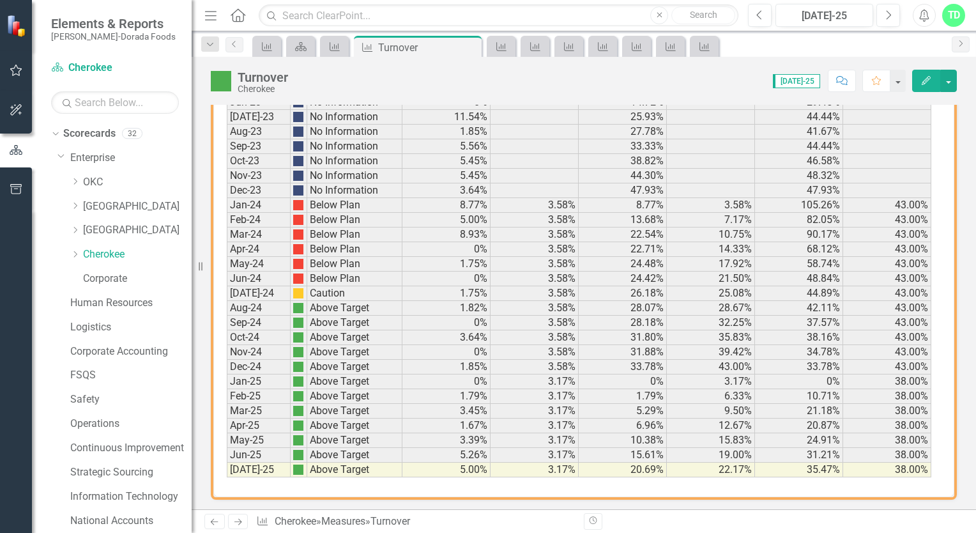
click at [929, 81] on icon "Edit" at bounding box center [925, 80] width 11 height 9
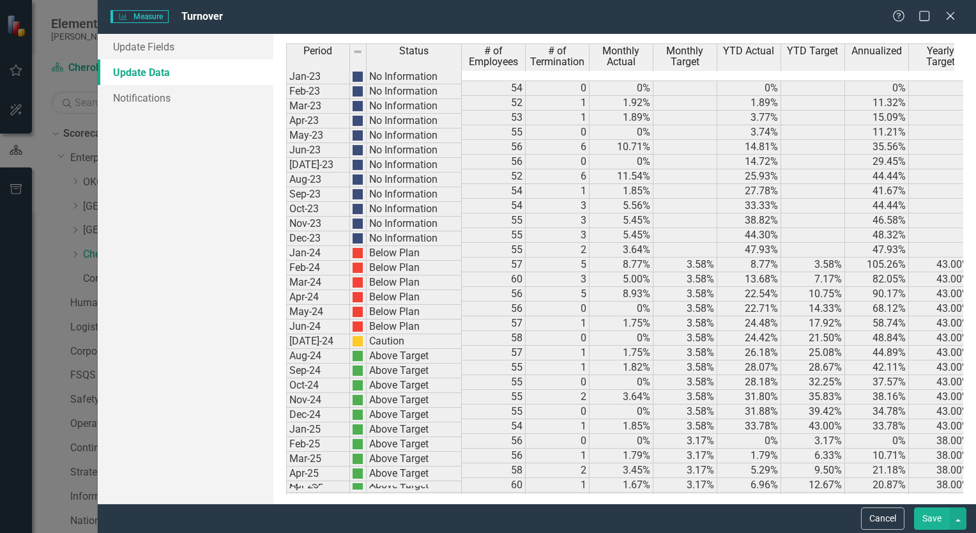
scroll to position [0, 0]
drag, startPoint x: 172, startPoint y: 50, endPoint x: 268, endPoint y: 45, distance: 96.6
click at [172, 49] on link "Update Fields" at bounding box center [186, 47] width 176 height 26
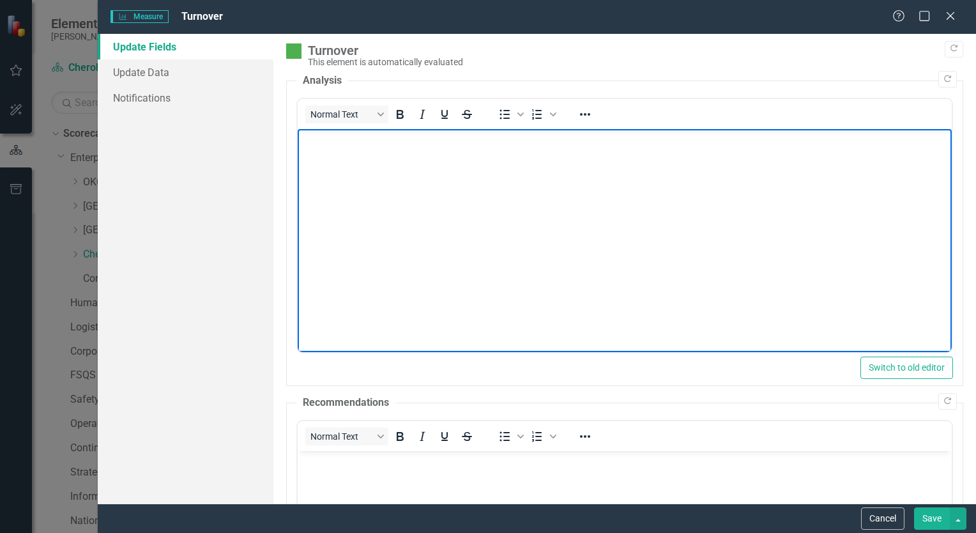
click at [315, 152] on body "Rich Text Area. Press ALT-0 for help." at bounding box center [624, 225] width 654 height 192
click at [384, 158] on p "WE had a couple of employees go back to school and one employee return to her h…" at bounding box center [624, 147] width 648 height 31
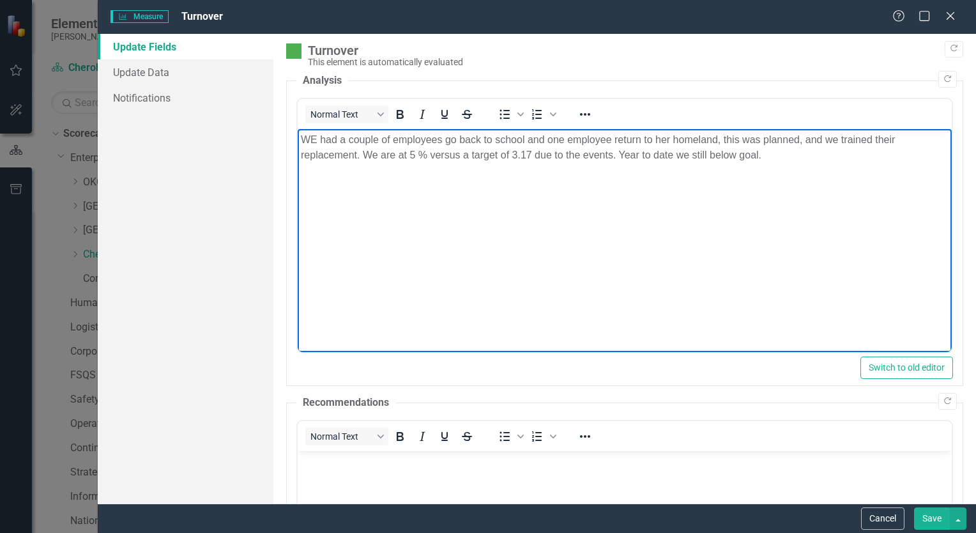
click at [930, 521] on button "Save" at bounding box center [932, 518] width 36 height 22
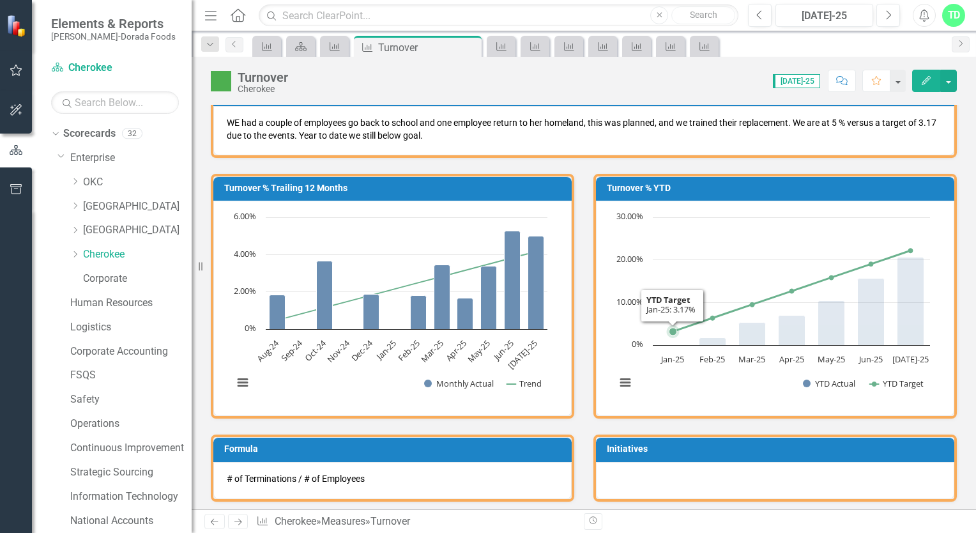
scroll to position [287, 0]
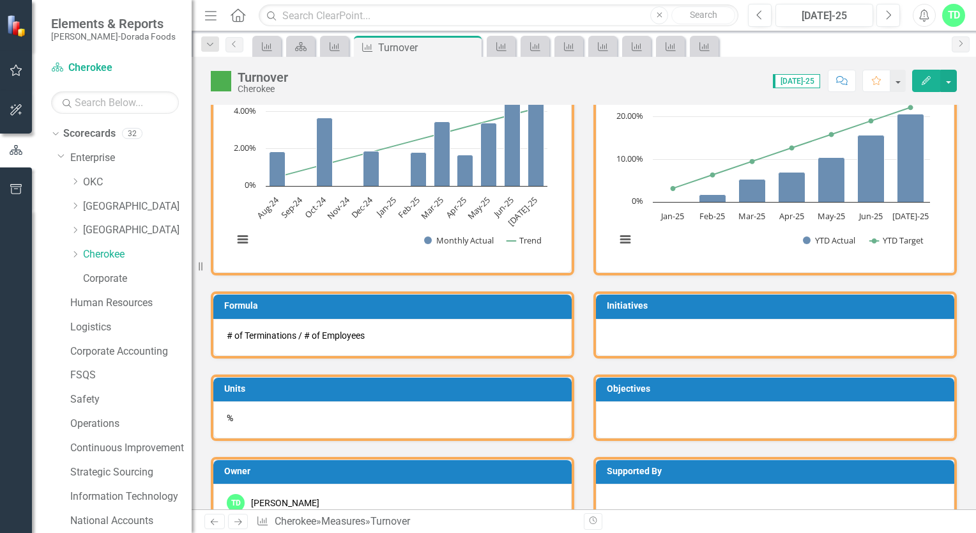
click at [930, 80] on icon "Edit" at bounding box center [925, 80] width 11 height 9
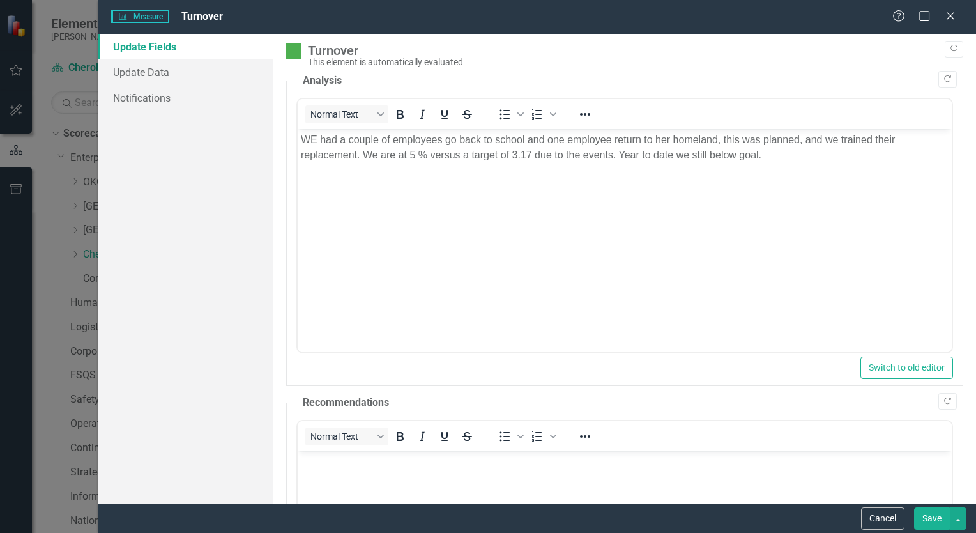
scroll to position [0, 0]
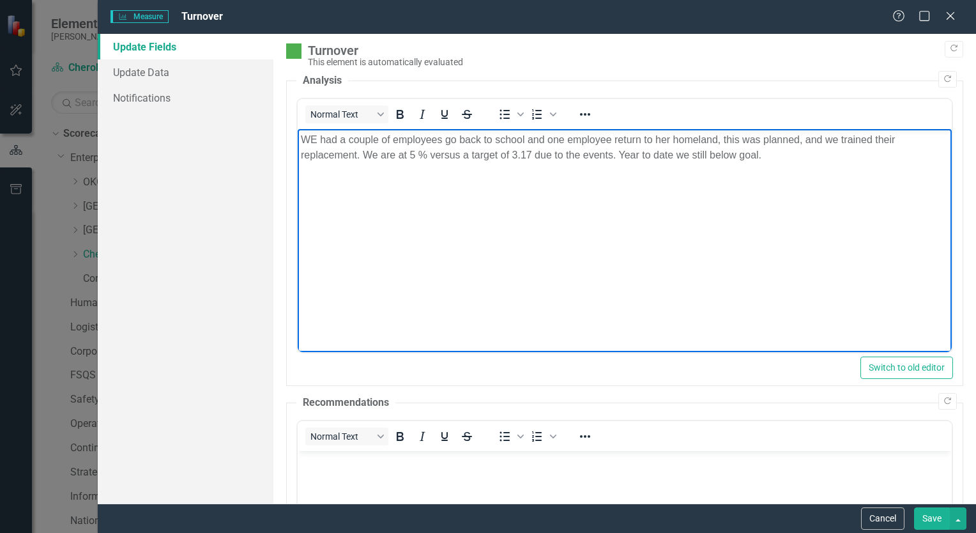
click at [317, 140] on p "WE had a couple of employees go back to school and one employee return to her h…" at bounding box center [624, 147] width 648 height 31
click at [765, 158] on p "We had a couple of employees go back to school and one employee return to her h…" at bounding box center [624, 147] width 648 height 31
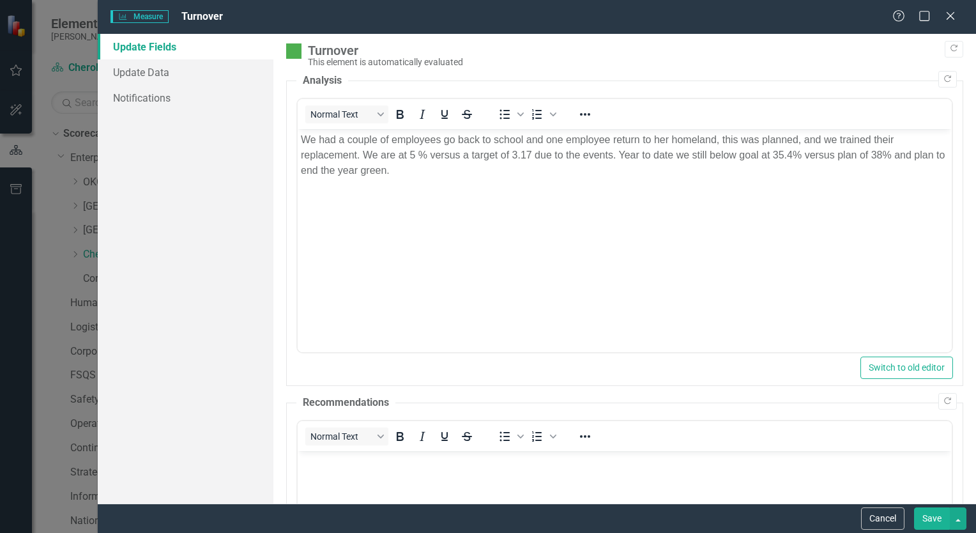
click at [927, 517] on button "Save" at bounding box center [932, 518] width 36 height 22
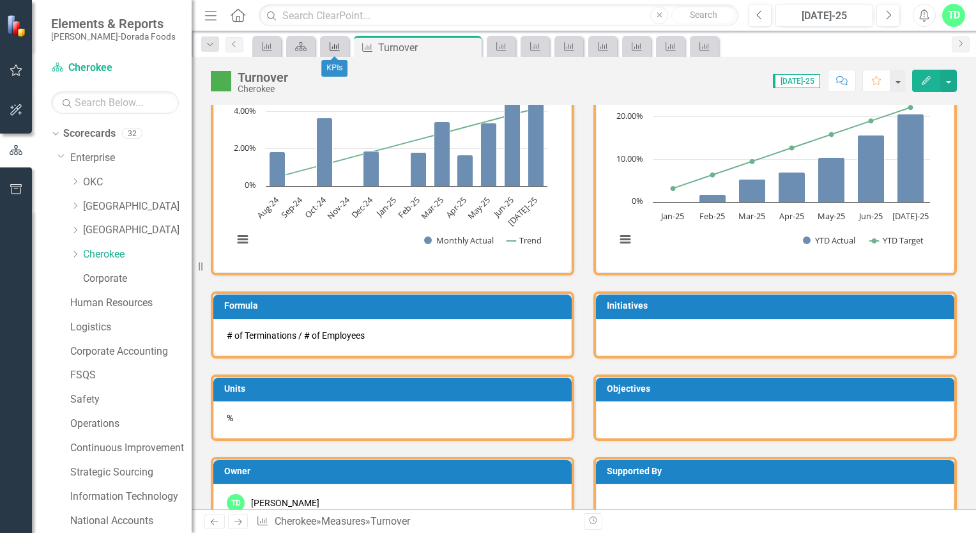
click at [339, 45] on icon "Measure" at bounding box center [334, 47] width 13 height 10
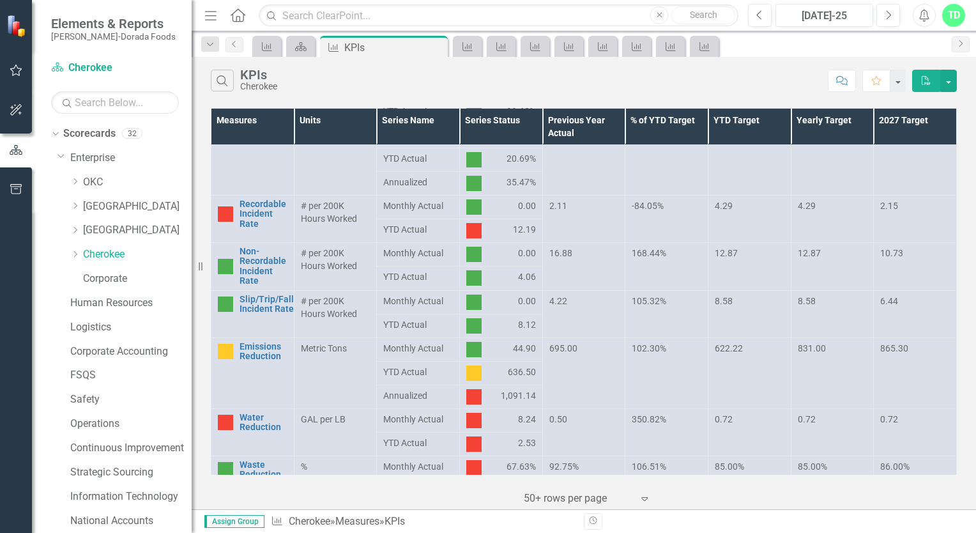
scroll to position [575, 0]
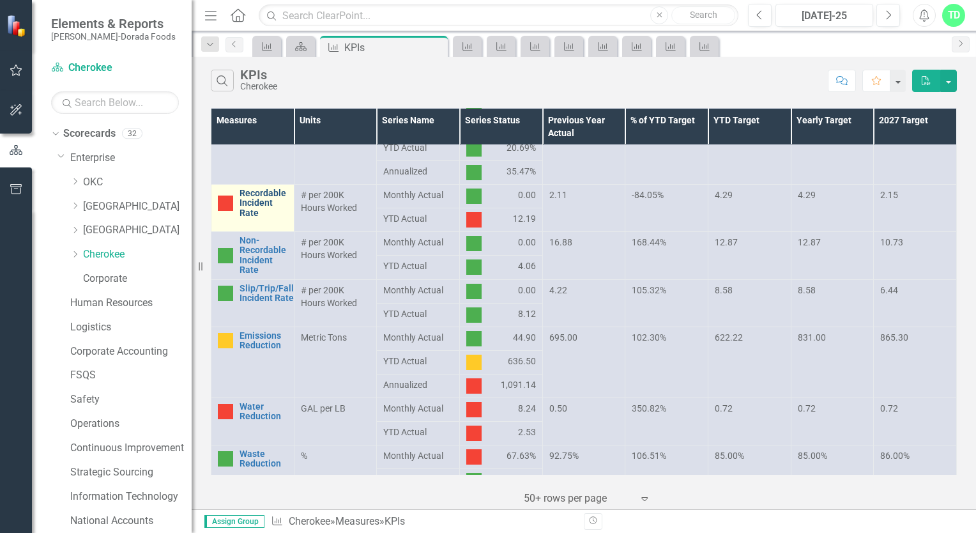
click at [274, 206] on link "Recordable Incident Rate" at bounding box center [263, 202] width 48 height 29
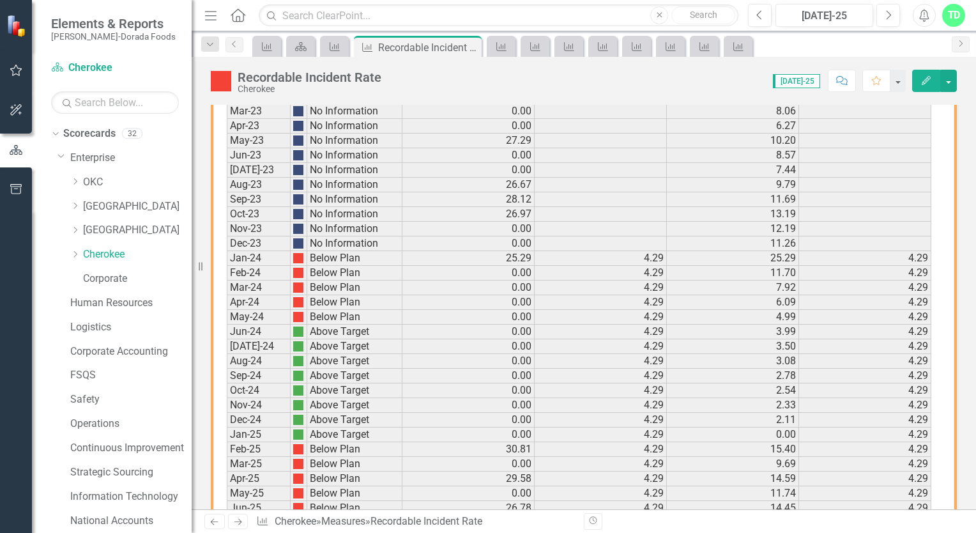
scroll to position [658, 0]
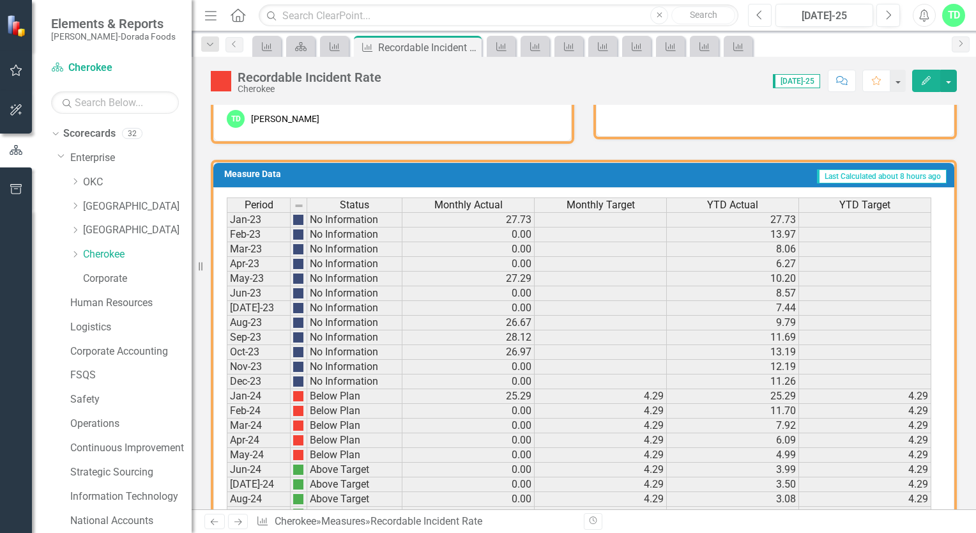
click at [759, 24] on button "Previous" at bounding box center [760, 15] width 24 height 23
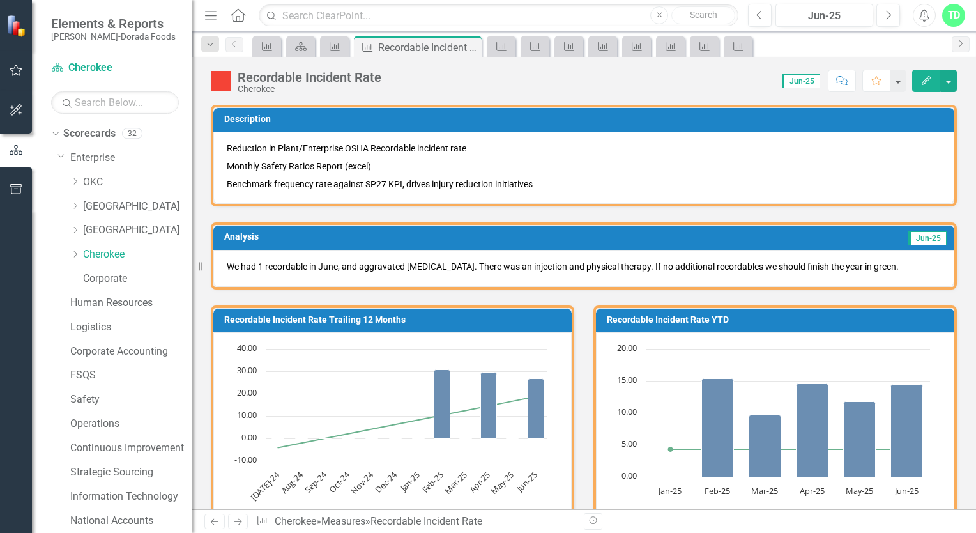
click at [808, 80] on span "Jun-25" at bounding box center [801, 81] width 38 height 14
click at [797, 86] on span "Jun-25" at bounding box center [801, 81] width 38 height 14
click at [800, 79] on span "Jun-25" at bounding box center [801, 81] width 38 height 14
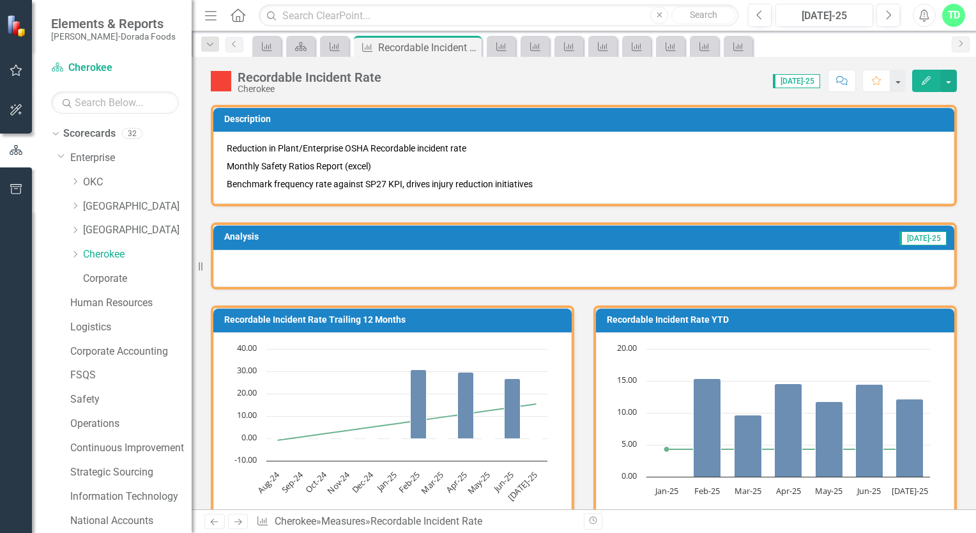
click at [924, 78] on icon "Edit" at bounding box center [925, 80] width 11 height 9
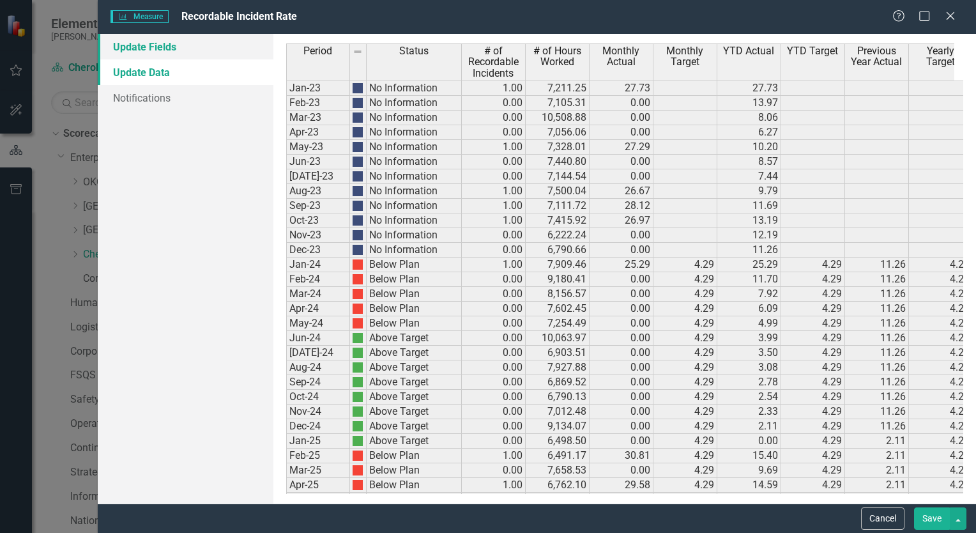
click at [155, 49] on link "Update Fields" at bounding box center [186, 47] width 176 height 26
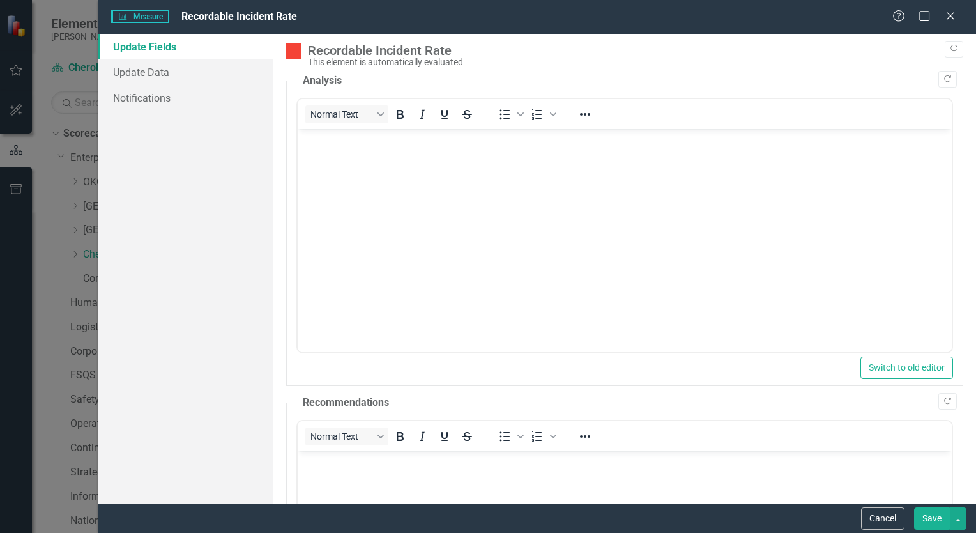
drag, startPoint x: 344, startPoint y: 160, endPoint x: 336, endPoint y: 158, distance: 8.1
click at [340, 158] on body "Rich Text Area. Press ALT-0 for help." at bounding box center [624, 225] width 654 height 192
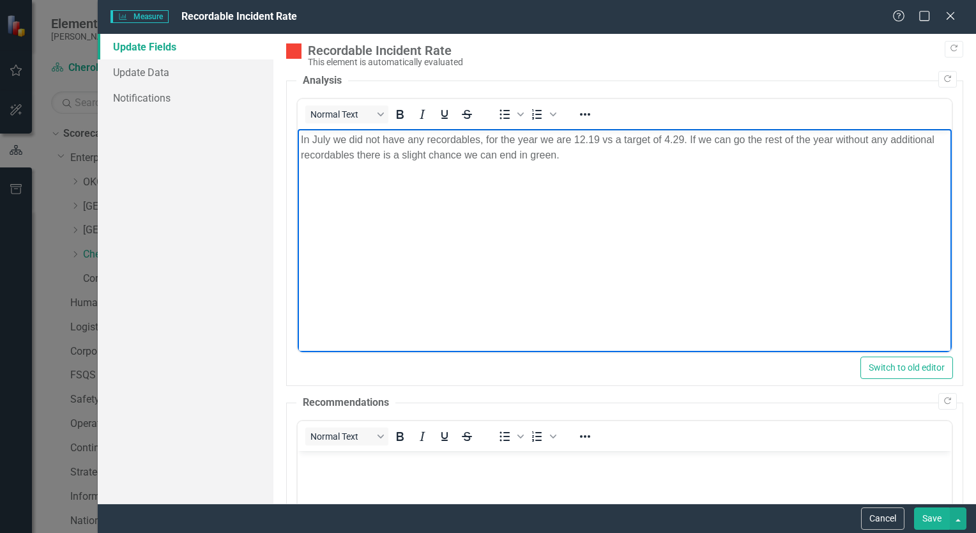
click at [927, 516] on button "Save" at bounding box center [932, 518] width 36 height 22
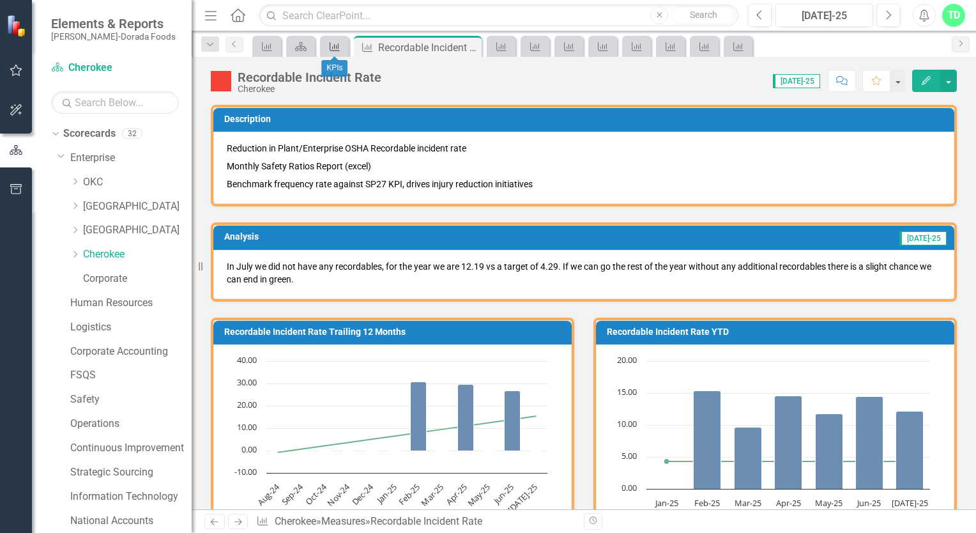
click at [338, 50] on link "Measure" at bounding box center [334, 46] width 22 height 16
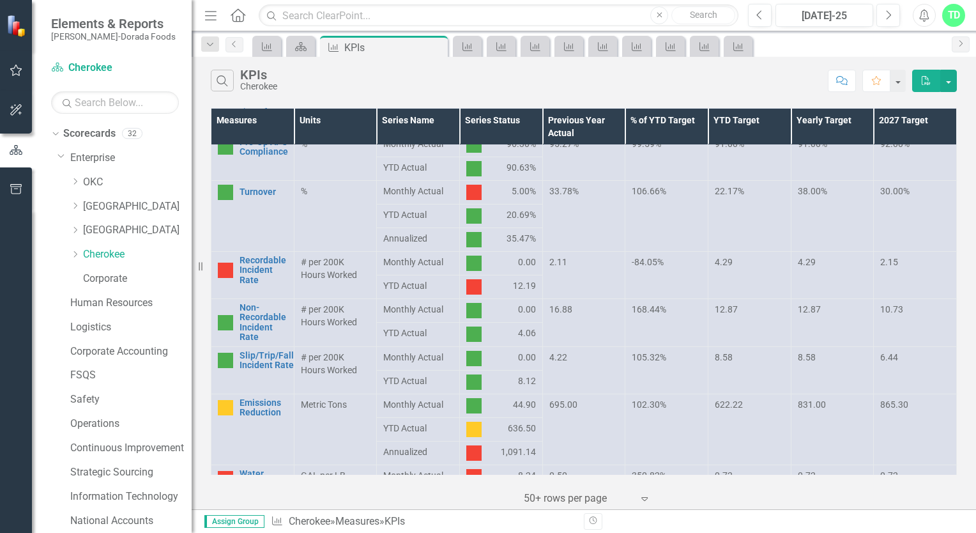
scroll to position [511, 0]
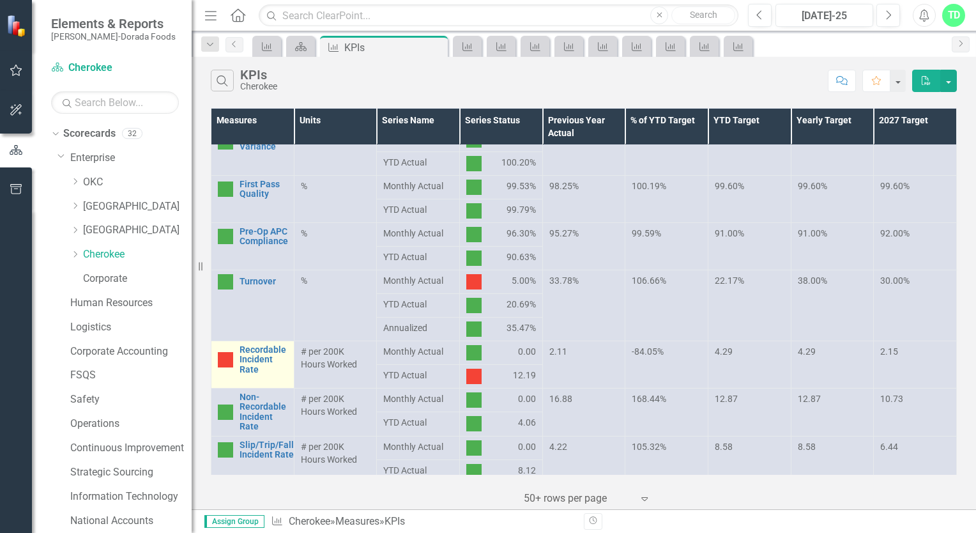
scroll to position [447, 0]
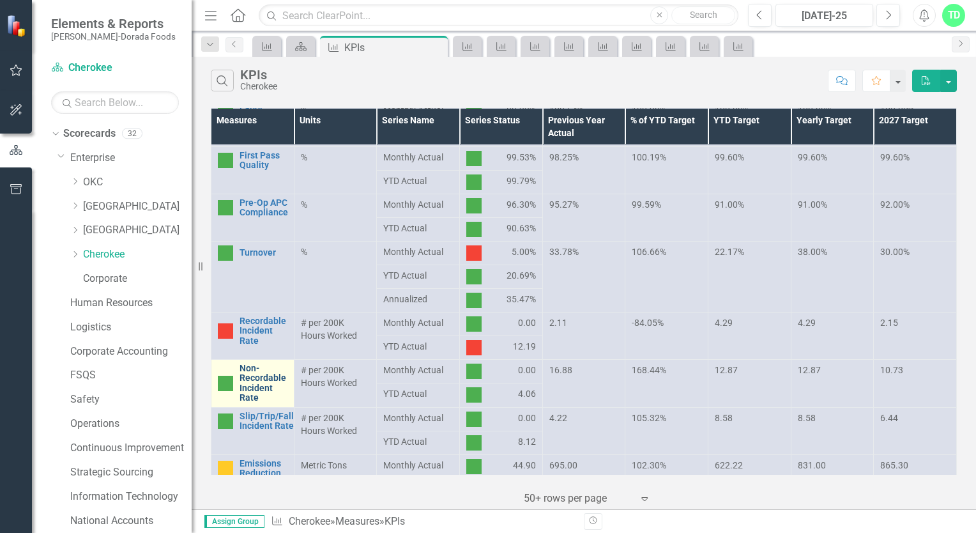
click at [271, 383] on link "Non-Recordable Incident Rate" at bounding box center [263, 383] width 48 height 40
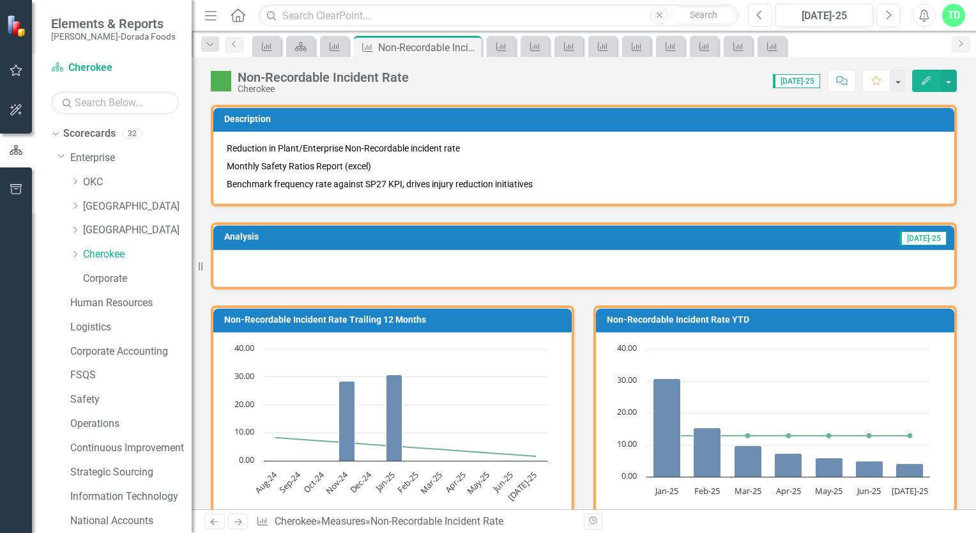
click at [763, 10] on icon "Previous" at bounding box center [759, 15] width 7 height 11
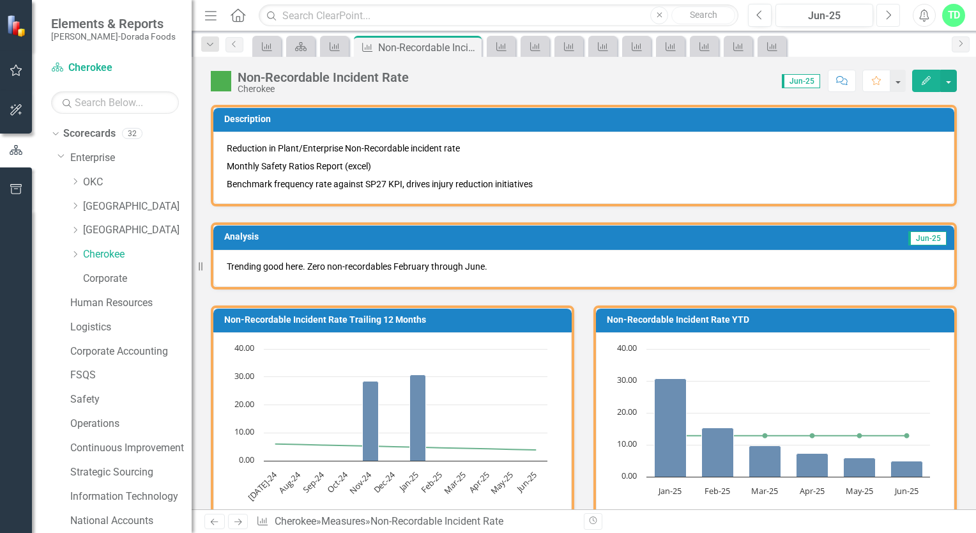
click at [888, 13] on icon "Next" at bounding box center [888, 15] width 7 height 11
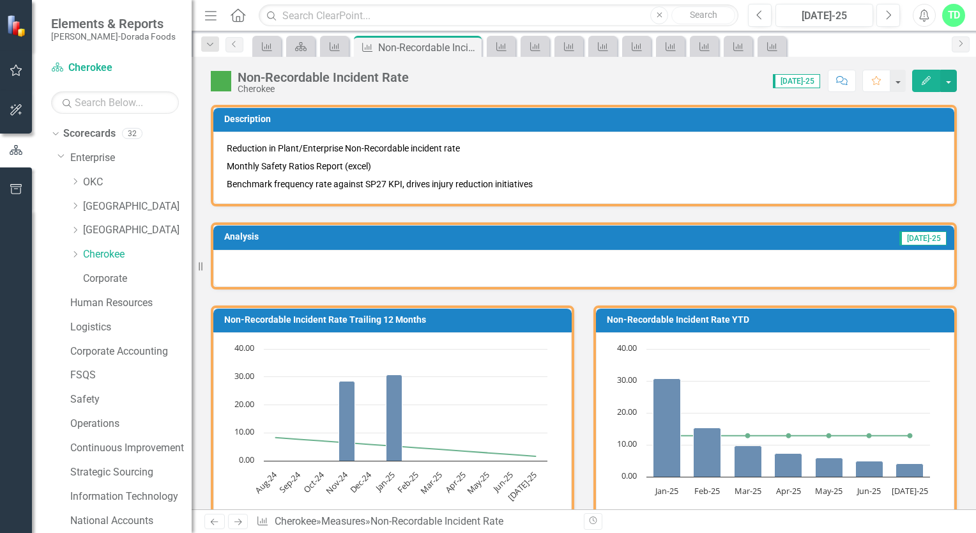
click at [929, 71] on button "Edit" at bounding box center [926, 81] width 28 height 22
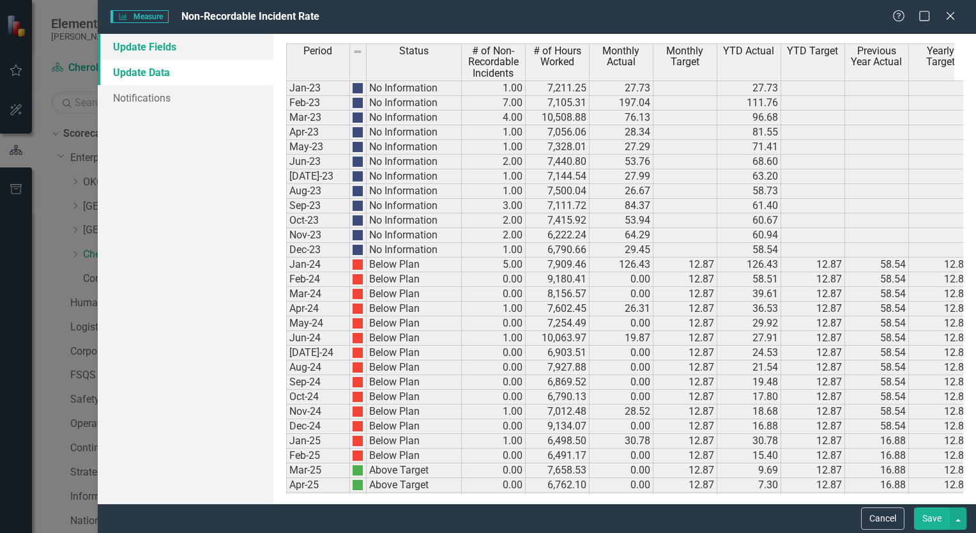
click at [129, 45] on link "Update Fields" at bounding box center [186, 47] width 176 height 26
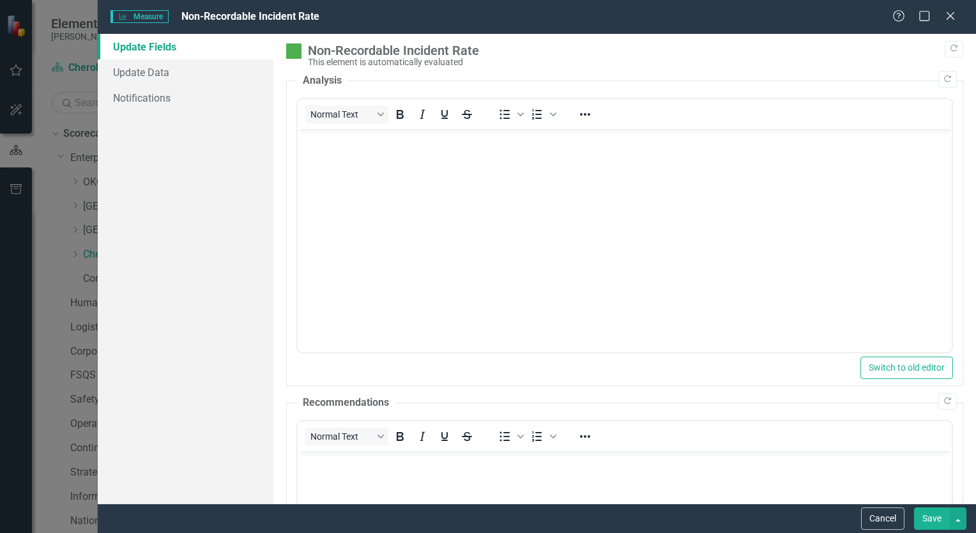
click at [384, 155] on body "Rich Text Area. Press ALT-0 for help." at bounding box center [624, 225] width 654 height 192
click at [925, 514] on button "Save" at bounding box center [932, 518] width 36 height 22
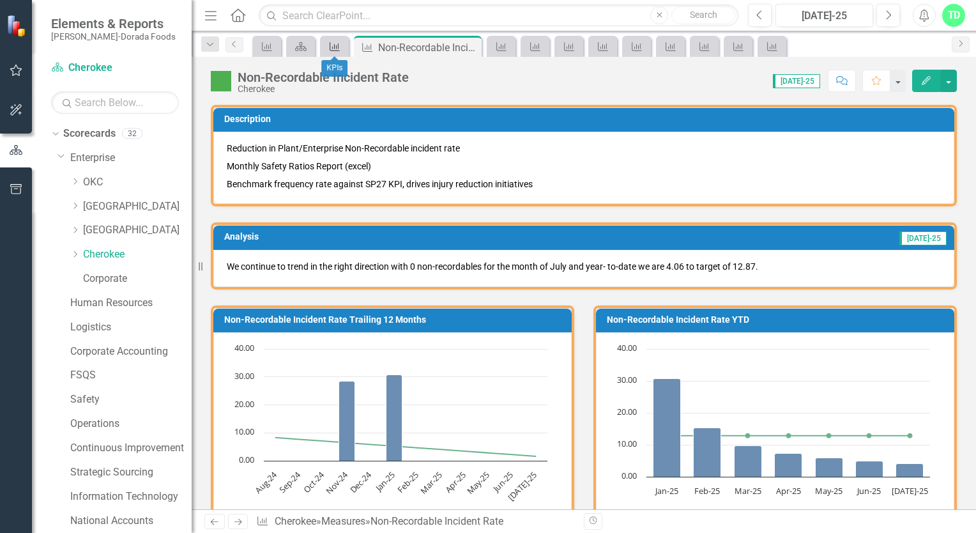
click at [333, 47] on icon "Measure" at bounding box center [334, 47] width 13 height 10
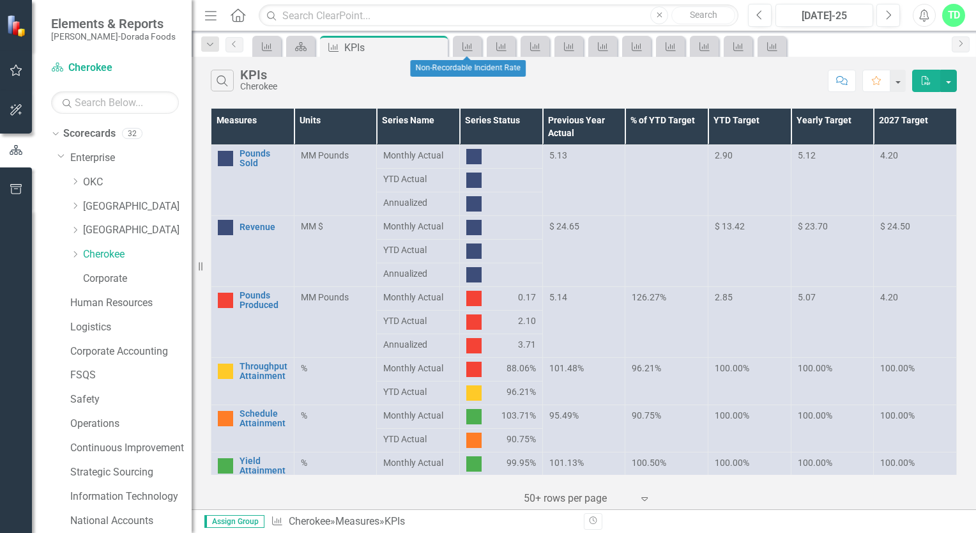
click at [479, 50] on div "Measure" at bounding box center [467, 46] width 29 height 21
click at [464, 50] on icon at bounding box center [467, 46] width 10 height 9
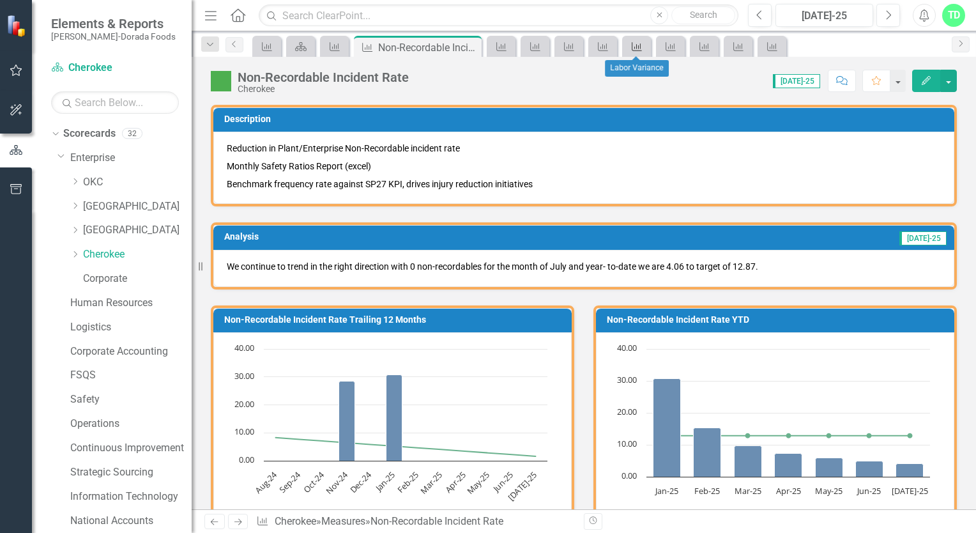
click at [638, 47] on icon at bounding box center [637, 46] width 10 height 9
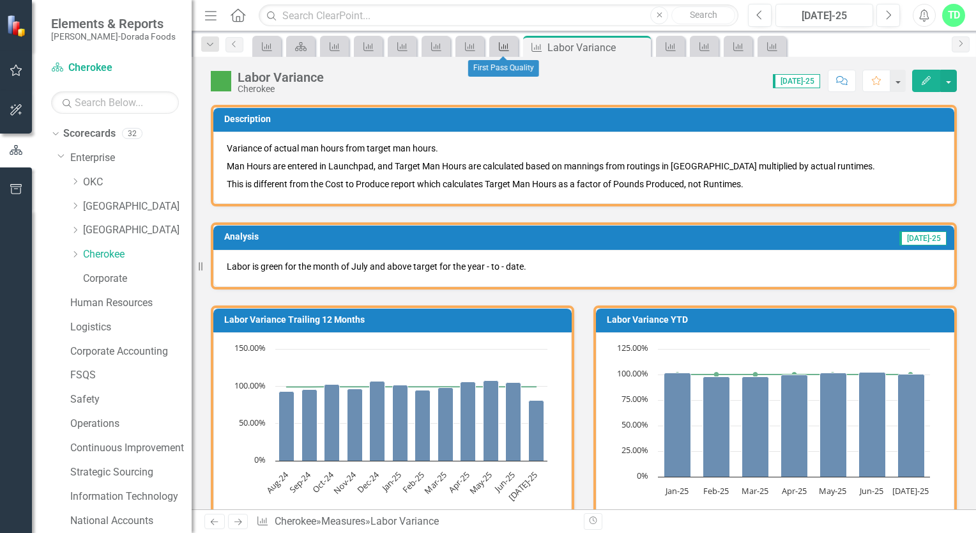
click at [508, 50] on icon "Measure" at bounding box center [504, 47] width 13 height 10
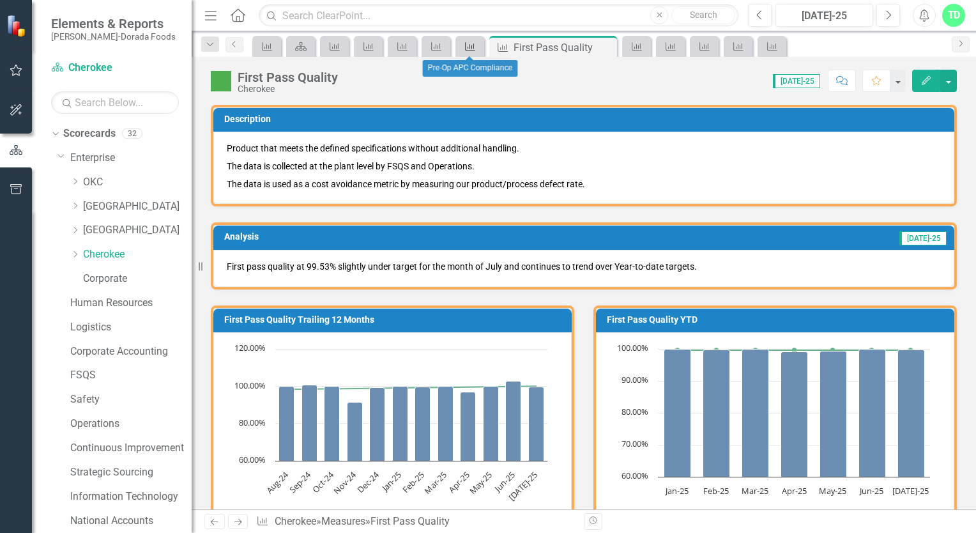
click at [472, 47] on icon "Measure" at bounding box center [470, 47] width 13 height 10
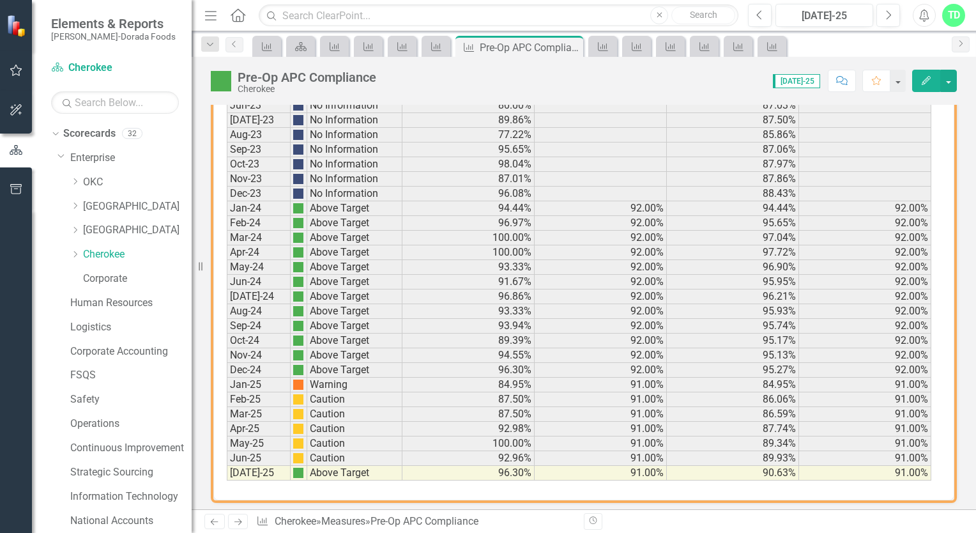
scroll to position [874, 0]
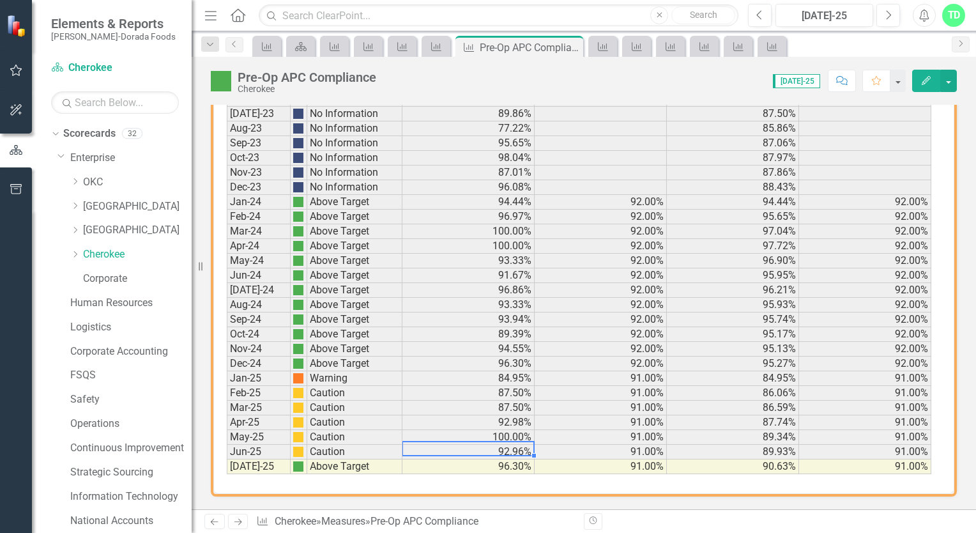
click at [227, 453] on div "Period Status Monthly Actual Monthly Target YTD Actual YTD Target Jan-23 No Inf…" at bounding box center [227, 238] width 0 height 471
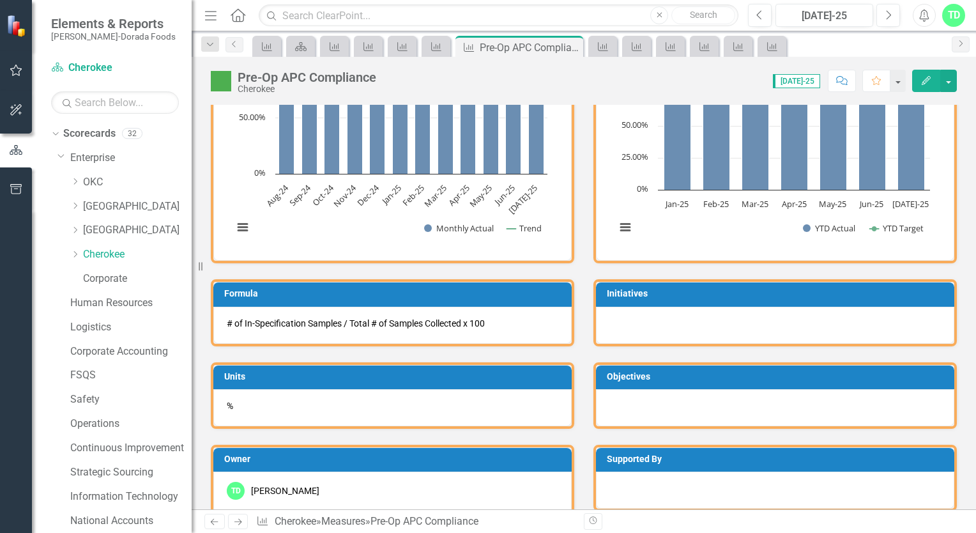
scroll to position [0, 0]
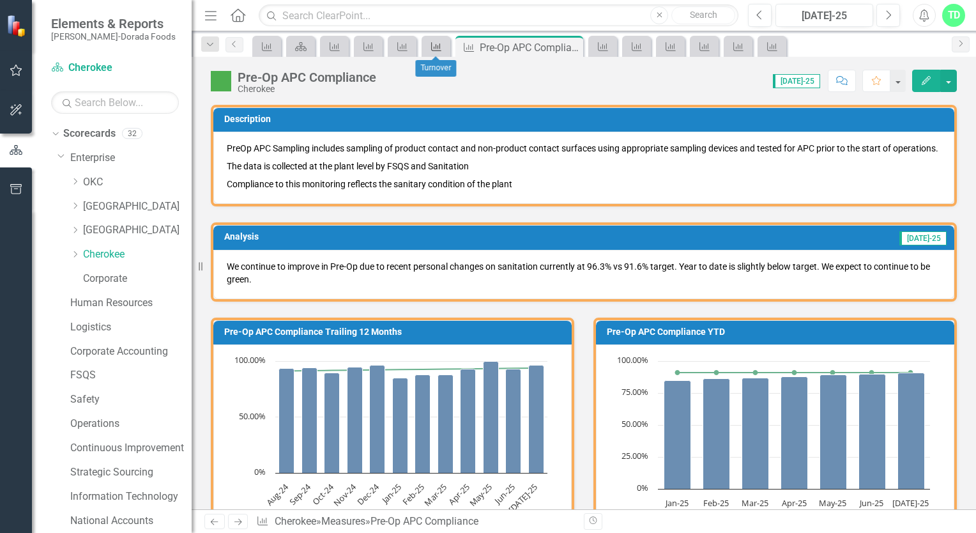
click at [436, 51] on div "Measure" at bounding box center [434, 46] width 18 height 16
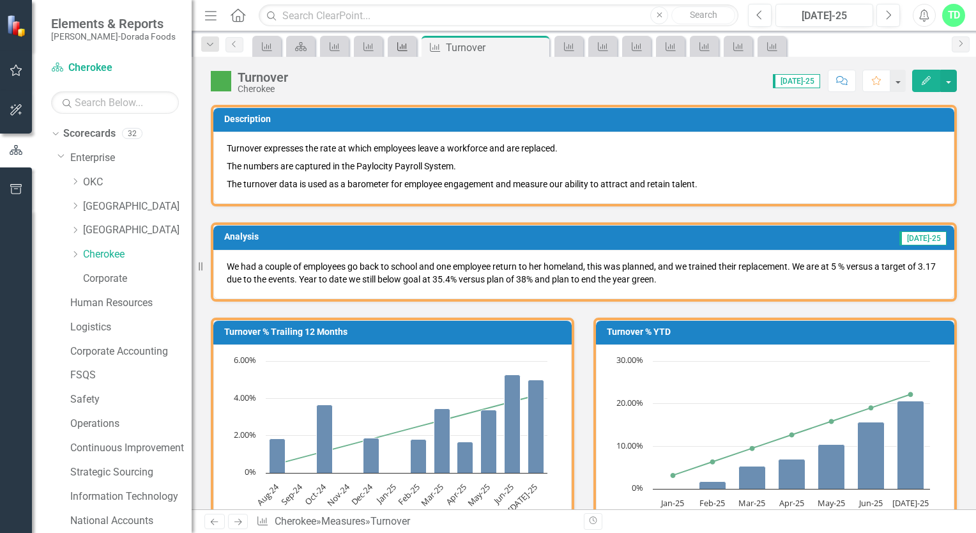
click at [405, 52] on div "Measure" at bounding box center [400, 46] width 18 height 16
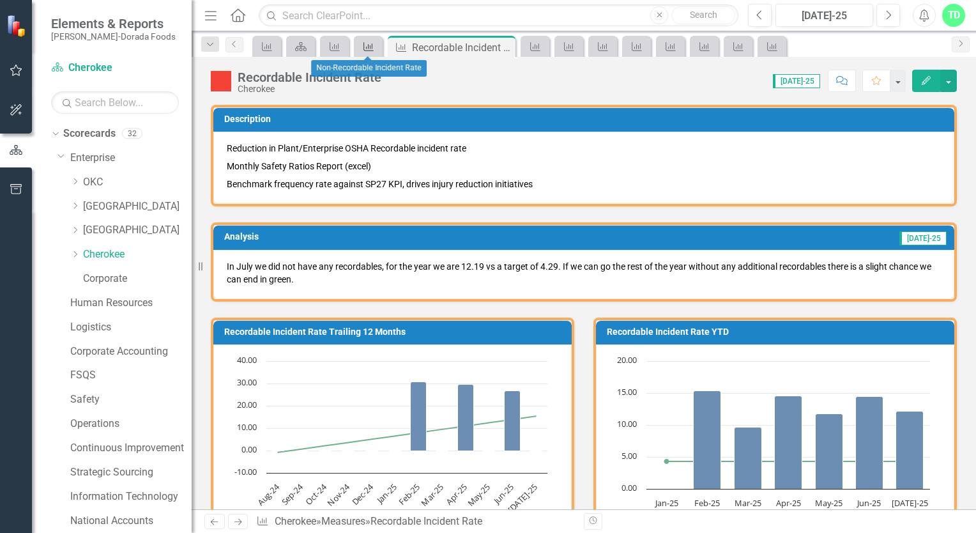
click at [372, 44] on icon at bounding box center [368, 46] width 10 height 9
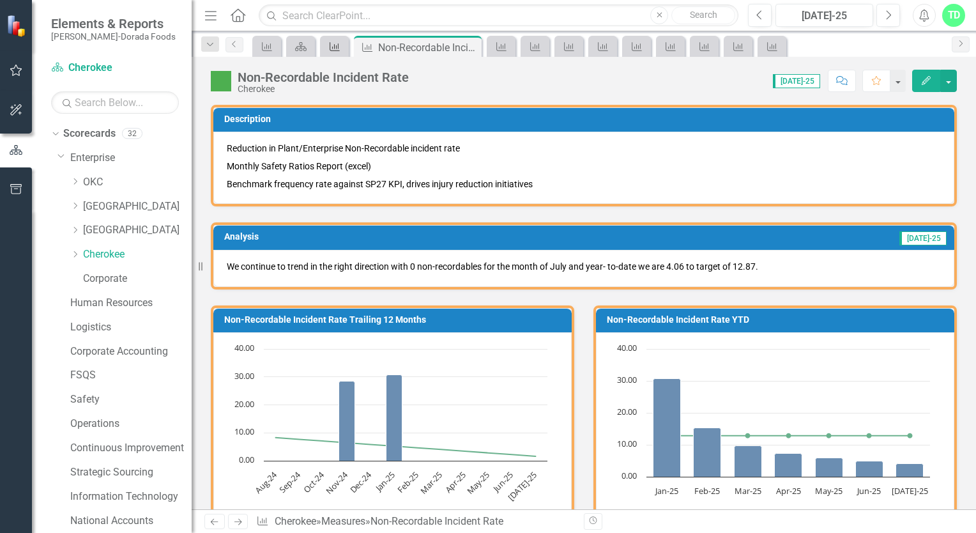
click at [330, 49] on icon "Measure" at bounding box center [334, 47] width 13 height 10
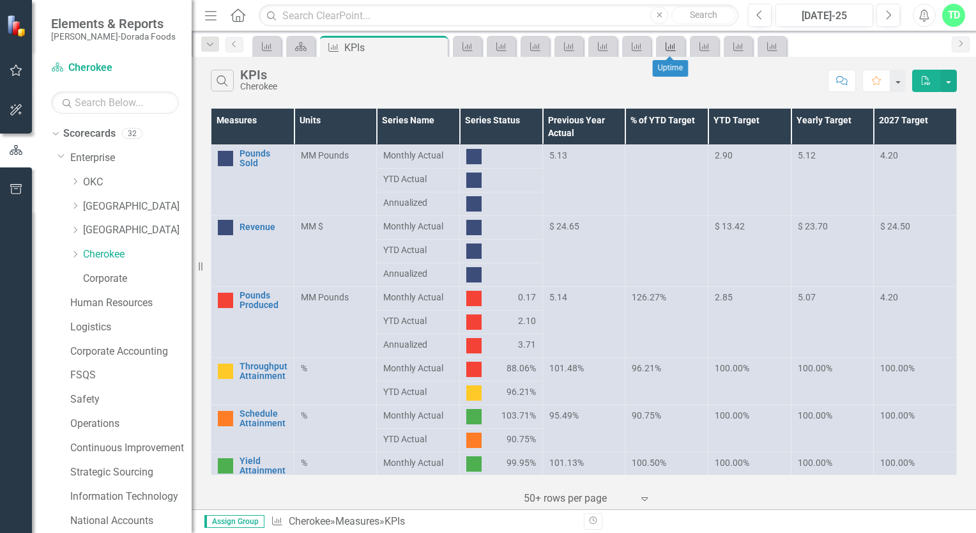
click at [669, 52] on div "Measure" at bounding box center [668, 46] width 18 height 16
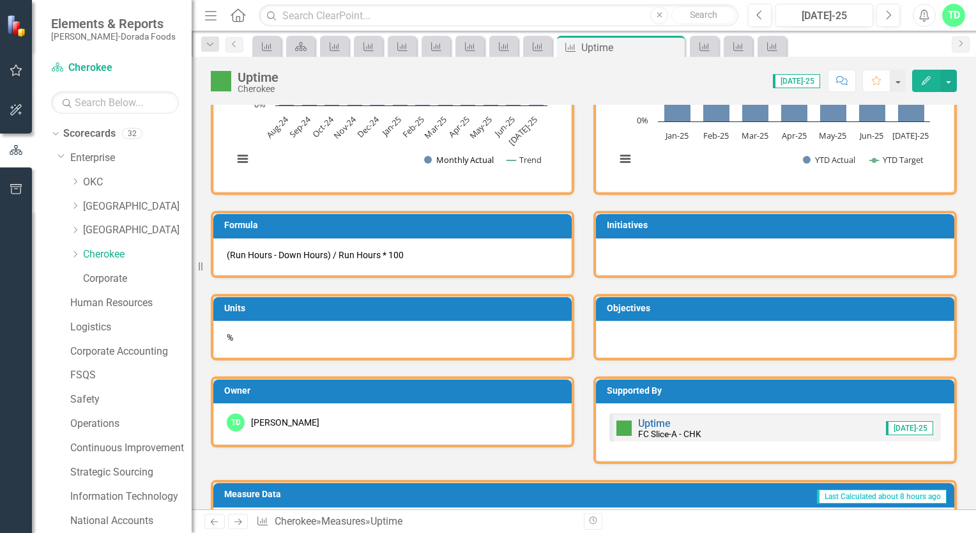
scroll to position [18, 0]
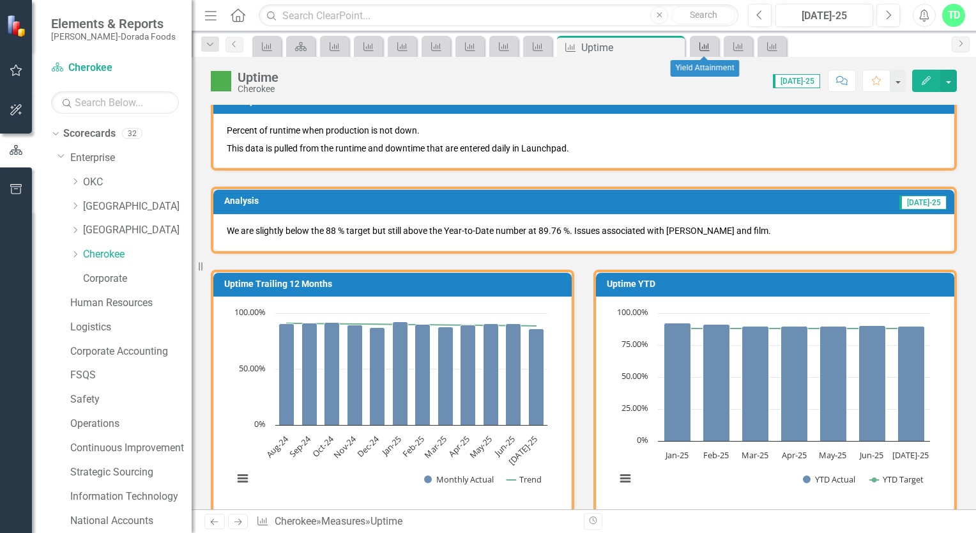
click at [704, 45] on icon at bounding box center [704, 46] width 10 height 9
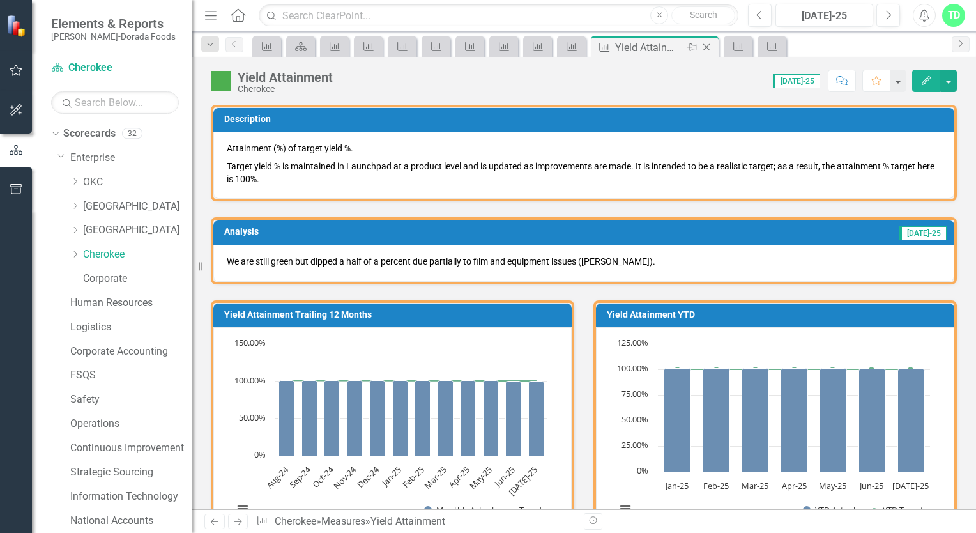
click at [703, 46] on icon "Close" at bounding box center [706, 47] width 13 height 10
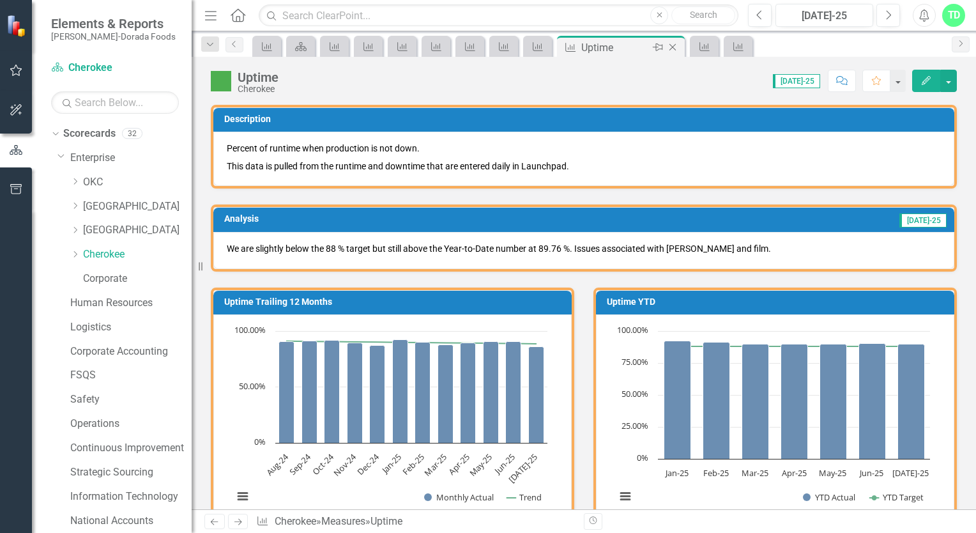
click at [669, 49] on icon "Close" at bounding box center [672, 47] width 13 height 10
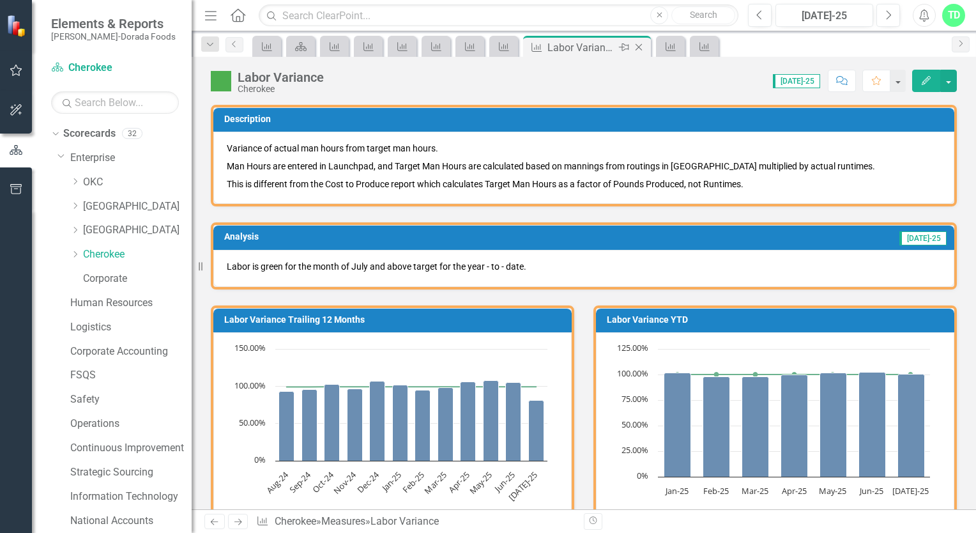
click at [639, 45] on icon at bounding box center [638, 47] width 7 height 7
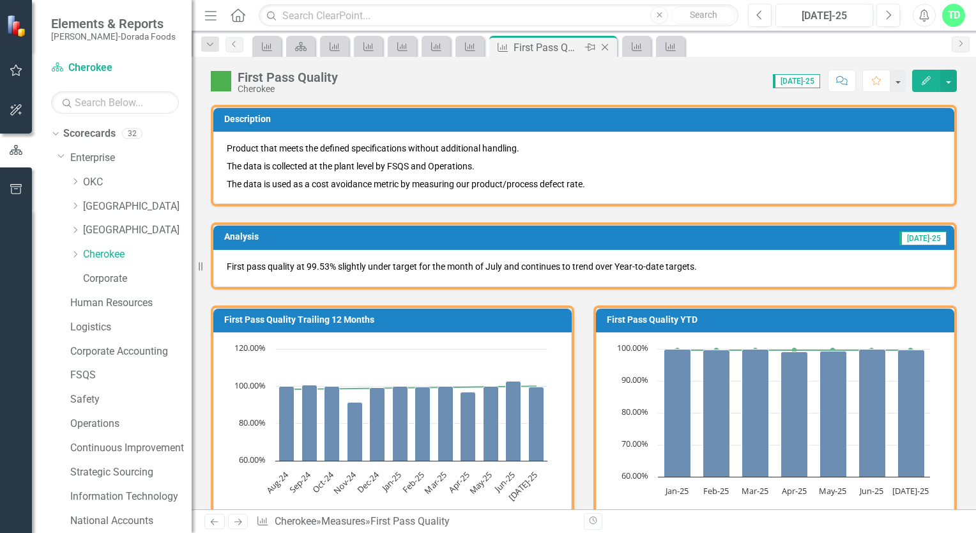
click at [605, 45] on icon "Close" at bounding box center [604, 47] width 13 height 10
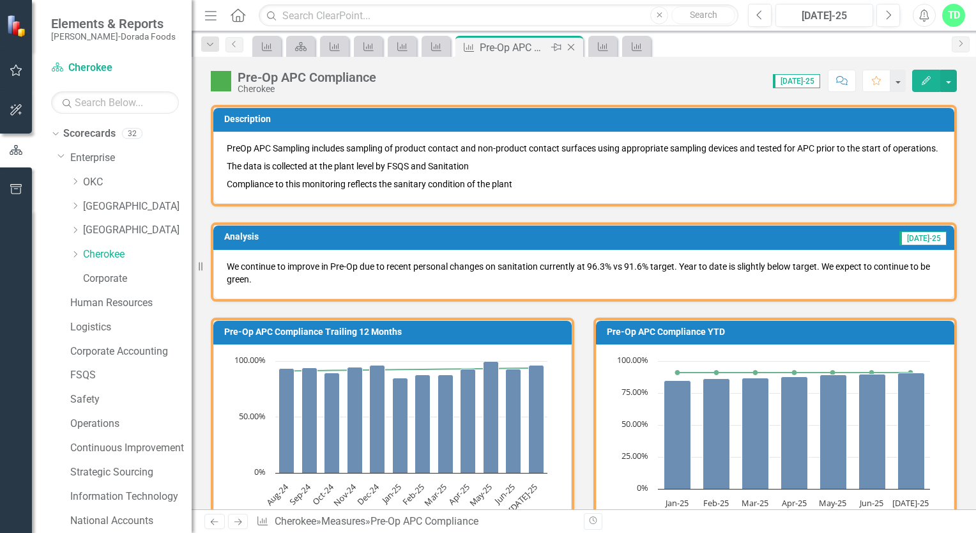
click at [573, 43] on icon "Close" at bounding box center [571, 47] width 13 height 10
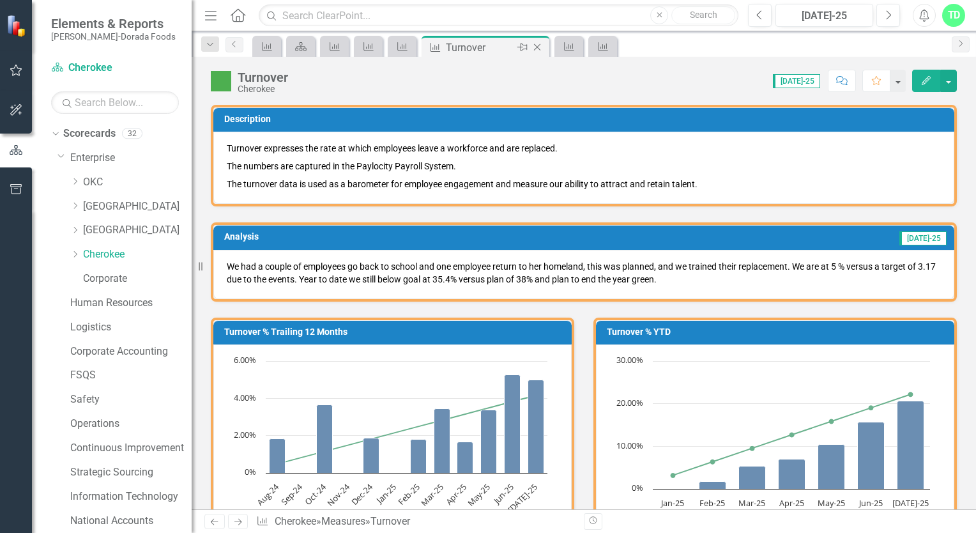
click at [539, 45] on icon at bounding box center [537, 47] width 7 height 7
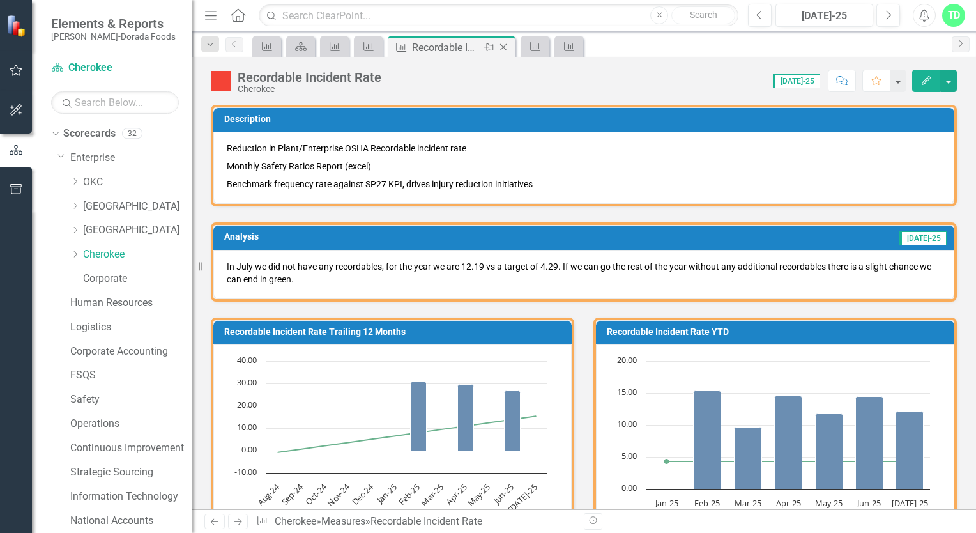
click at [503, 45] on icon "Close" at bounding box center [503, 47] width 13 height 10
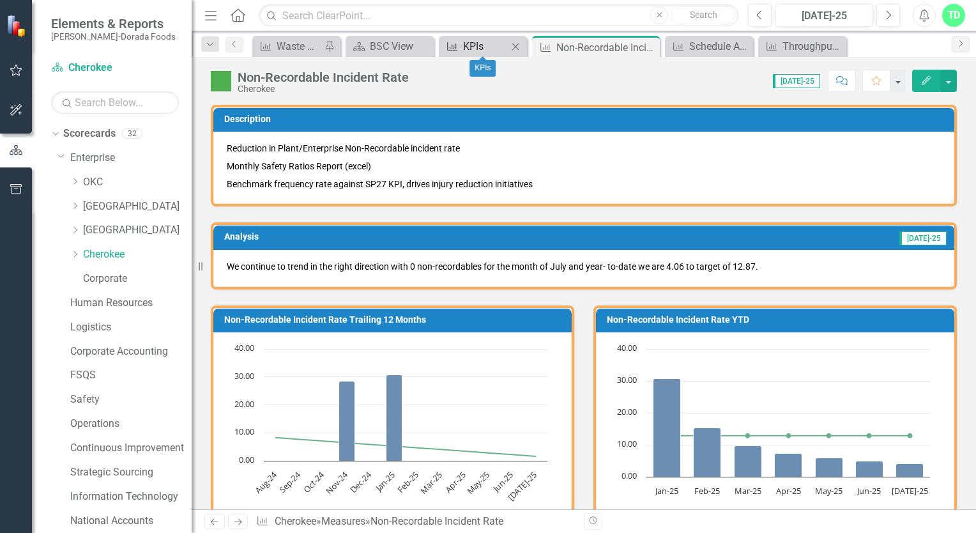
click at [452, 47] on icon at bounding box center [452, 46] width 10 height 9
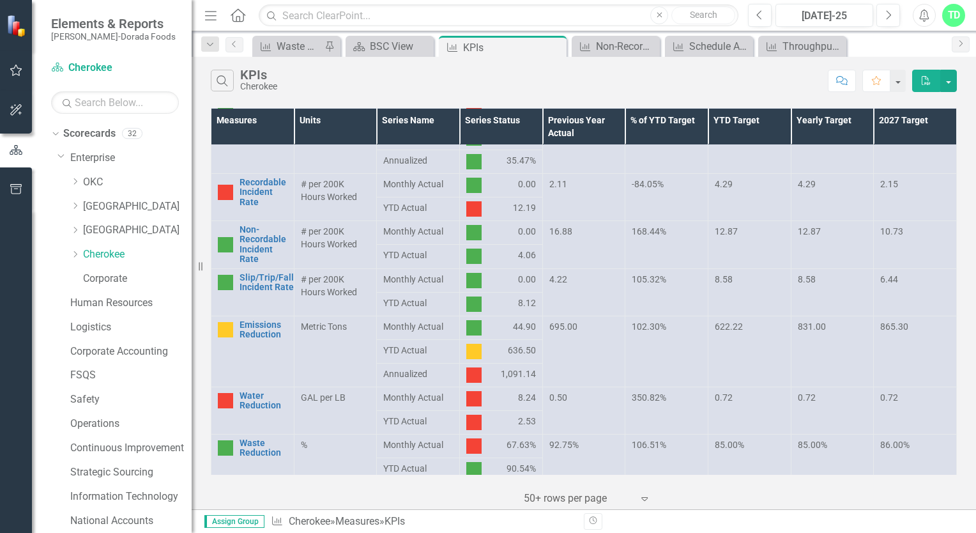
scroll to position [590, 0]
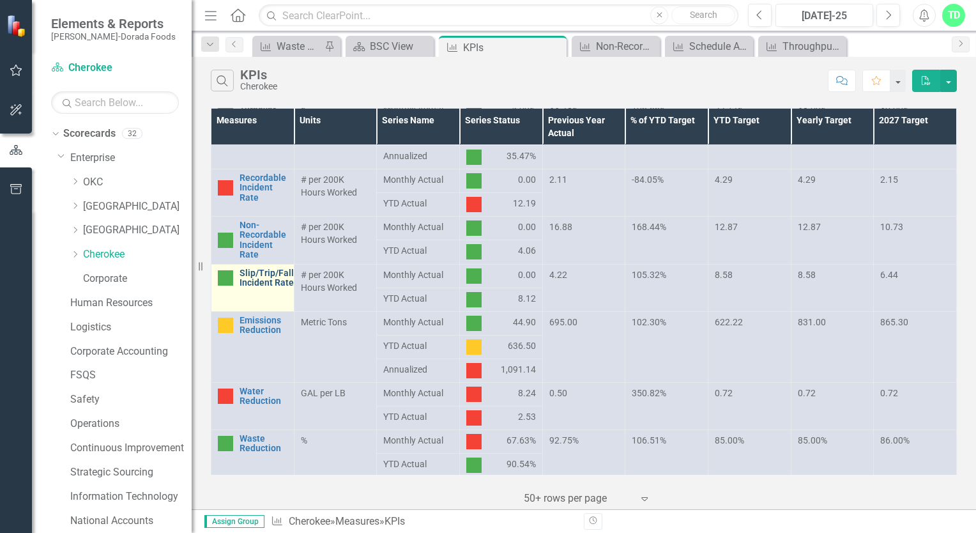
click at [271, 278] on link "Slip/Trip/Fall Incident Rate" at bounding box center [266, 278] width 54 height 20
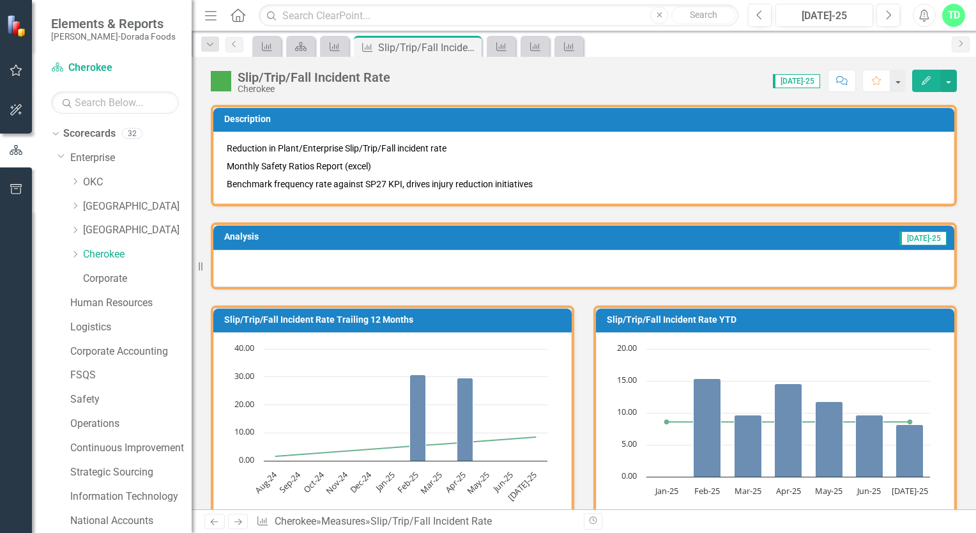
click at [235, 259] on div at bounding box center [583, 268] width 741 height 37
click at [922, 79] on icon "Edit" at bounding box center [925, 80] width 11 height 9
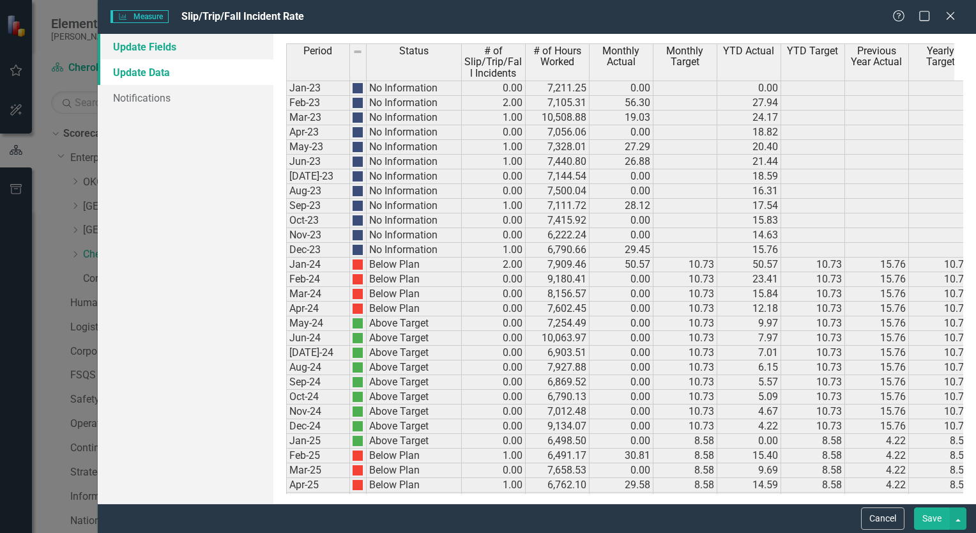
click at [163, 45] on link "Update Fields" at bounding box center [186, 47] width 176 height 26
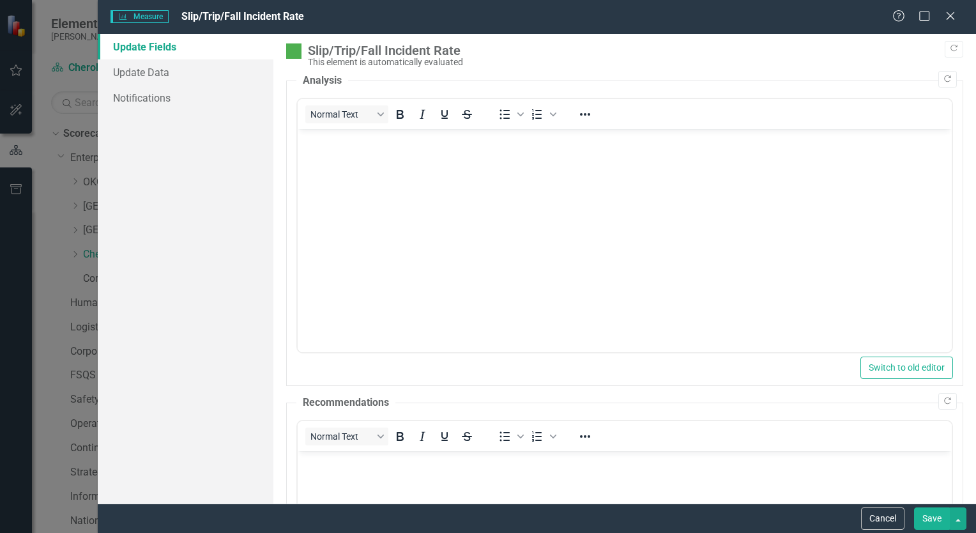
click at [374, 160] on body "Rich Text Area. Press ALT-0 for help." at bounding box center [624, 225] width 654 height 192
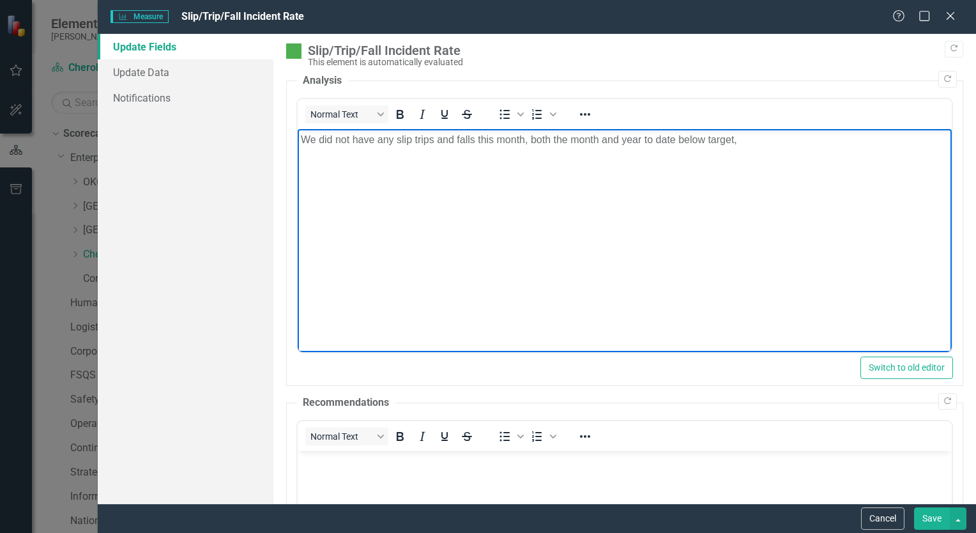
click at [942, 518] on button "Save" at bounding box center [932, 518] width 36 height 22
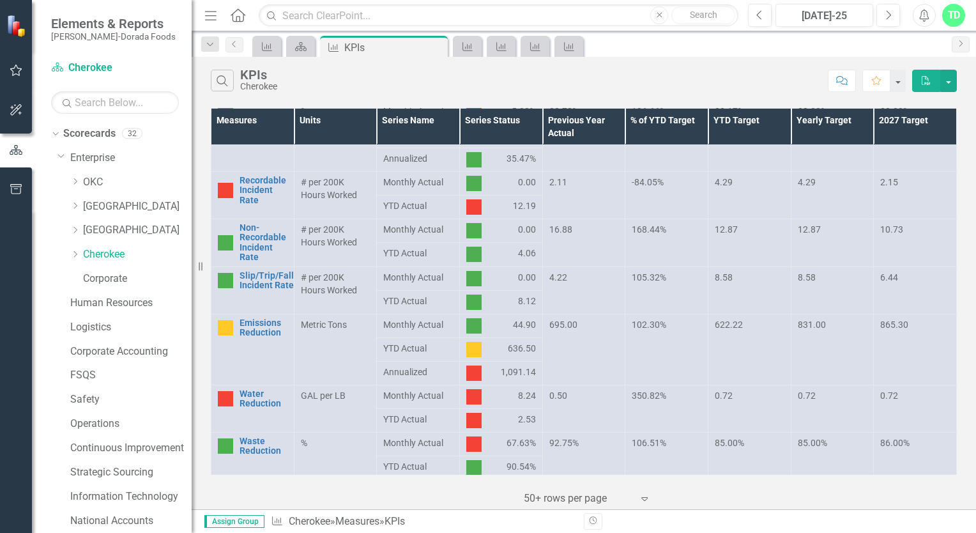
scroll to position [590, 0]
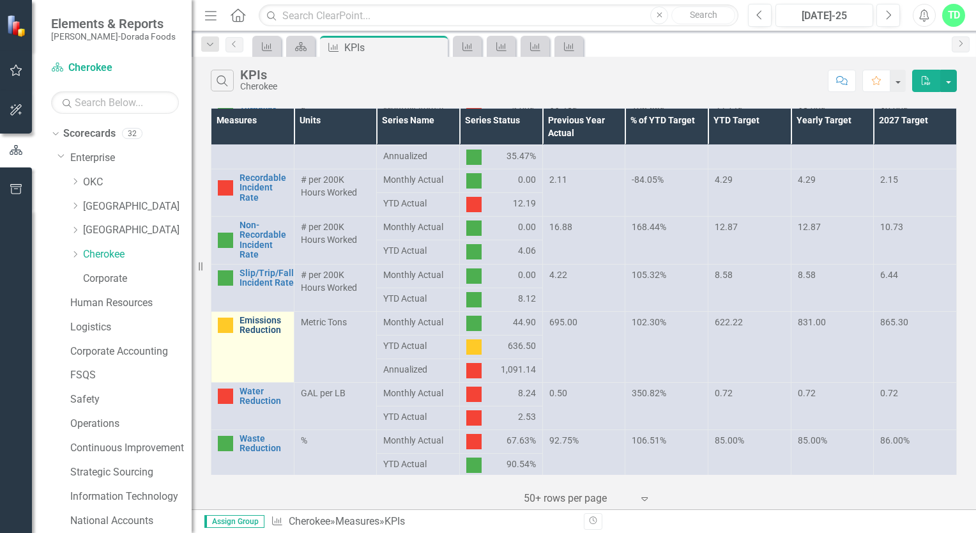
click at [274, 327] on link "Emissions Reduction" at bounding box center [263, 325] width 48 height 20
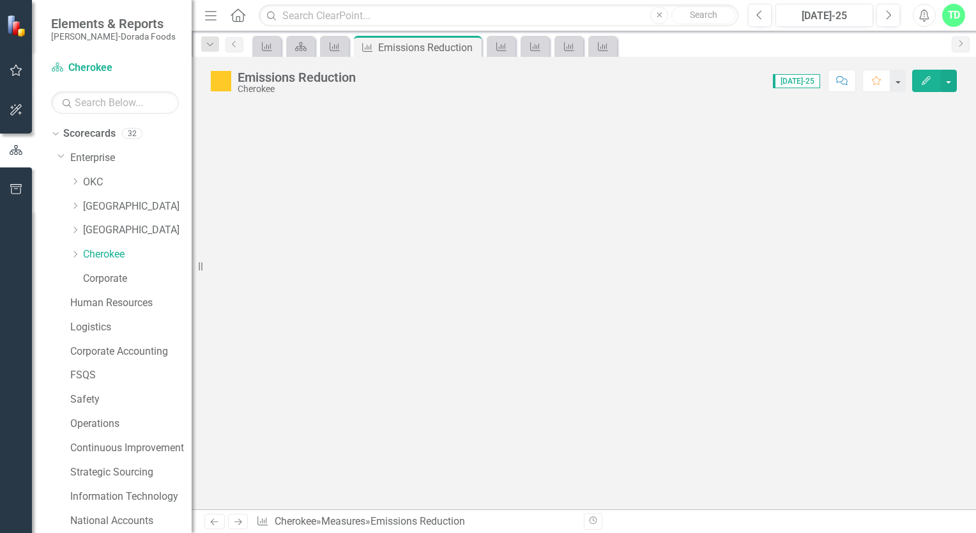
click at [924, 80] on icon "Edit" at bounding box center [925, 80] width 11 height 9
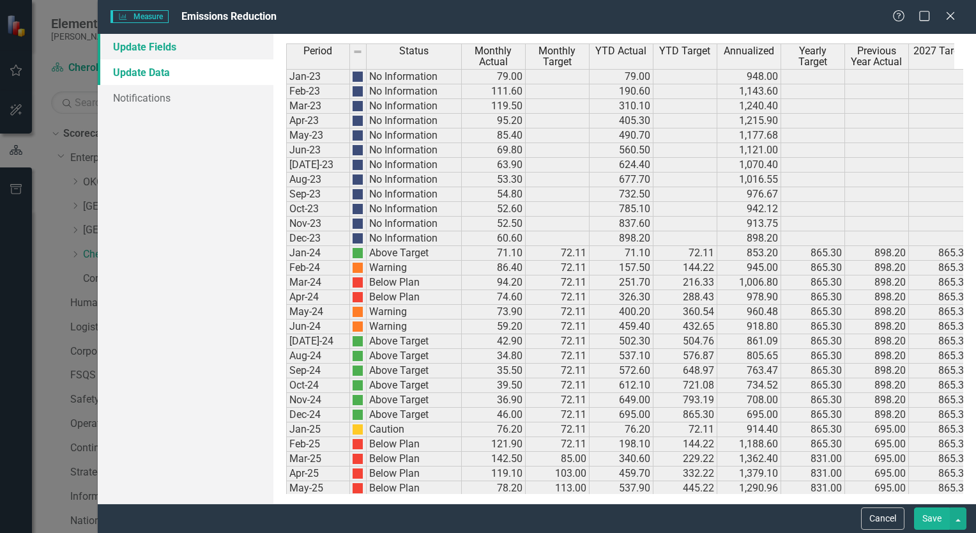
click at [148, 49] on link "Update Fields" at bounding box center [186, 47] width 176 height 26
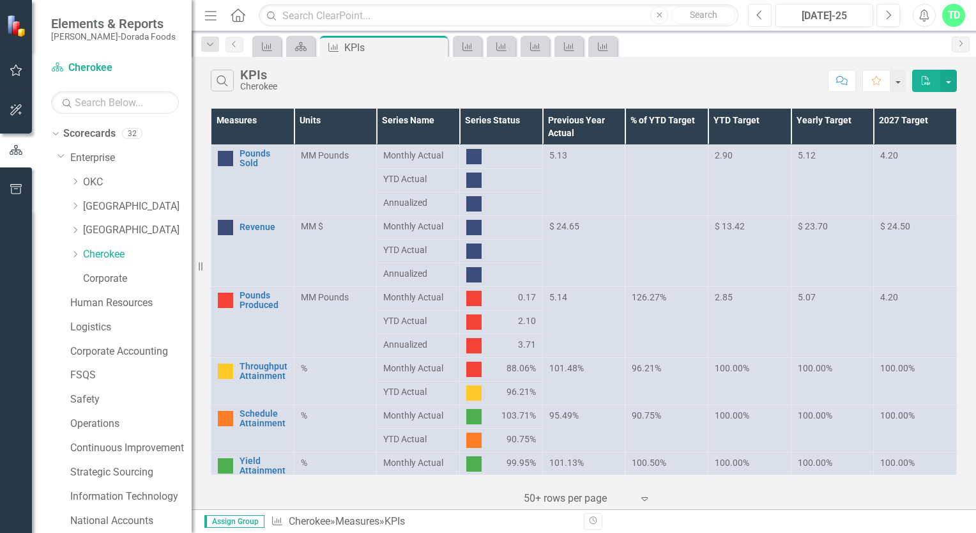
click at [756, 16] on icon "Previous" at bounding box center [759, 15] width 7 height 11
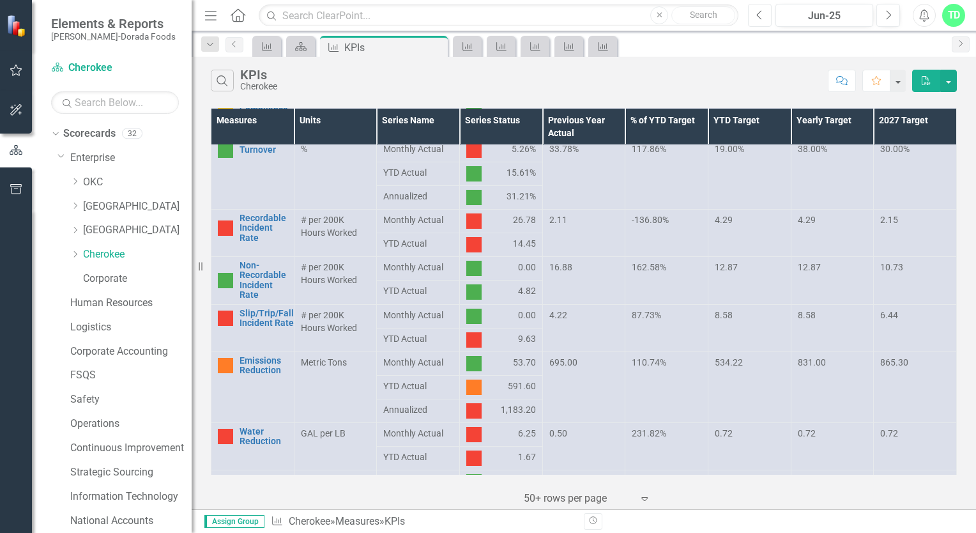
scroll to position [590, 0]
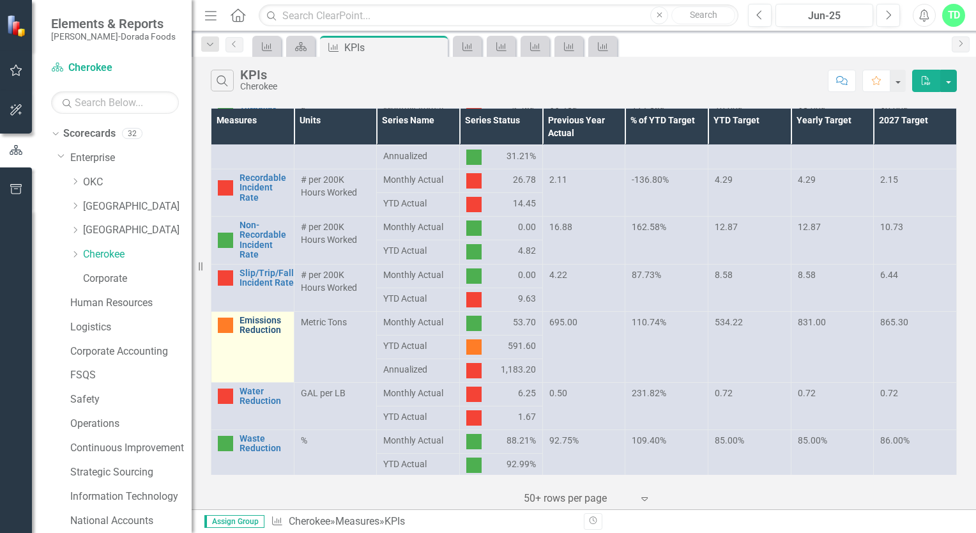
click at [283, 327] on link "Emissions Reduction" at bounding box center [263, 325] width 48 height 20
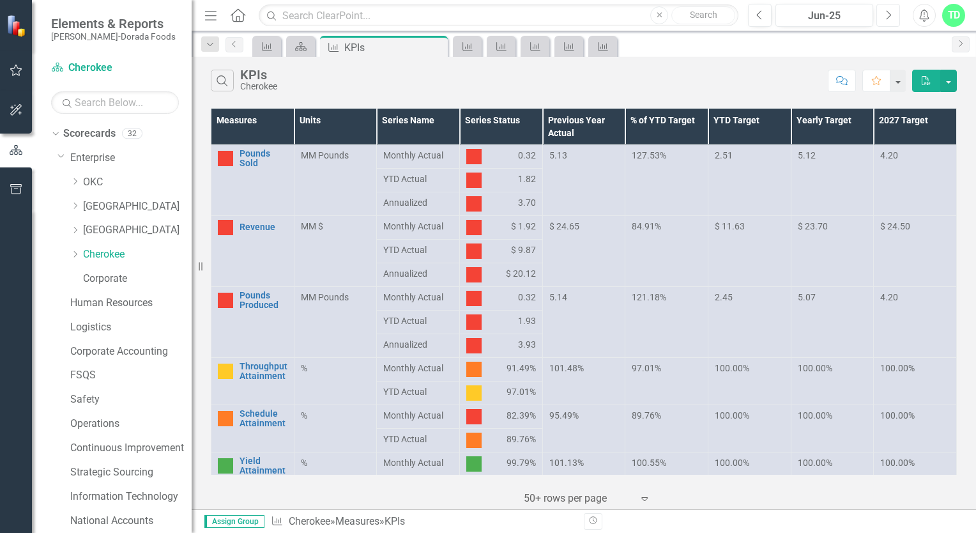
click at [885, 16] on icon "Next" at bounding box center [888, 15] width 7 height 11
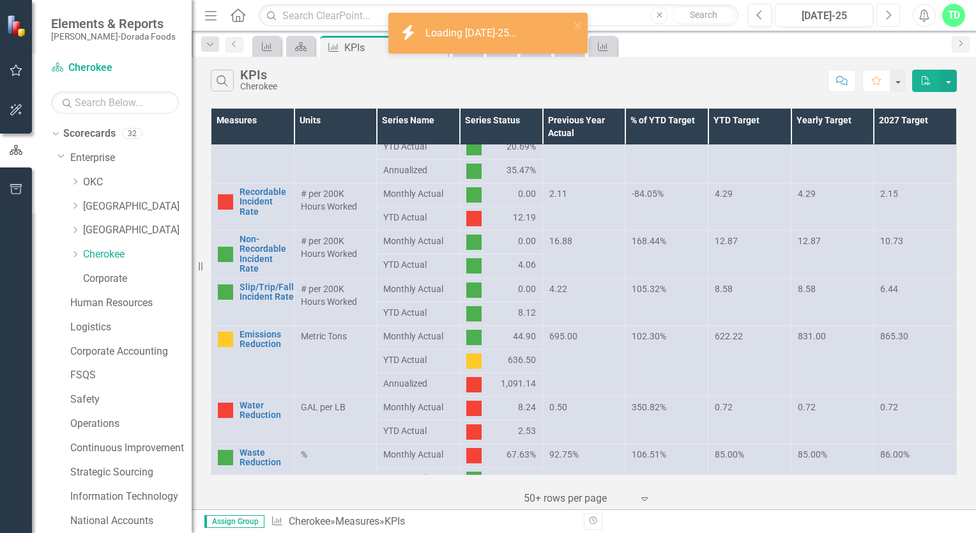
scroll to position [590, 0]
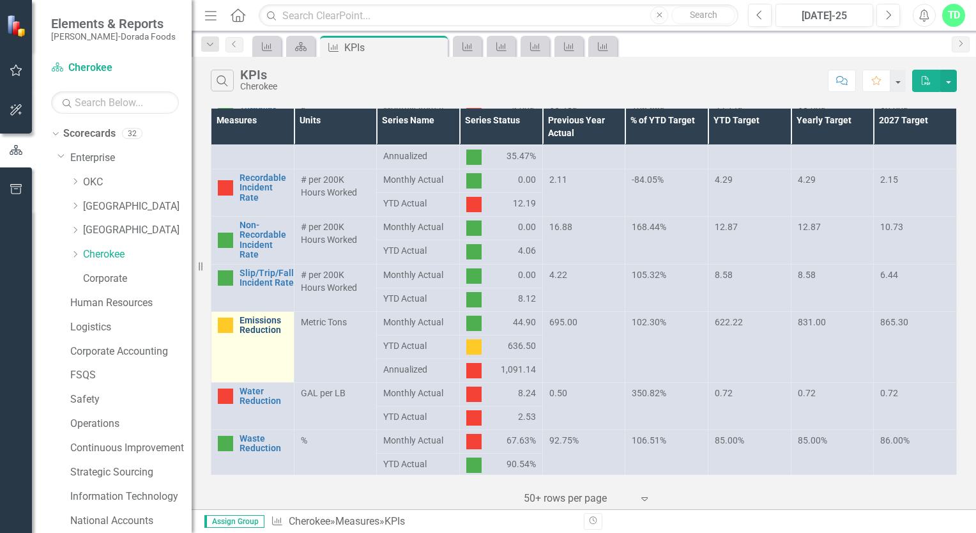
click at [256, 330] on link "Emissions Reduction" at bounding box center [263, 325] width 48 height 20
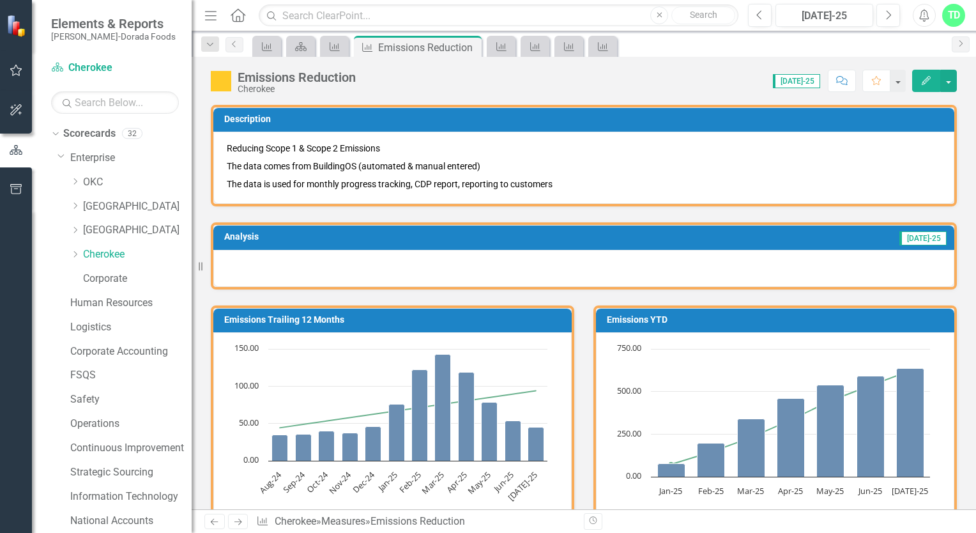
click at [270, 257] on div at bounding box center [583, 268] width 741 height 37
click at [245, 254] on div at bounding box center [583, 268] width 741 height 37
click at [925, 68] on div "Emissions Reduction Cherokee Score: 0.00 [DATE]-25 Completed Comment Favorite E…" at bounding box center [584, 76] width 784 height 38
click at [924, 90] on button "Edit" at bounding box center [926, 81] width 28 height 22
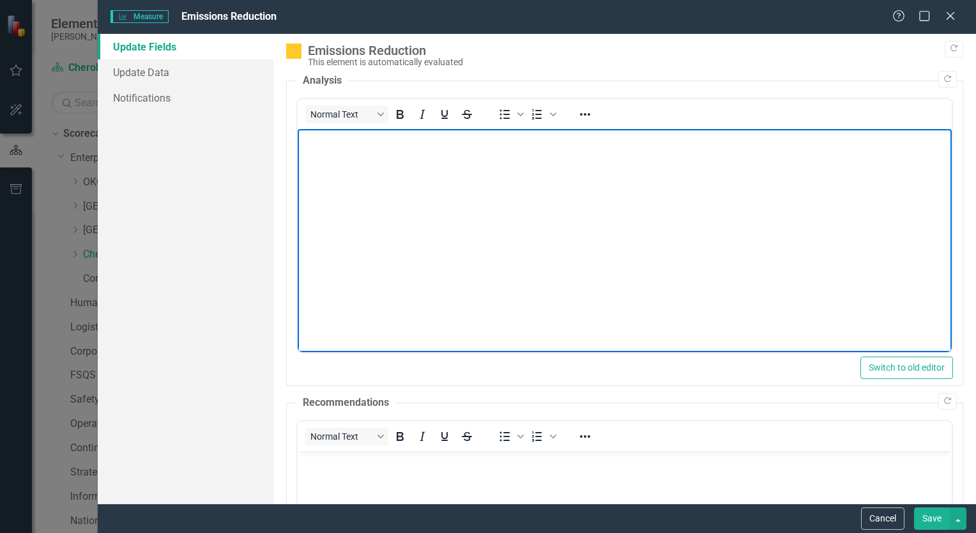
click at [338, 140] on p "Rich Text Area. Press ALT-0 for help." at bounding box center [624, 139] width 648 height 15
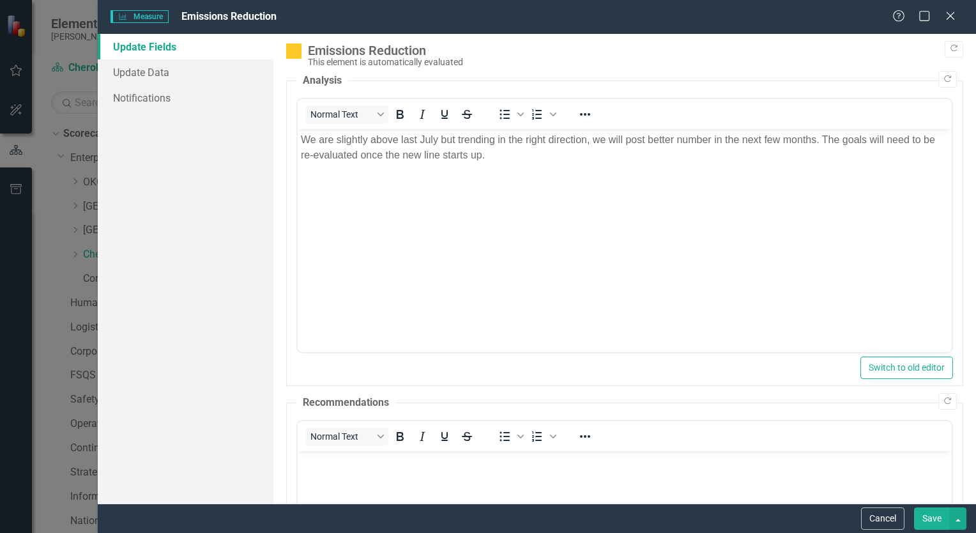
click at [931, 517] on button "Save" at bounding box center [932, 518] width 36 height 22
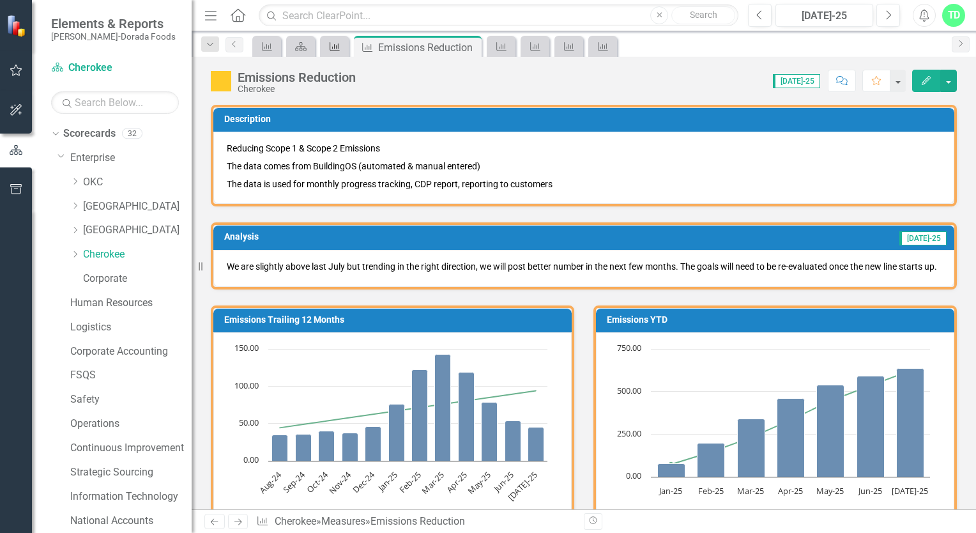
click at [336, 52] on div "Measure" at bounding box center [332, 46] width 18 height 16
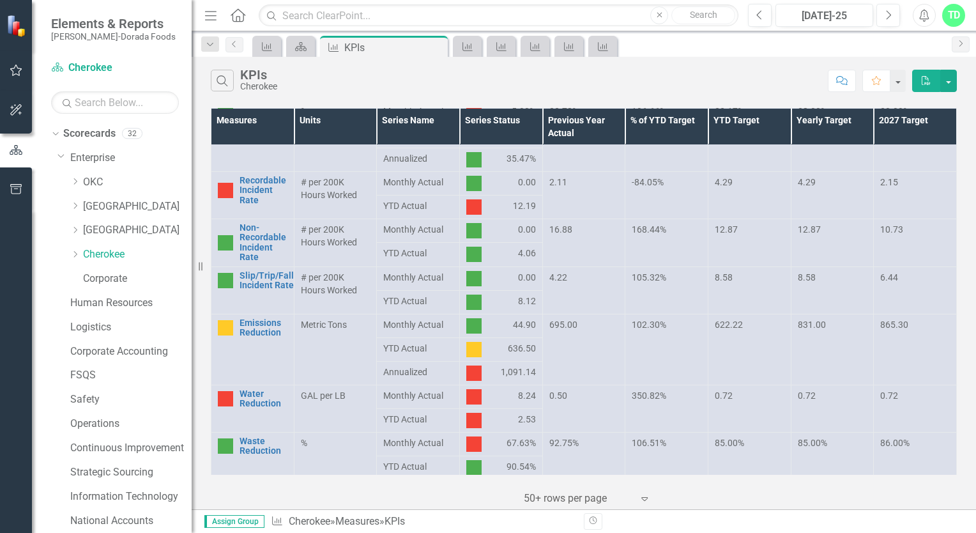
scroll to position [590, 0]
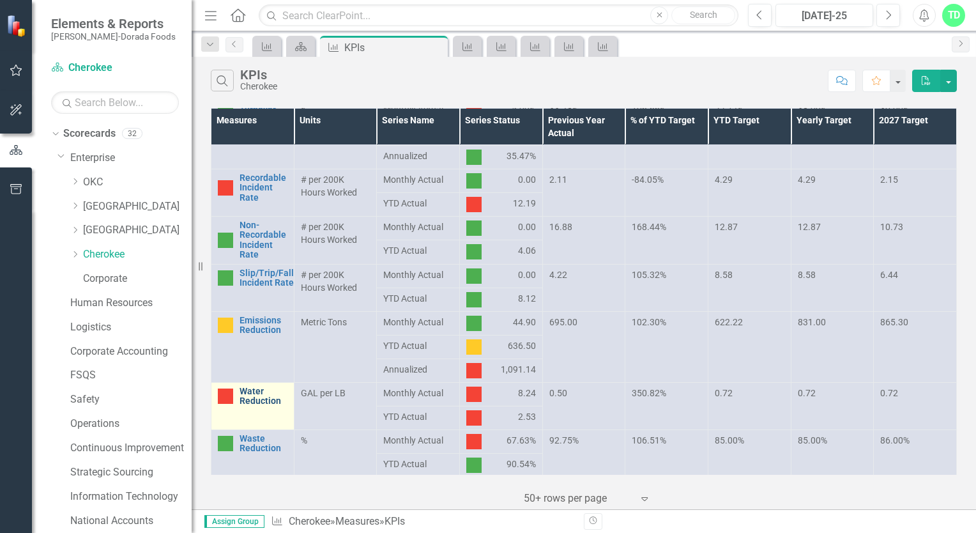
click at [247, 398] on link "Water Reduction" at bounding box center [263, 396] width 48 height 20
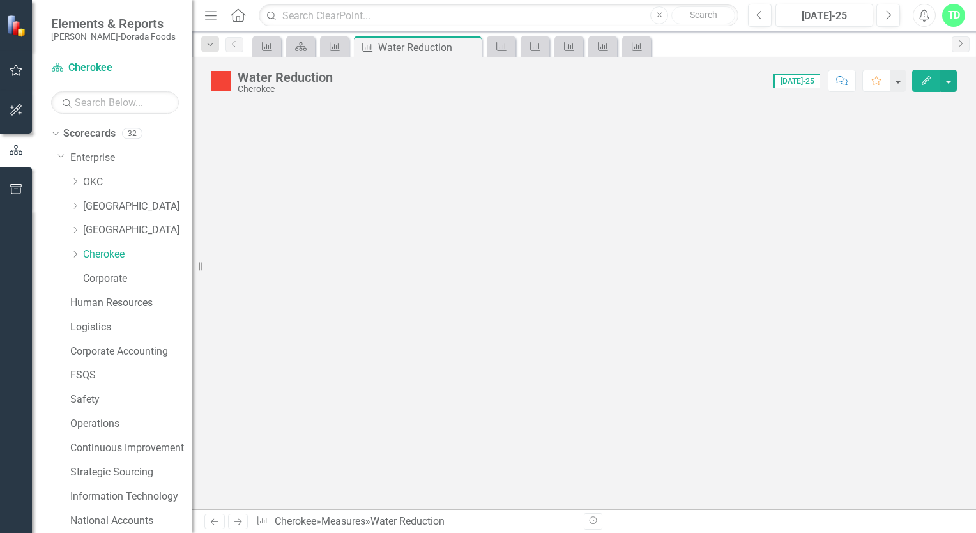
click at [927, 77] on icon "button" at bounding box center [926, 80] width 9 height 9
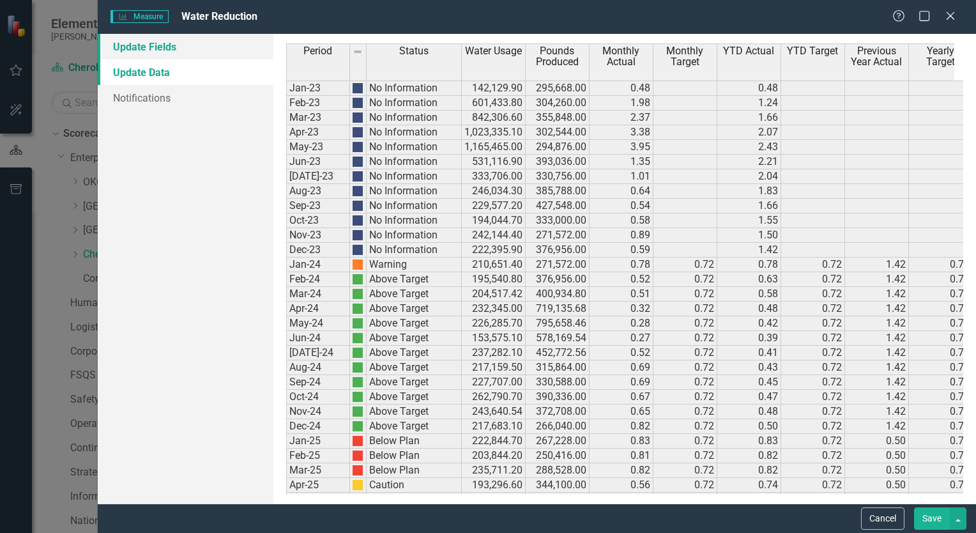
click at [149, 43] on link "Update Fields" at bounding box center [186, 47] width 176 height 26
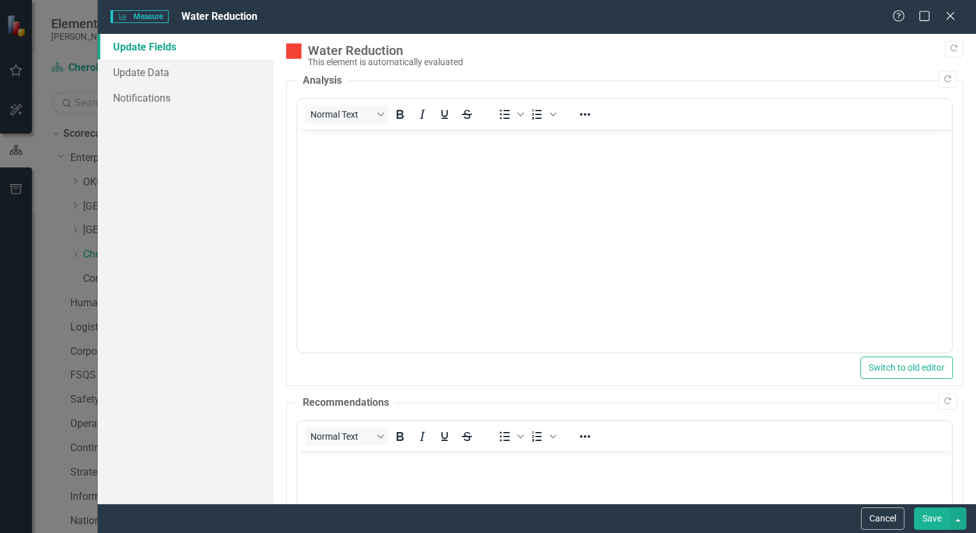
click at [361, 163] on body "Rich Text Area. Press ALT-0 for help." at bounding box center [624, 225] width 654 height 192
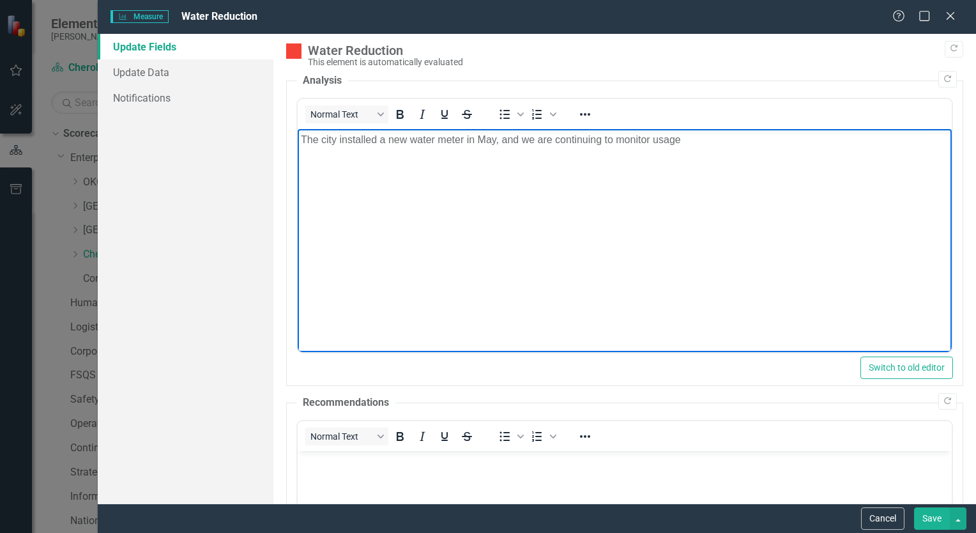
click at [687, 144] on p "The city installed a new water meter in May, and we are continuing to monitor u…" at bounding box center [624, 139] width 648 height 15
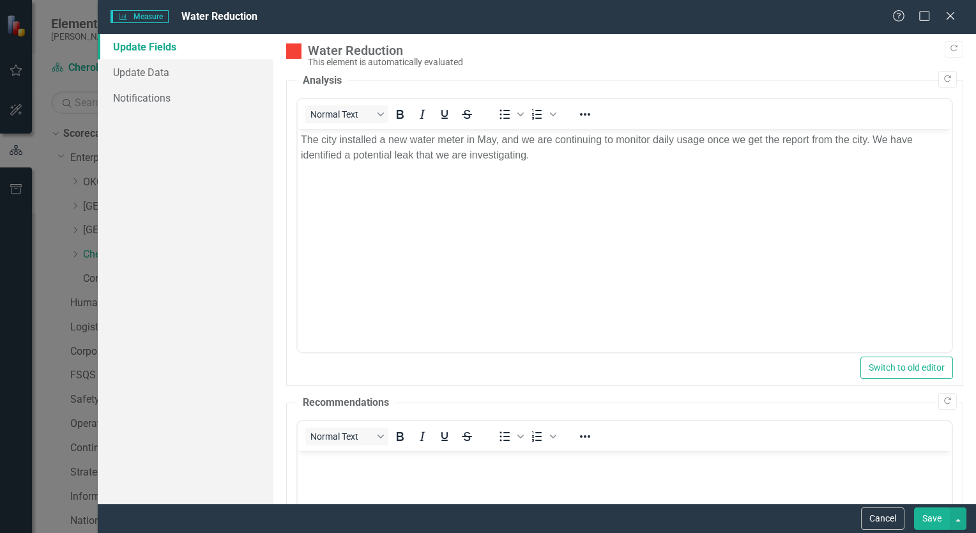
click at [931, 521] on button "Save" at bounding box center [932, 518] width 36 height 22
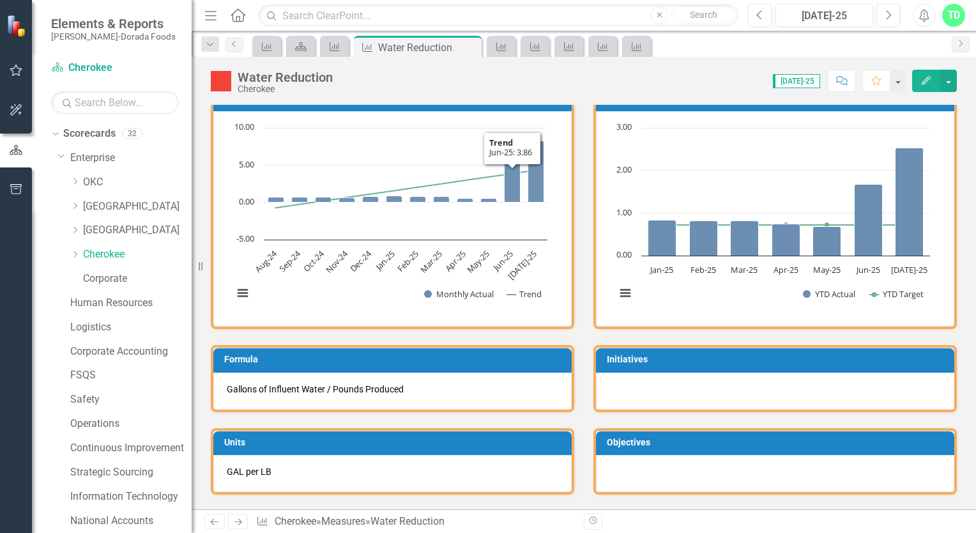
scroll to position [128, 0]
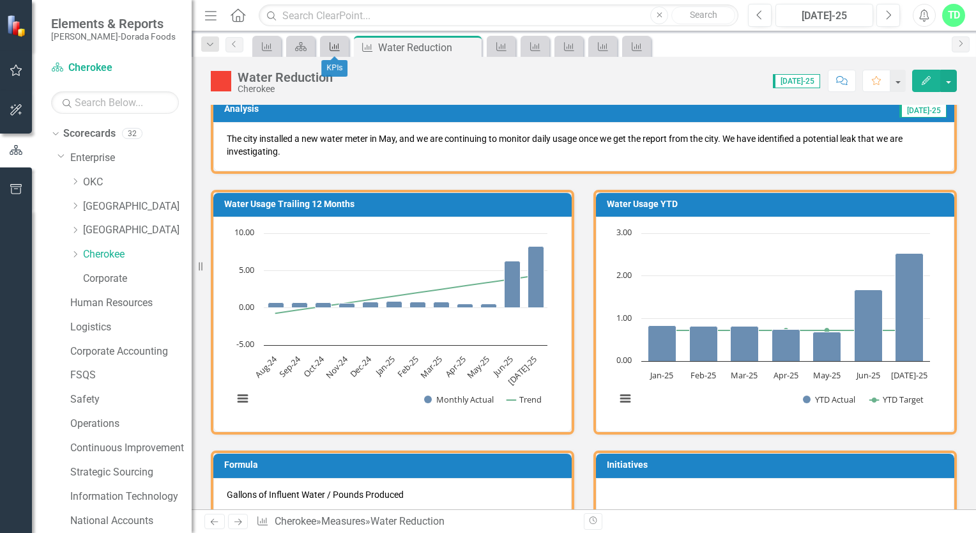
click at [343, 49] on link "Measure" at bounding box center [334, 46] width 22 height 16
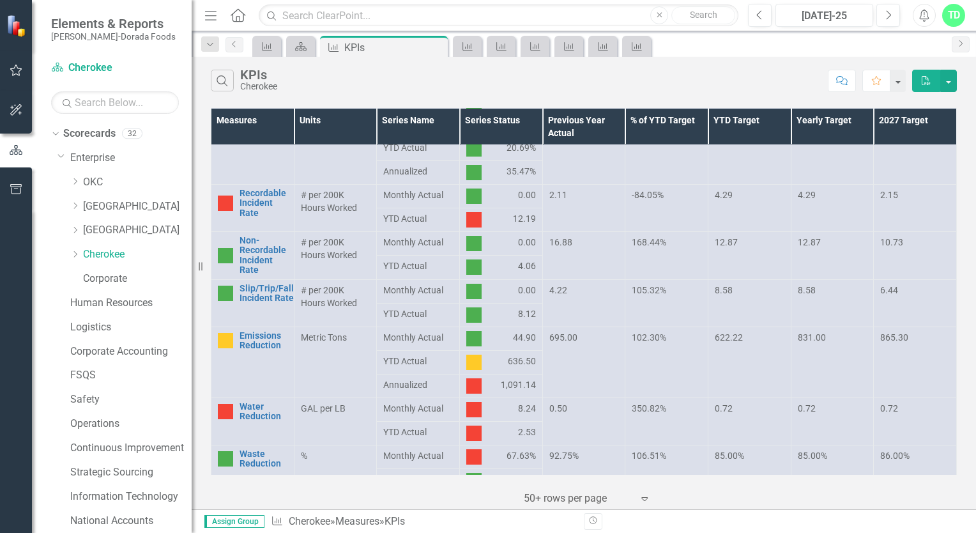
scroll to position [590, 0]
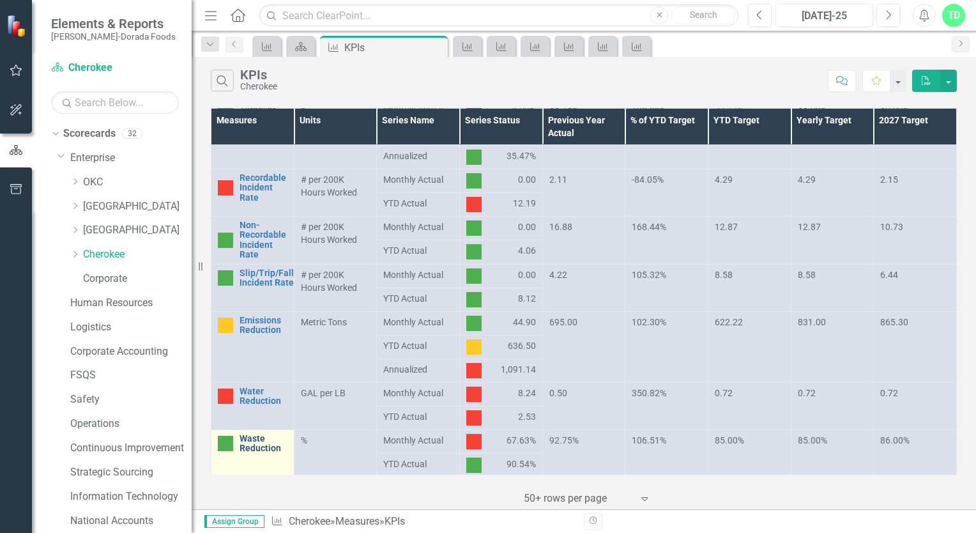
click at [275, 447] on link "Waste Reduction" at bounding box center [263, 444] width 48 height 20
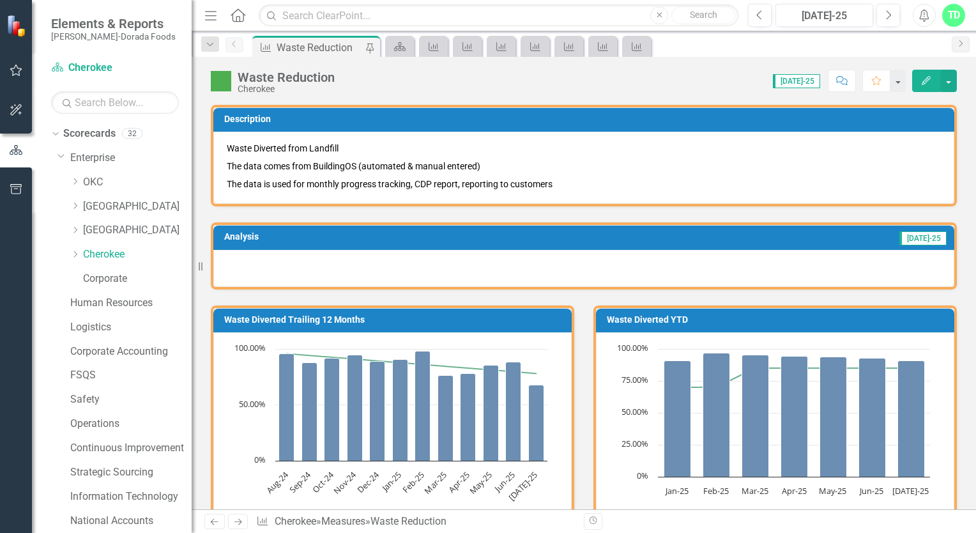
click at [922, 84] on icon "Edit" at bounding box center [925, 80] width 11 height 9
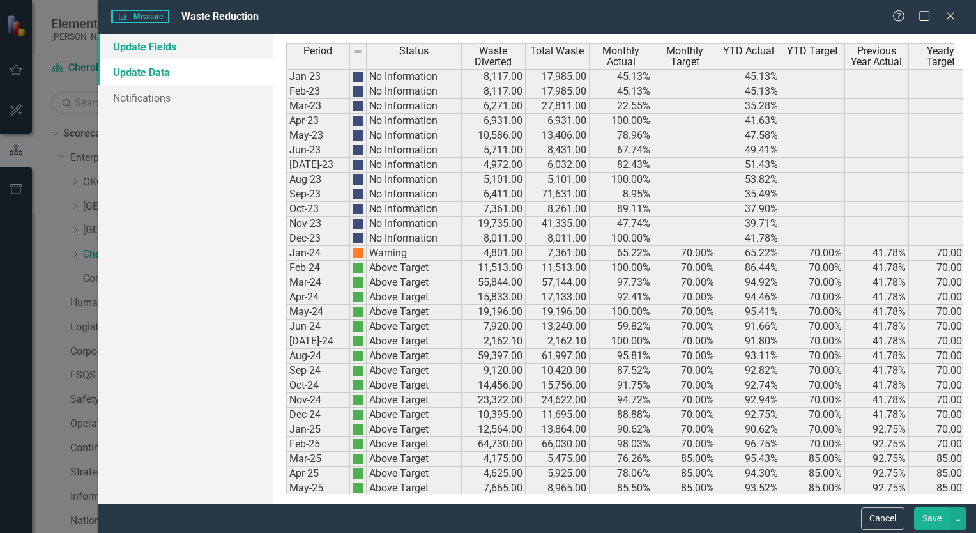
click at [169, 49] on link "Update Fields" at bounding box center [186, 47] width 176 height 26
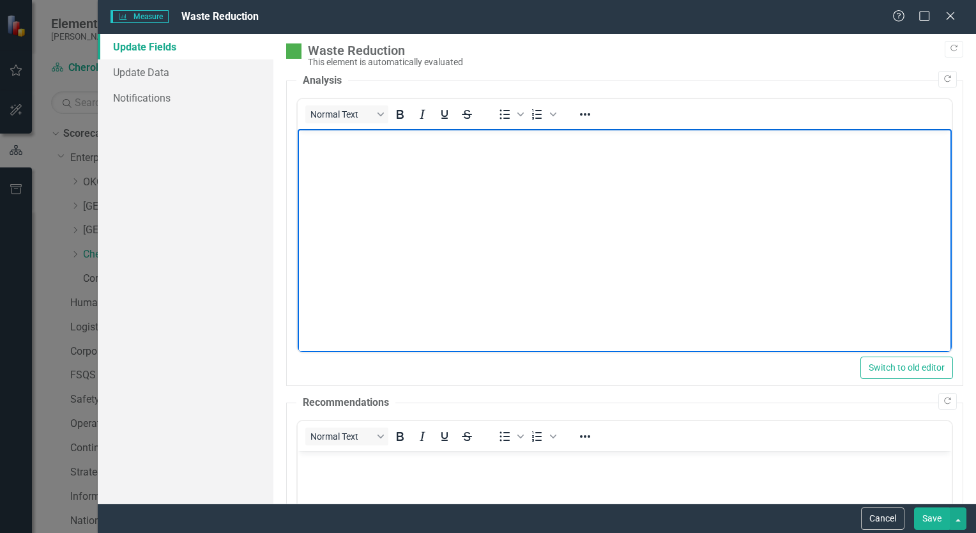
click at [319, 151] on body "Rich Text Area. Press ALT-0 for help." at bounding box center [624, 225] width 654 height 192
click at [660, 139] on p "Nothing here to report, we were down a week in July for inventory corrections." at bounding box center [624, 139] width 648 height 15
click at [925, 515] on button "Save" at bounding box center [932, 518] width 36 height 22
